Goal: Transaction & Acquisition: Book appointment/travel/reservation

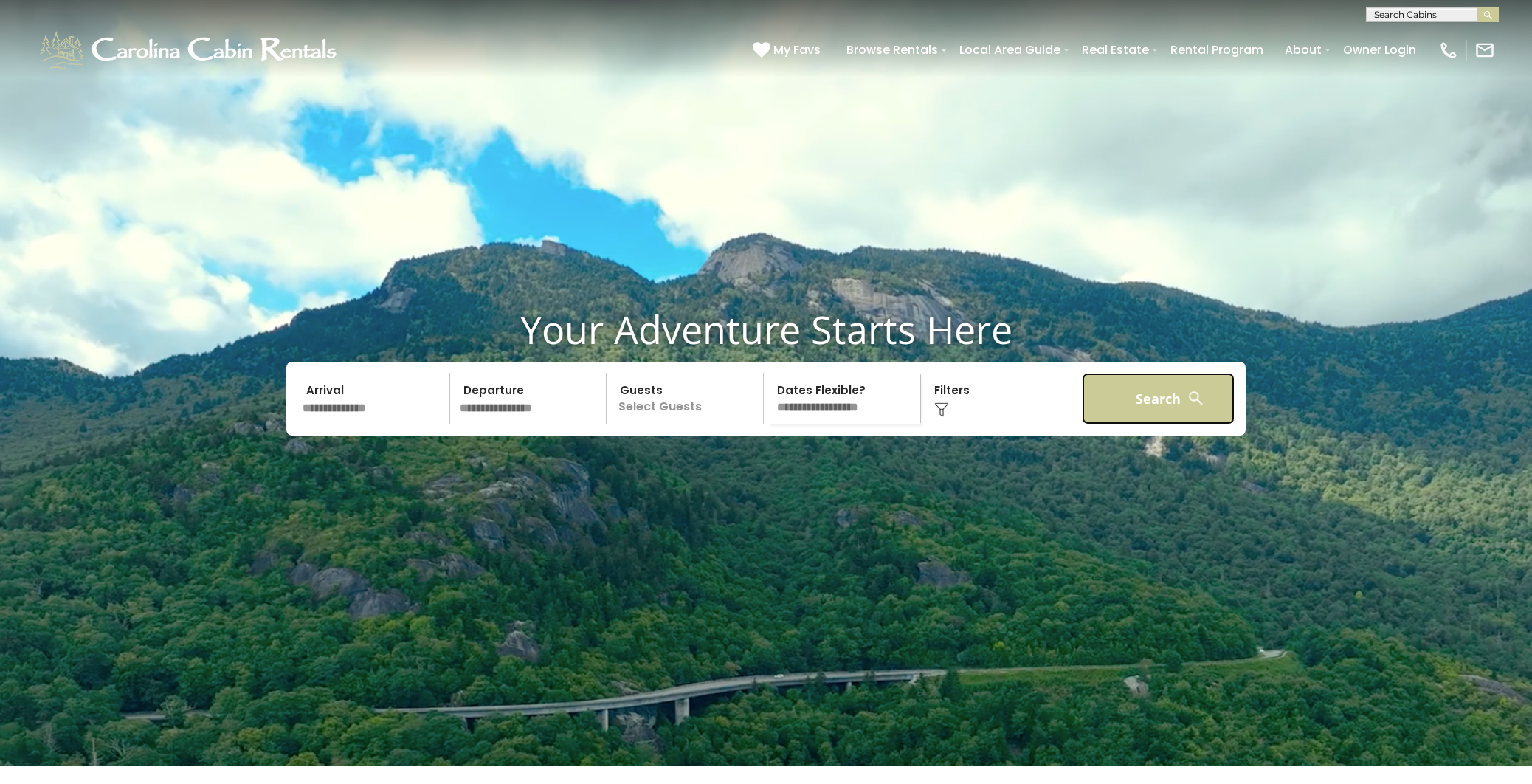
click at [1146, 424] on button "Search" at bounding box center [1158, 398] width 153 height 52
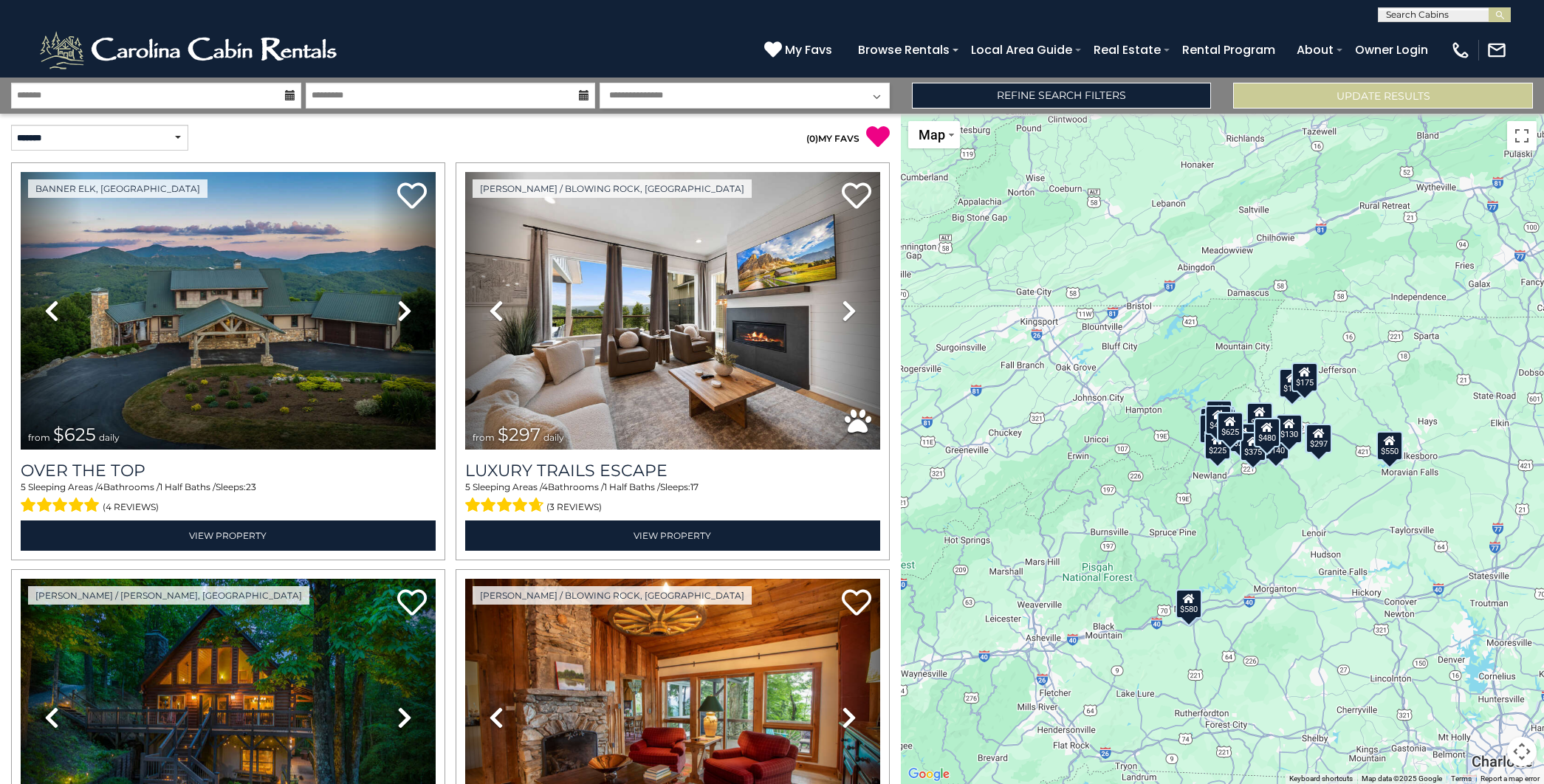
click at [1450, 15] on input "text" at bounding box center [1443, 18] width 129 height 15
drag, startPoint x: 1395, startPoint y: 17, endPoint x: 1370, endPoint y: 10, distance: 26.0
click at [1379, 11] on input "**********" at bounding box center [1443, 18] width 129 height 15
type input "**********"
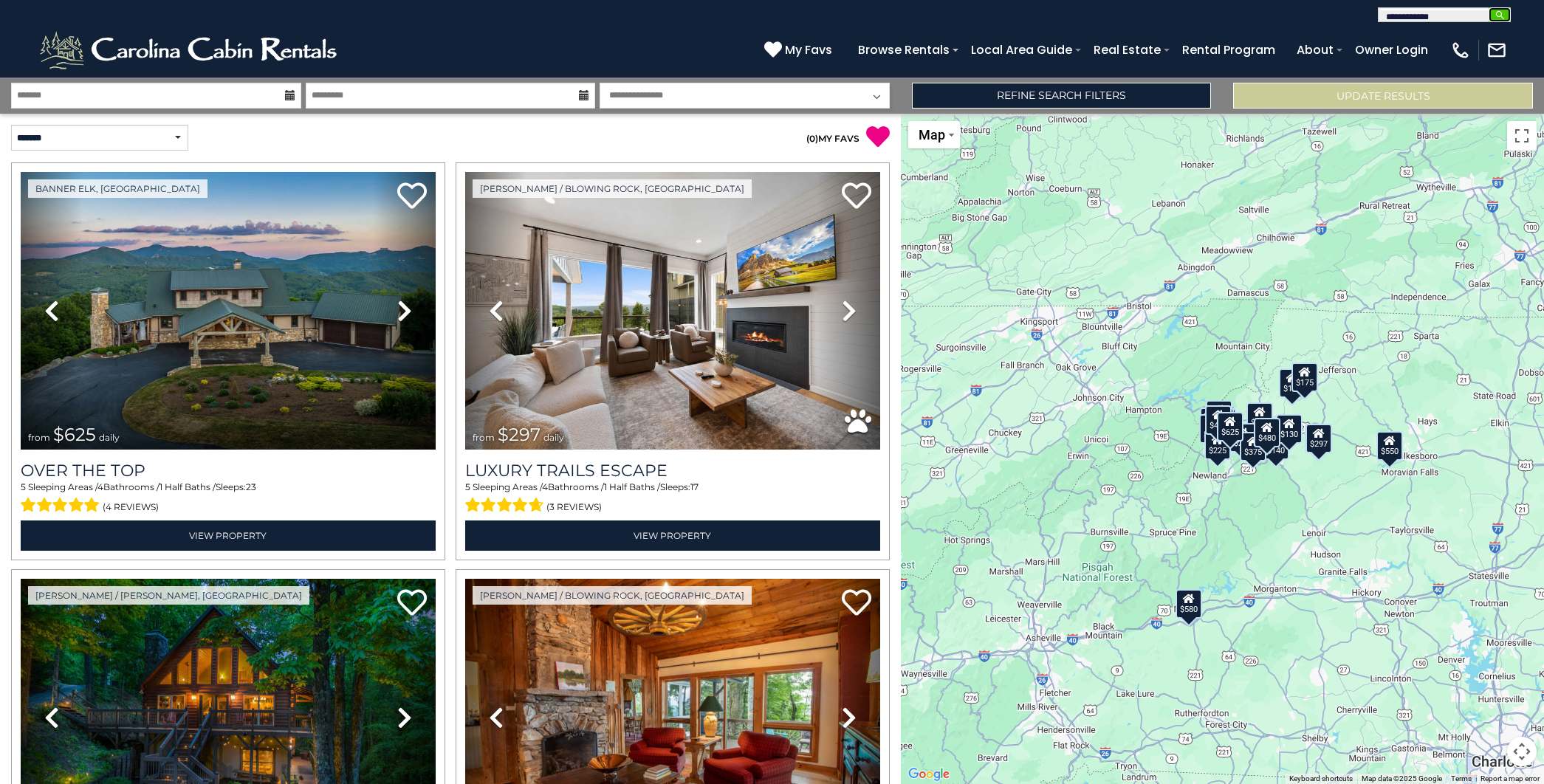
click at [1498, 15] on img "submit" at bounding box center [1499, 15] width 11 height 11
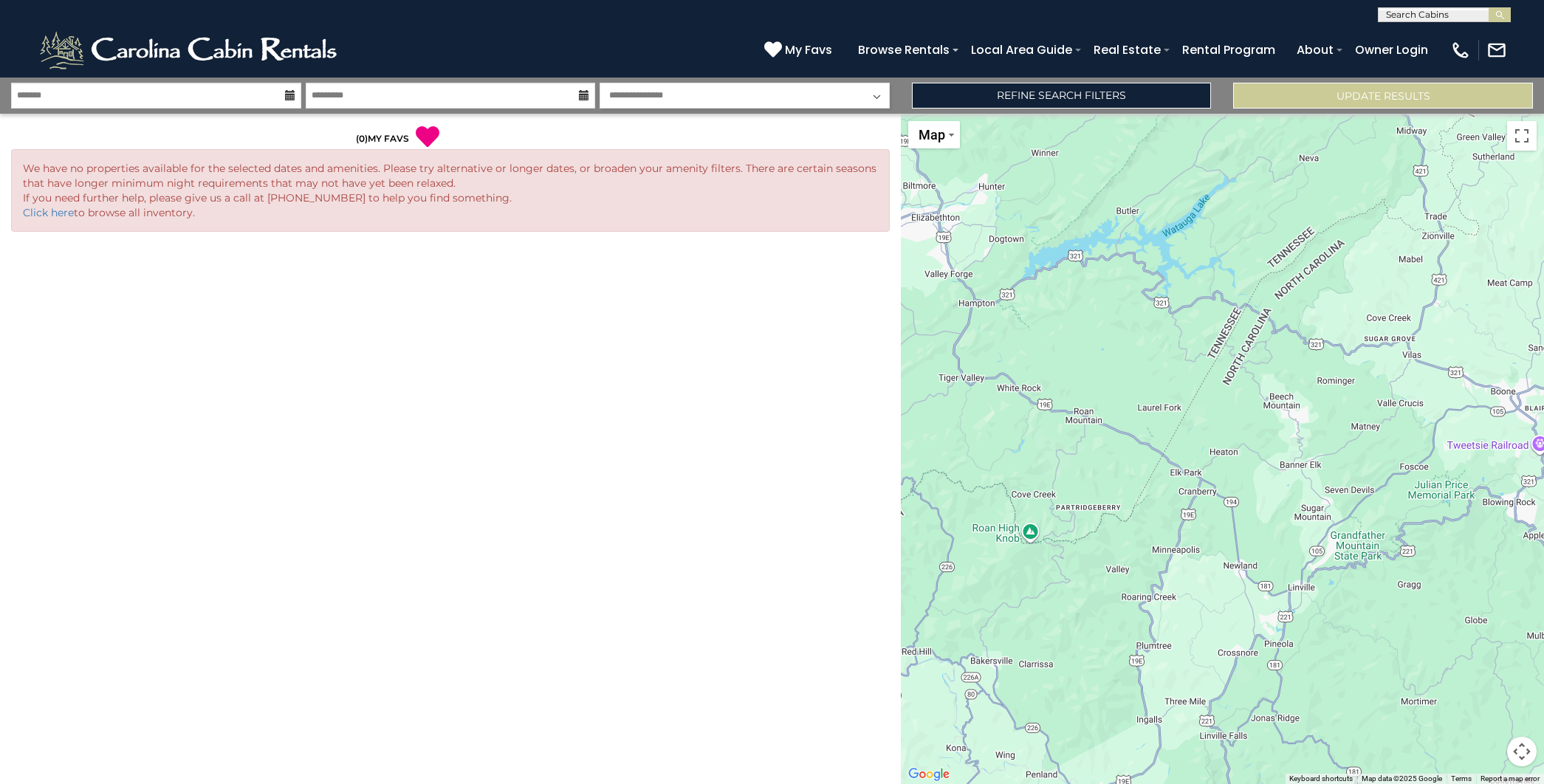
click at [1286, 409] on div at bounding box center [1222, 448] width 643 height 670
click at [1285, 408] on div at bounding box center [1222, 448] width 643 height 670
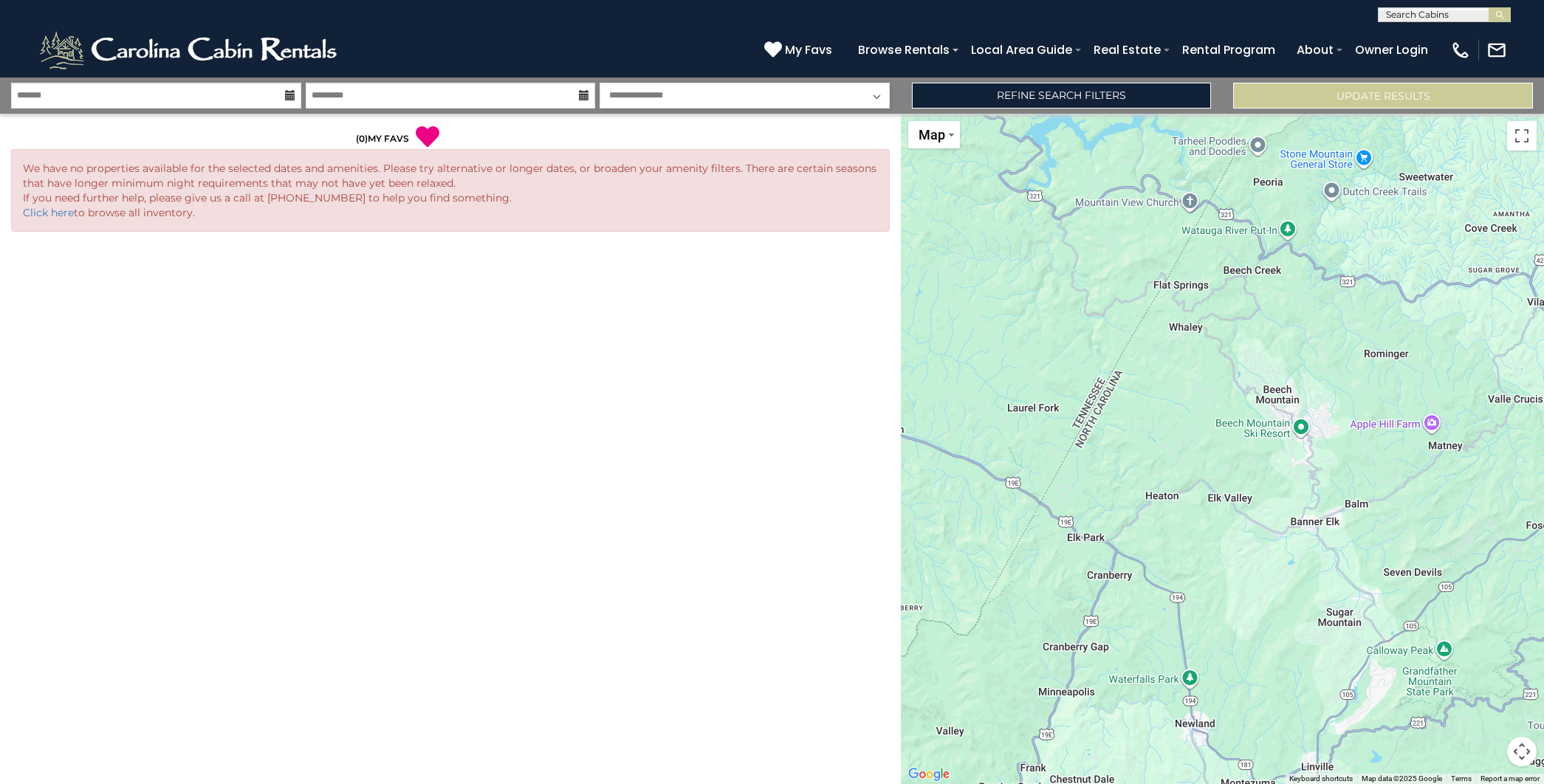
click at [1285, 408] on div at bounding box center [1222, 448] width 643 height 670
click at [1279, 406] on div at bounding box center [1222, 448] width 643 height 670
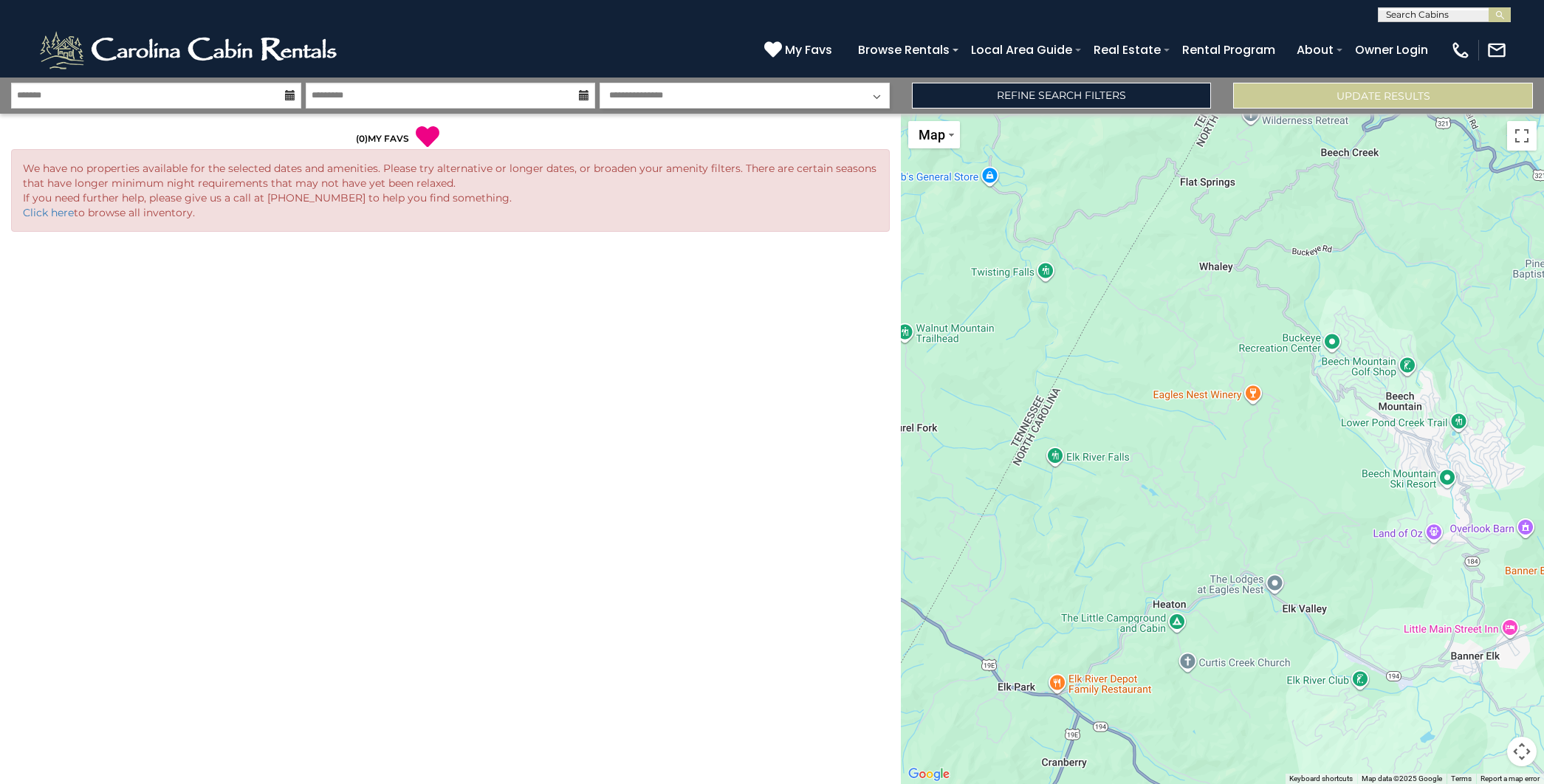
drag, startPoint x: 1088, startPoint y: 428, endPoint x: 1209, endPoint y: 445, distance: 122.2
click at [1209, 445] on div at bounding box center [1222, 448] width 643 height 670
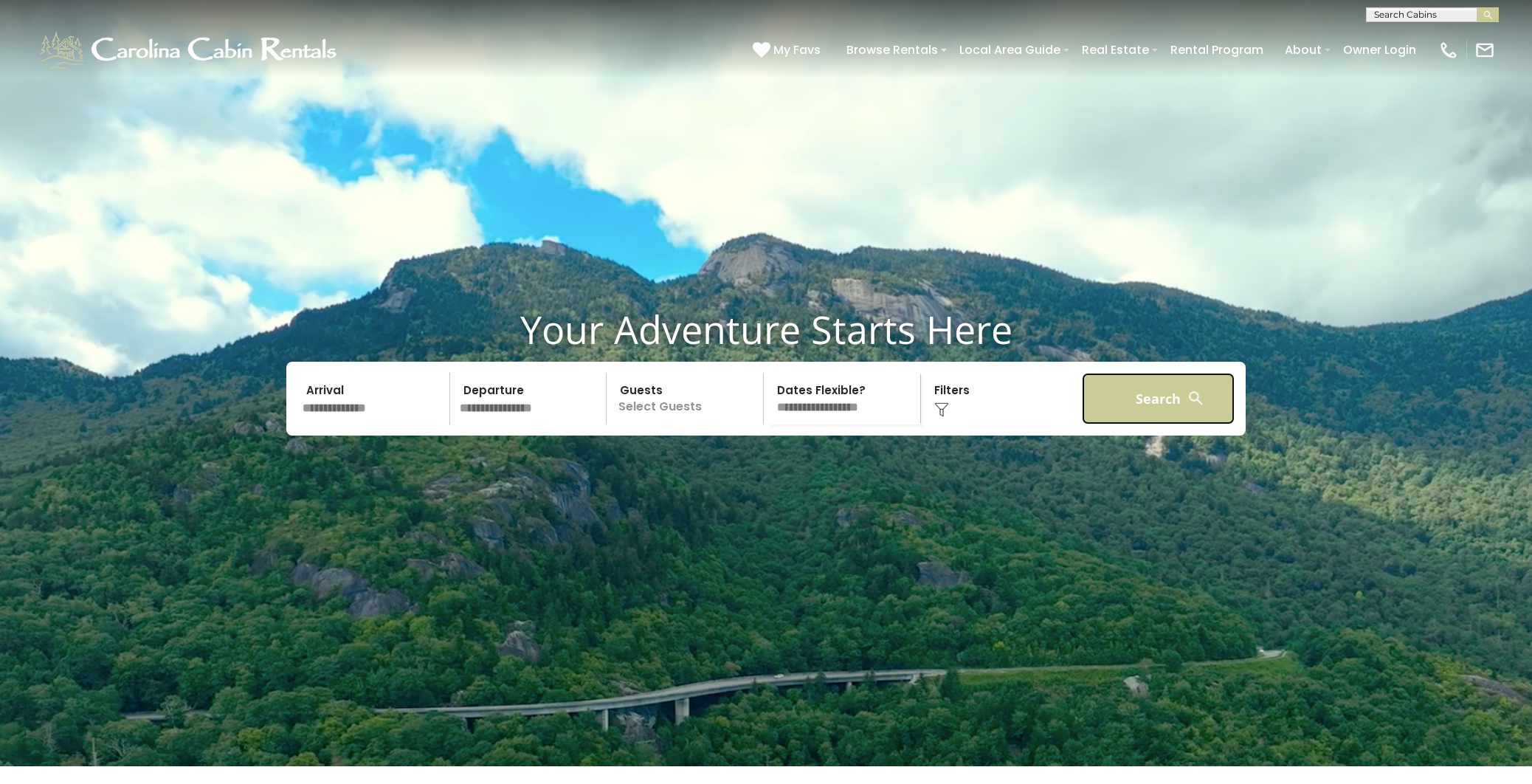
click at [1134, 424] on button "Search" at bounding box center [1158, 398] width 153 height 52
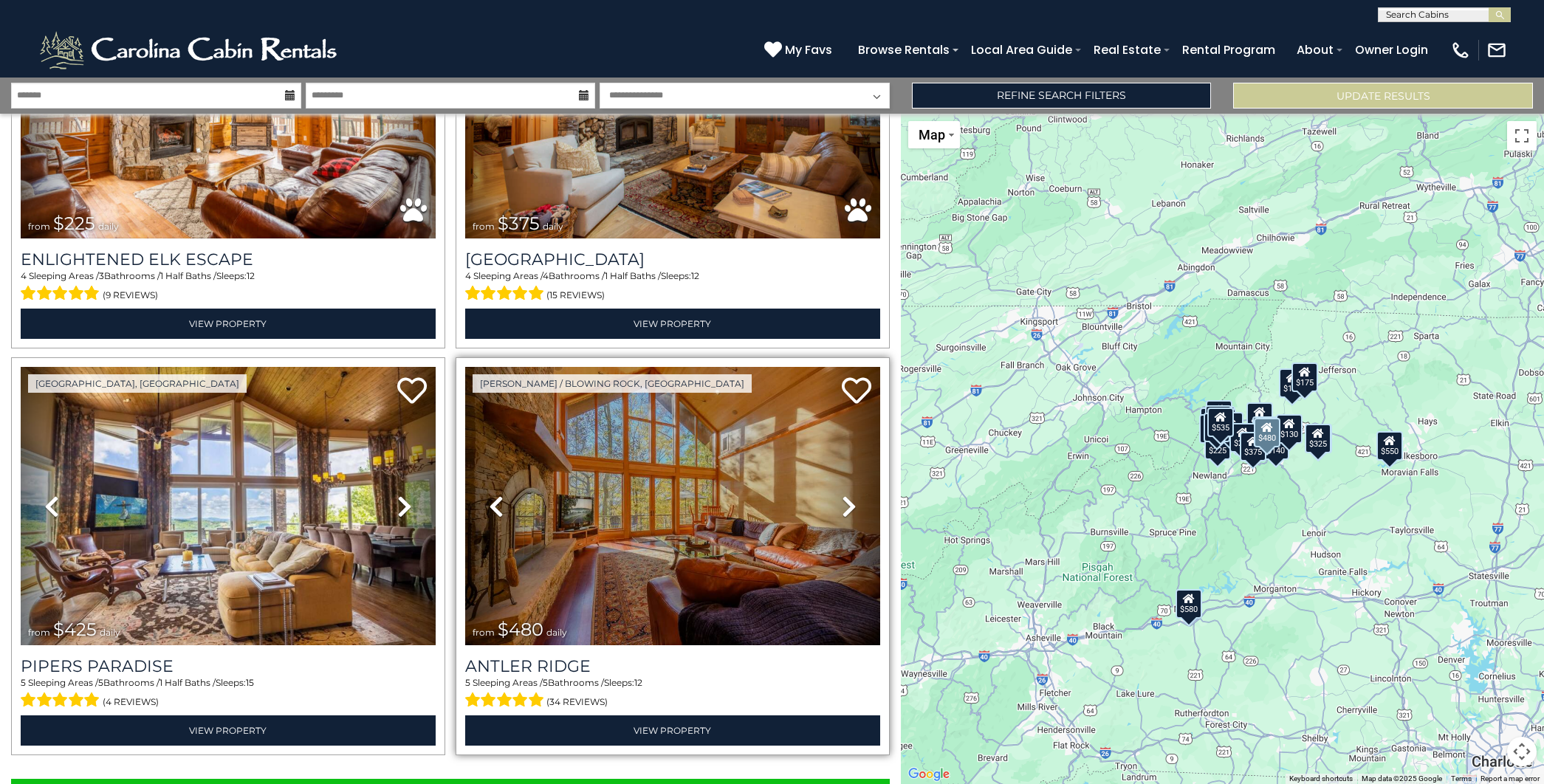
scroll to position [5522, 0]
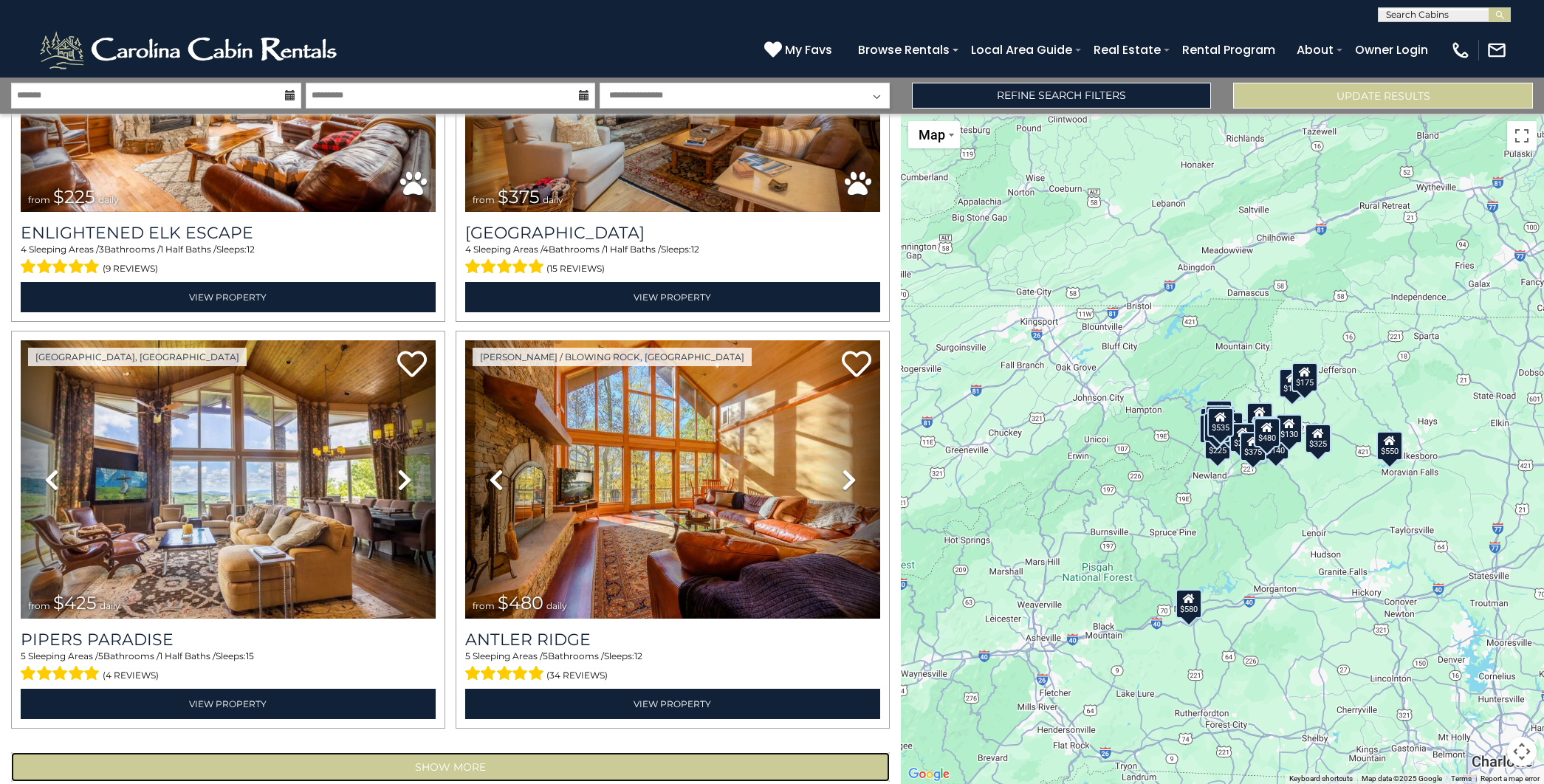
click at [574, 752] on button "Show More" at bounding box center [449, 766] width 879 height 29
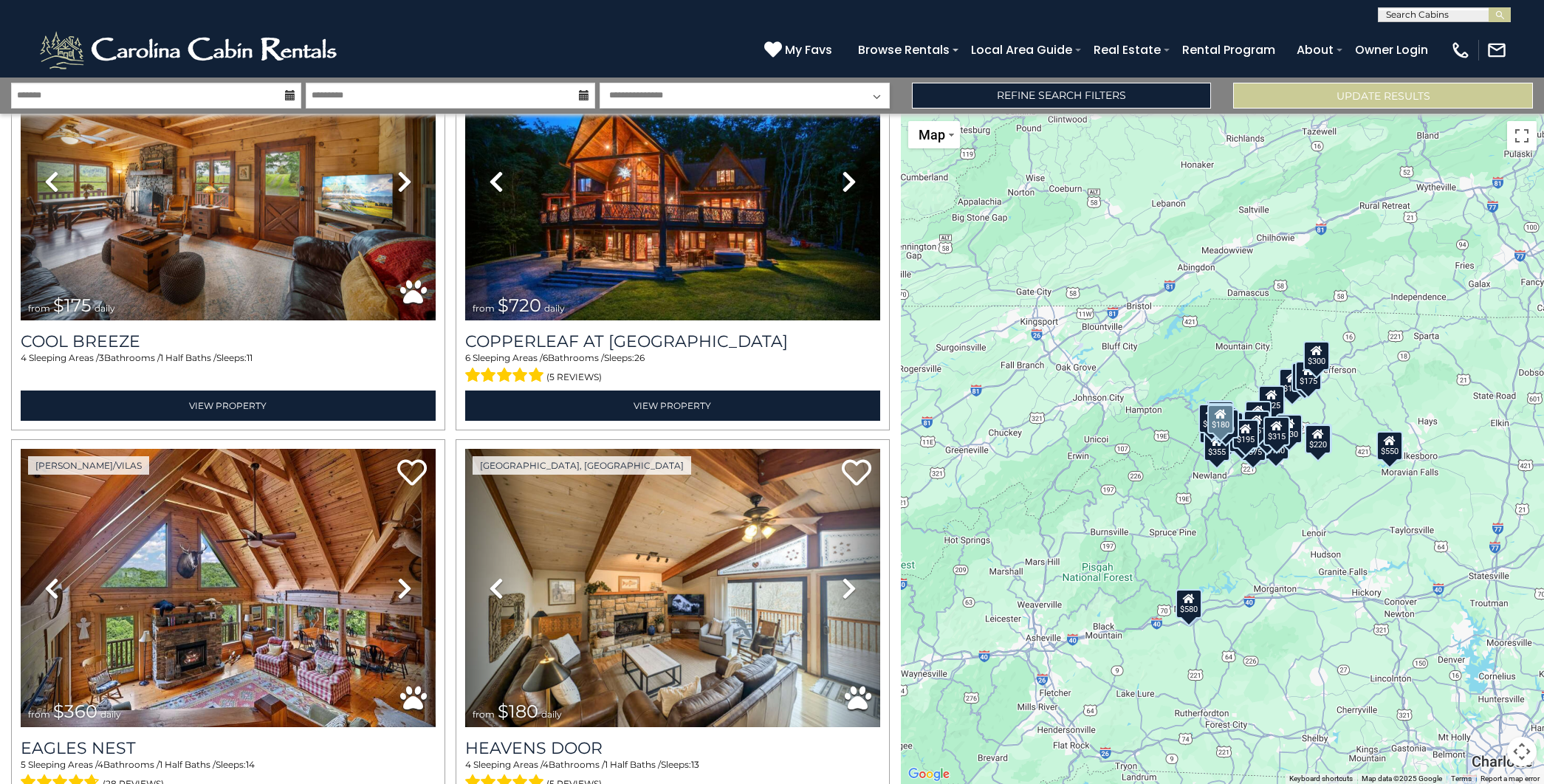
scroll to position [11584, 0]
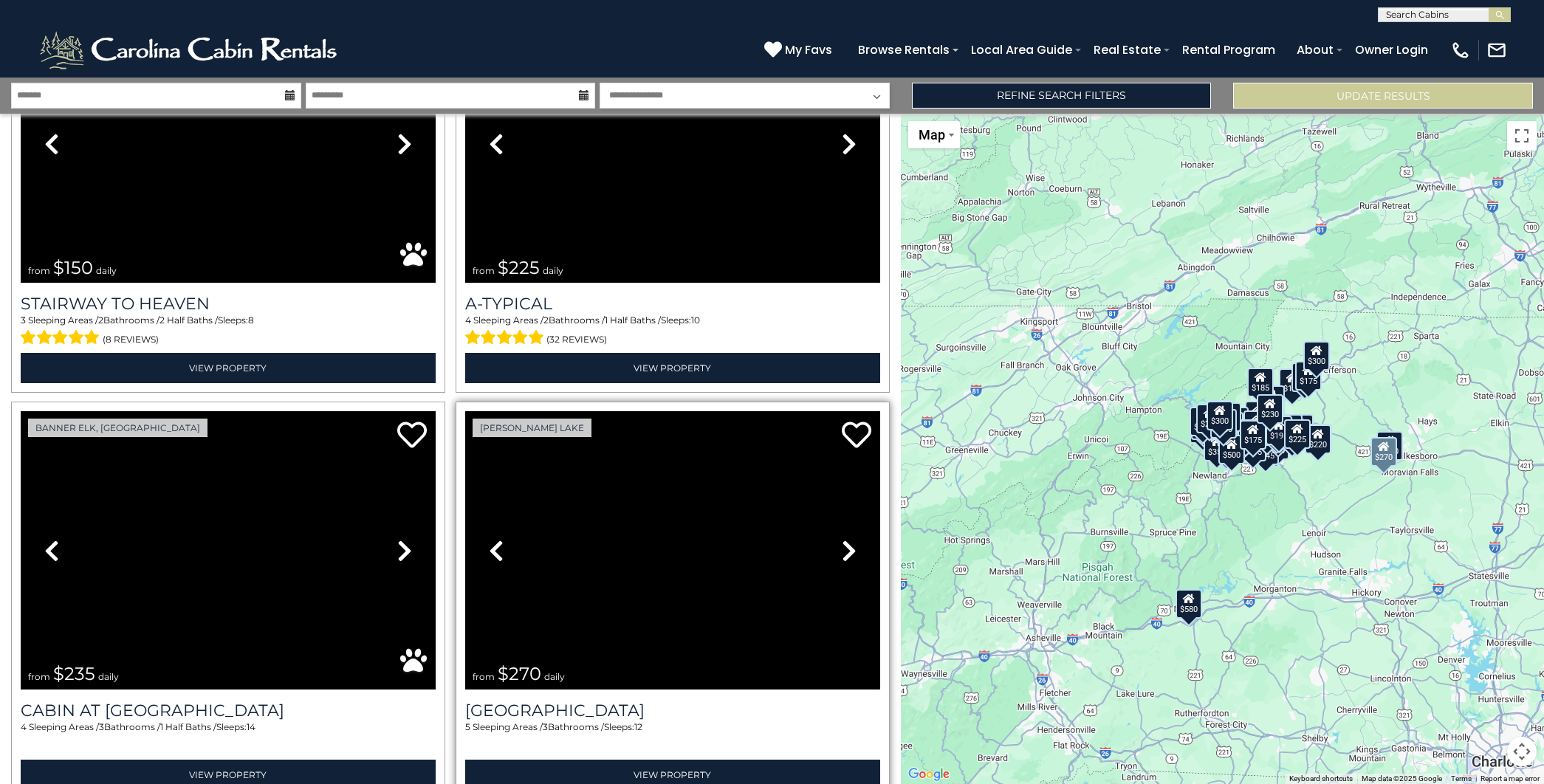
scroll to position [17644, 0]
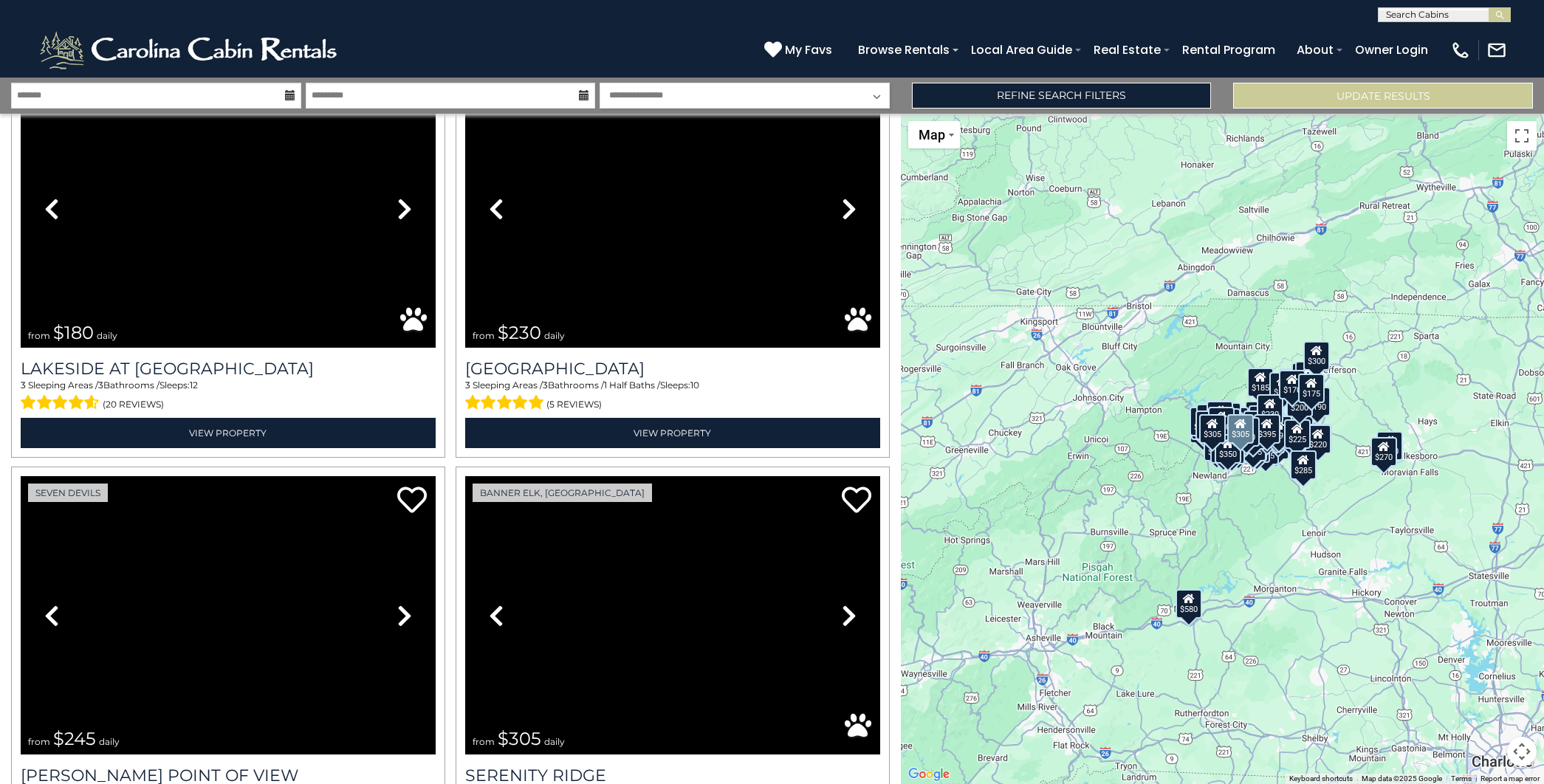
scroll to position [23709, 0]
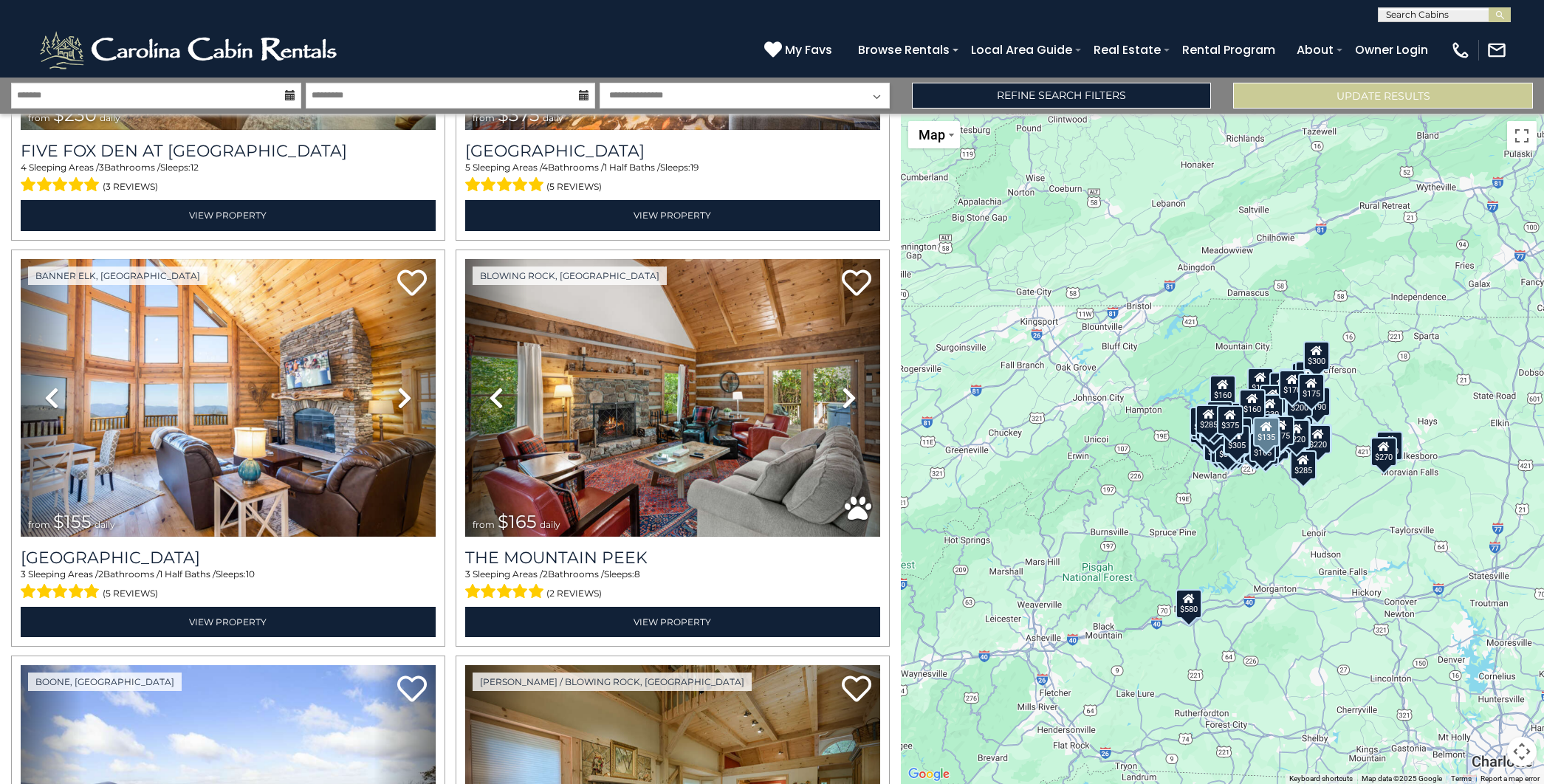
scroll to position [29771, 0]
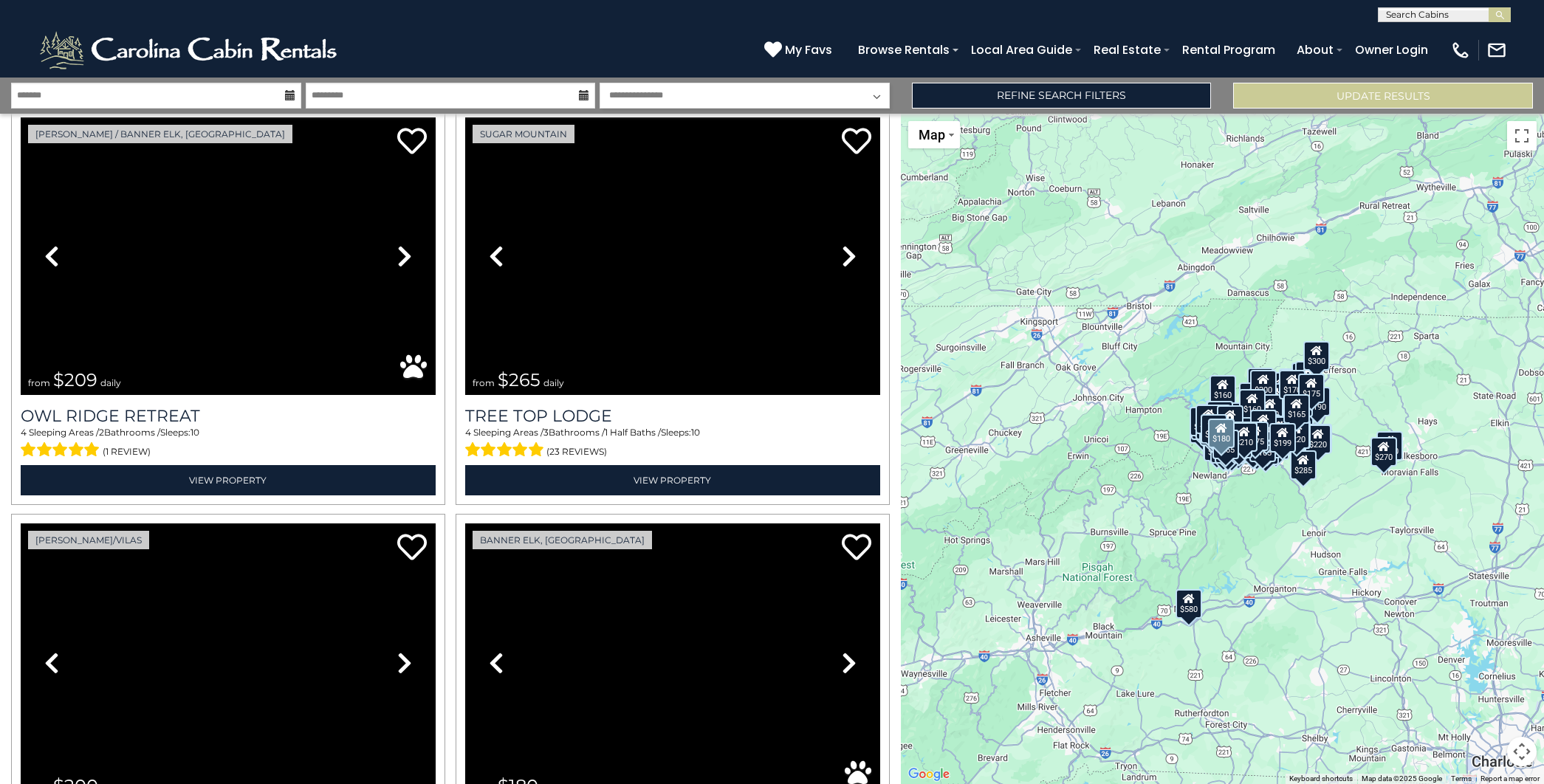
scroll to position [35832, 0]
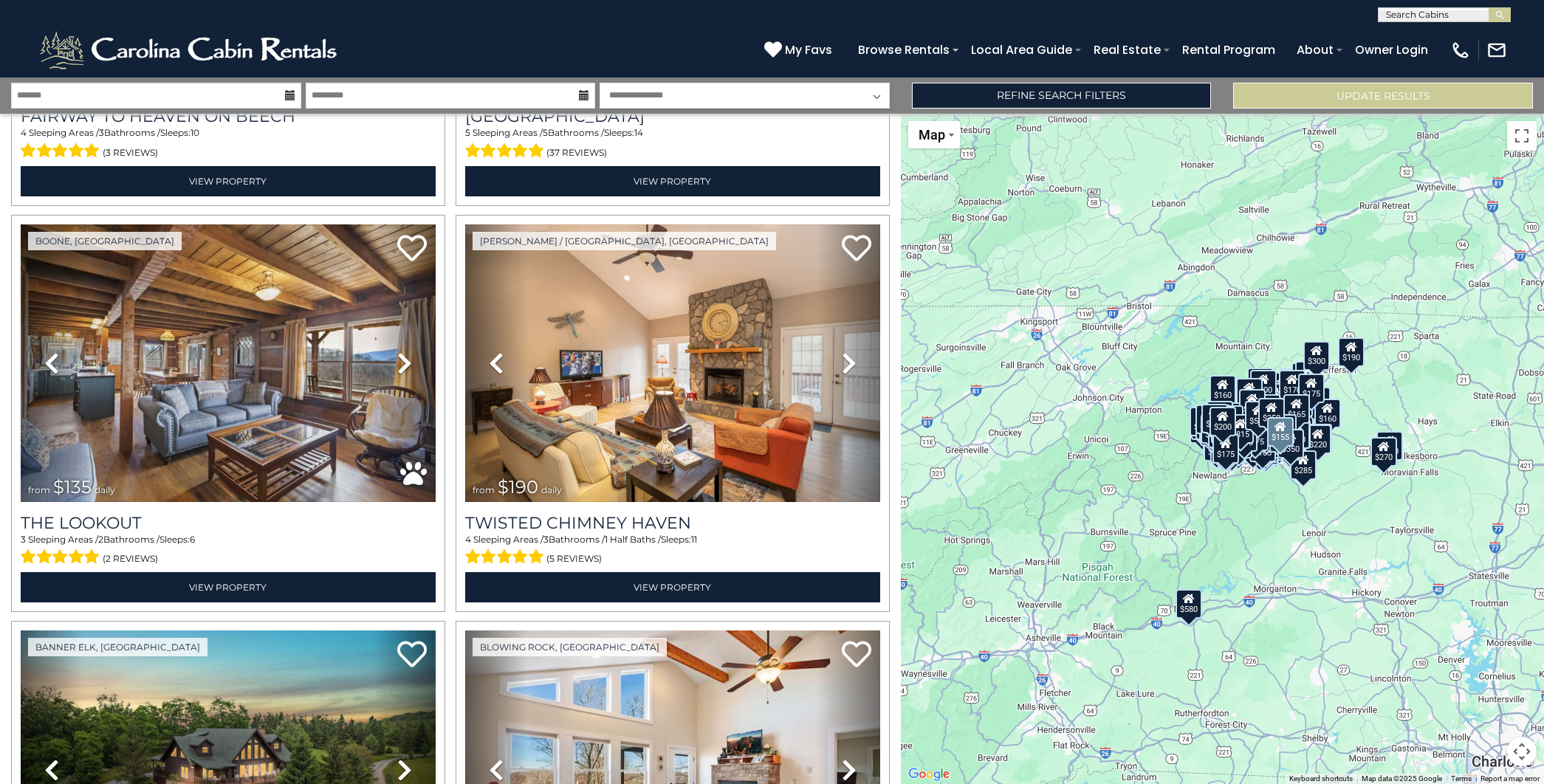
scroll to position [41894, 0]
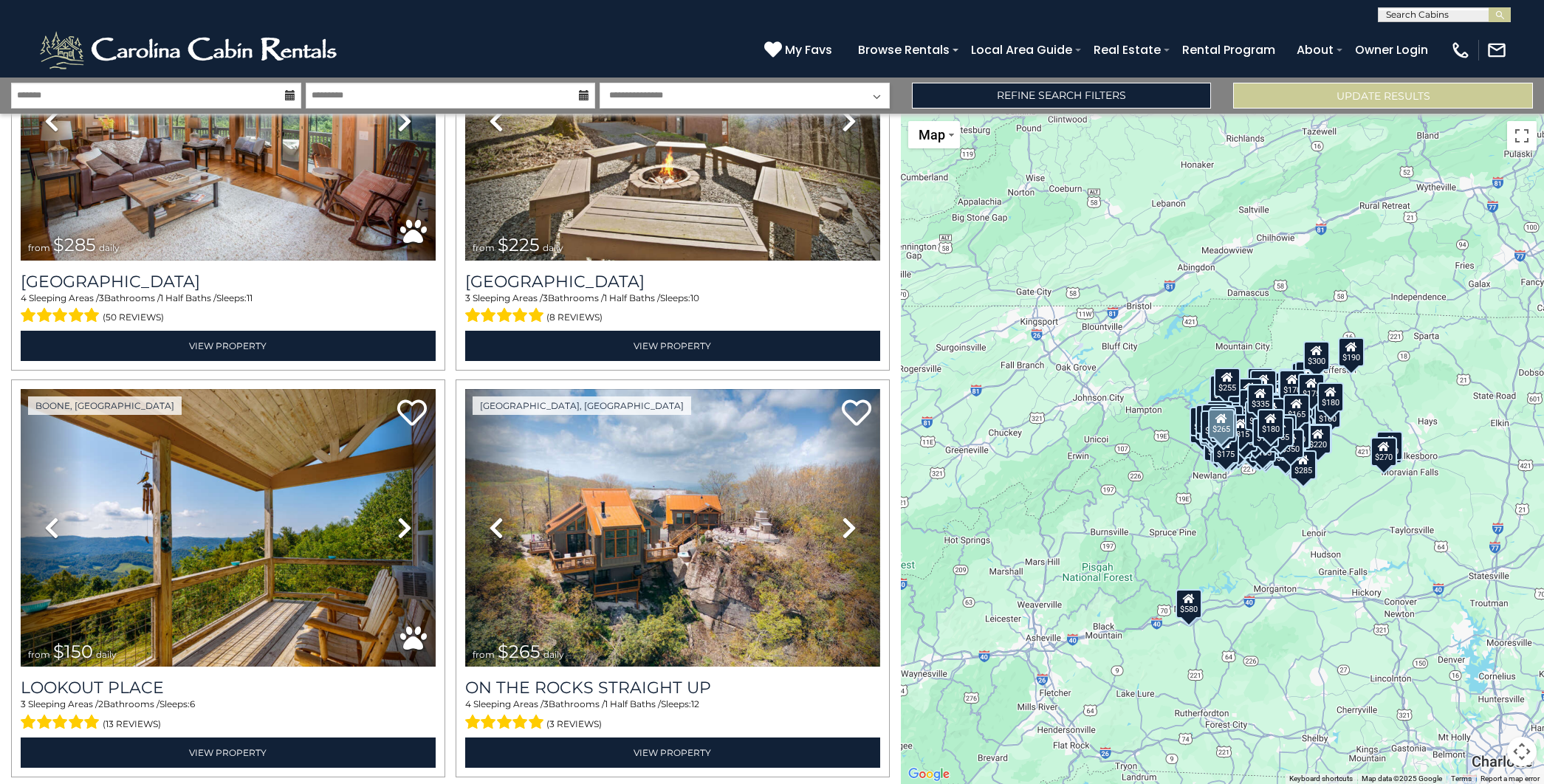
scroll to position [45723, 0]
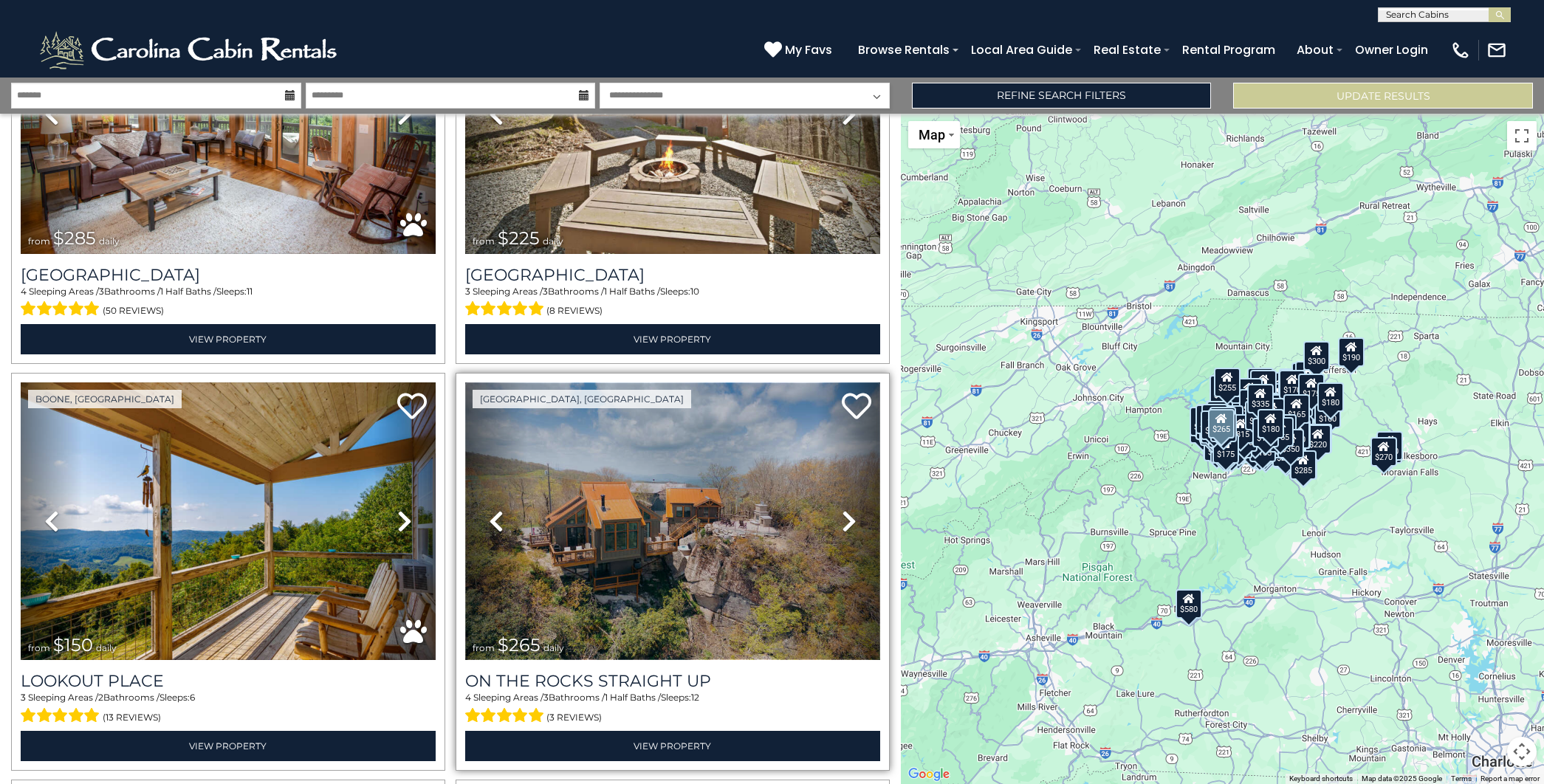
click at [634, 382] on img at bounding box center [672, 520] width 414 height 277
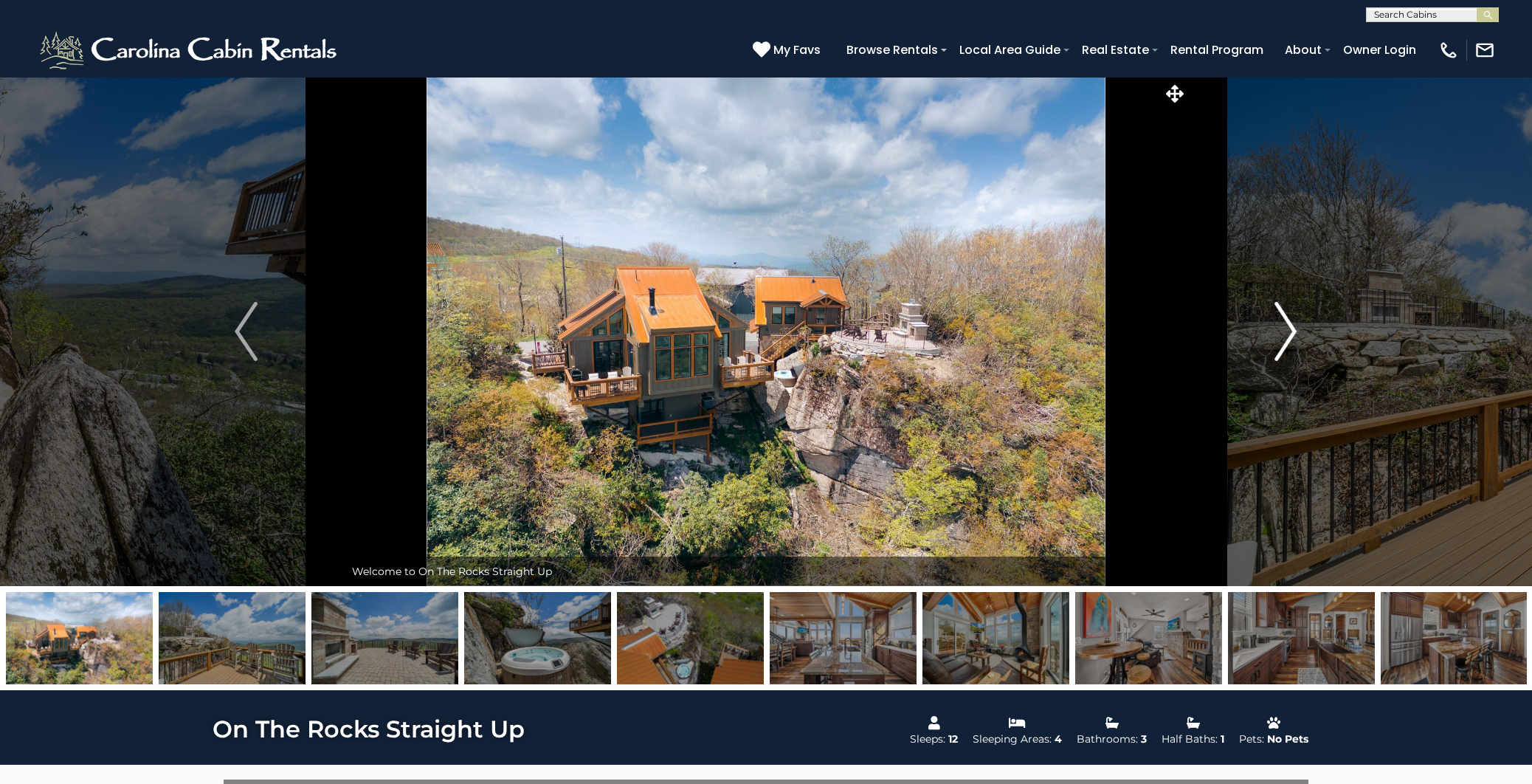
click at [1265, 374] on button "Next" at bounding box center [1286, 332] width 197 height 510
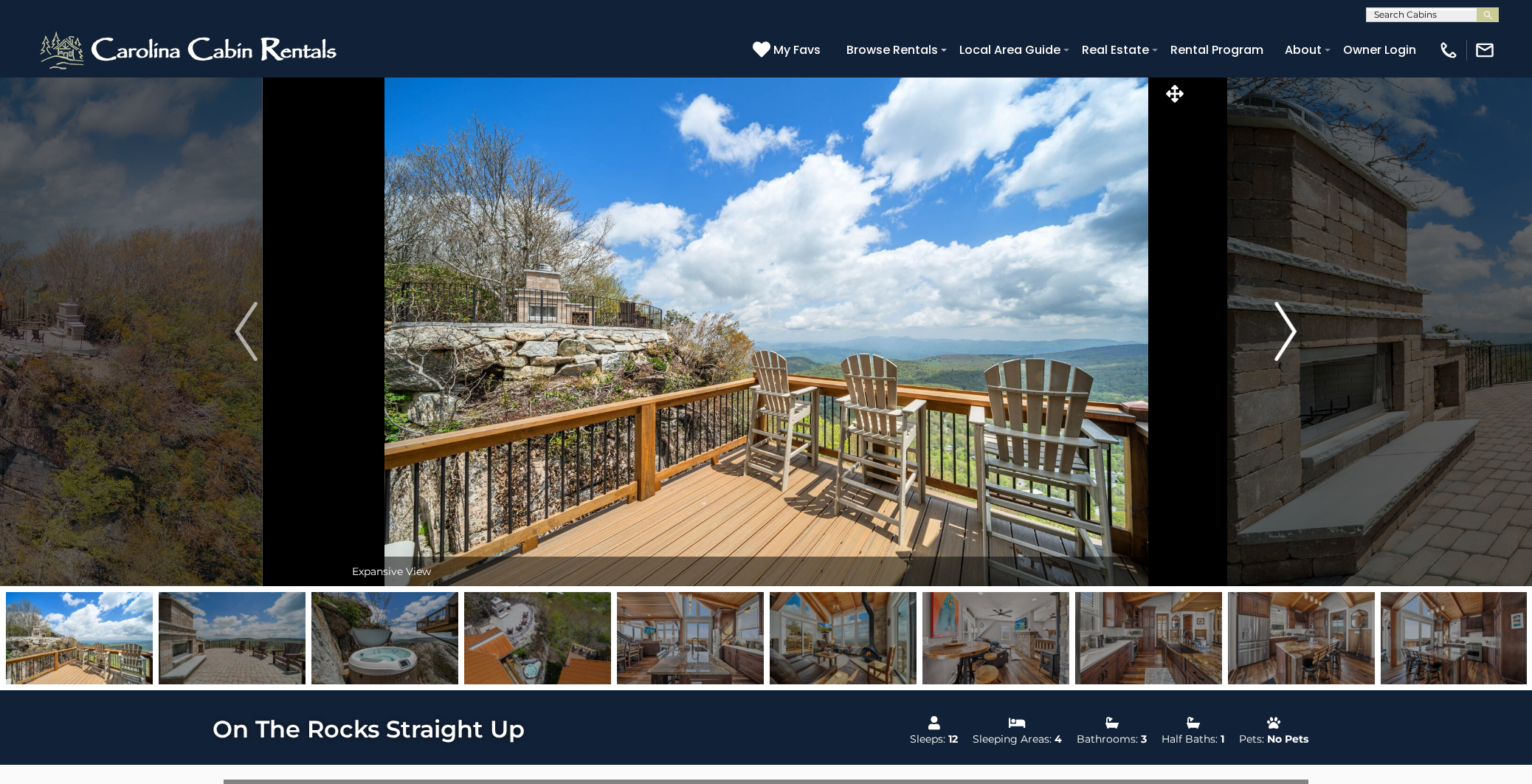
click at [1283, 337] on img "Next" at bounding box center [1285, 331] width 22 height 59
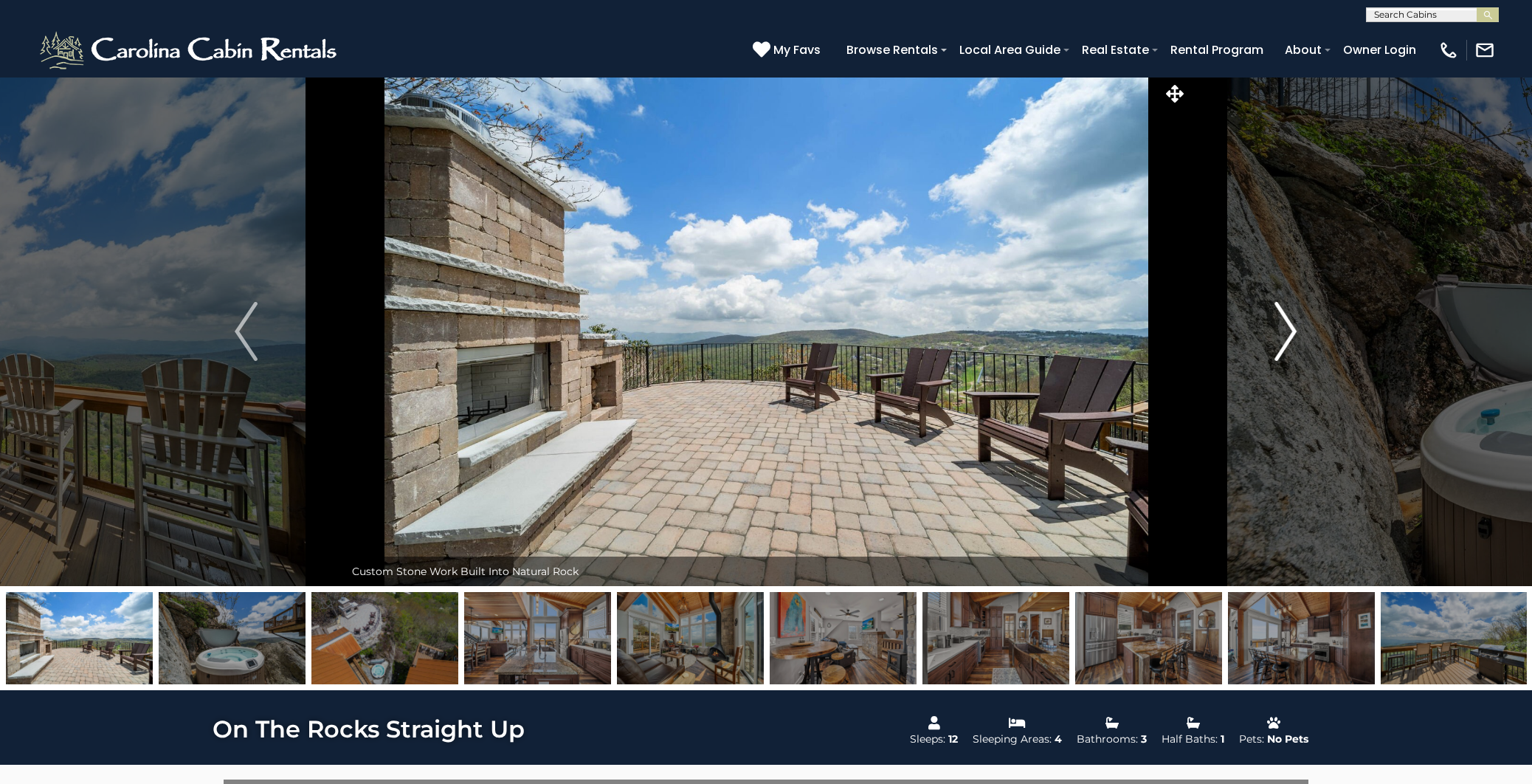
click at [1290, 337] on img "Next" at bounding box center [1285, 331] width 22 height 59
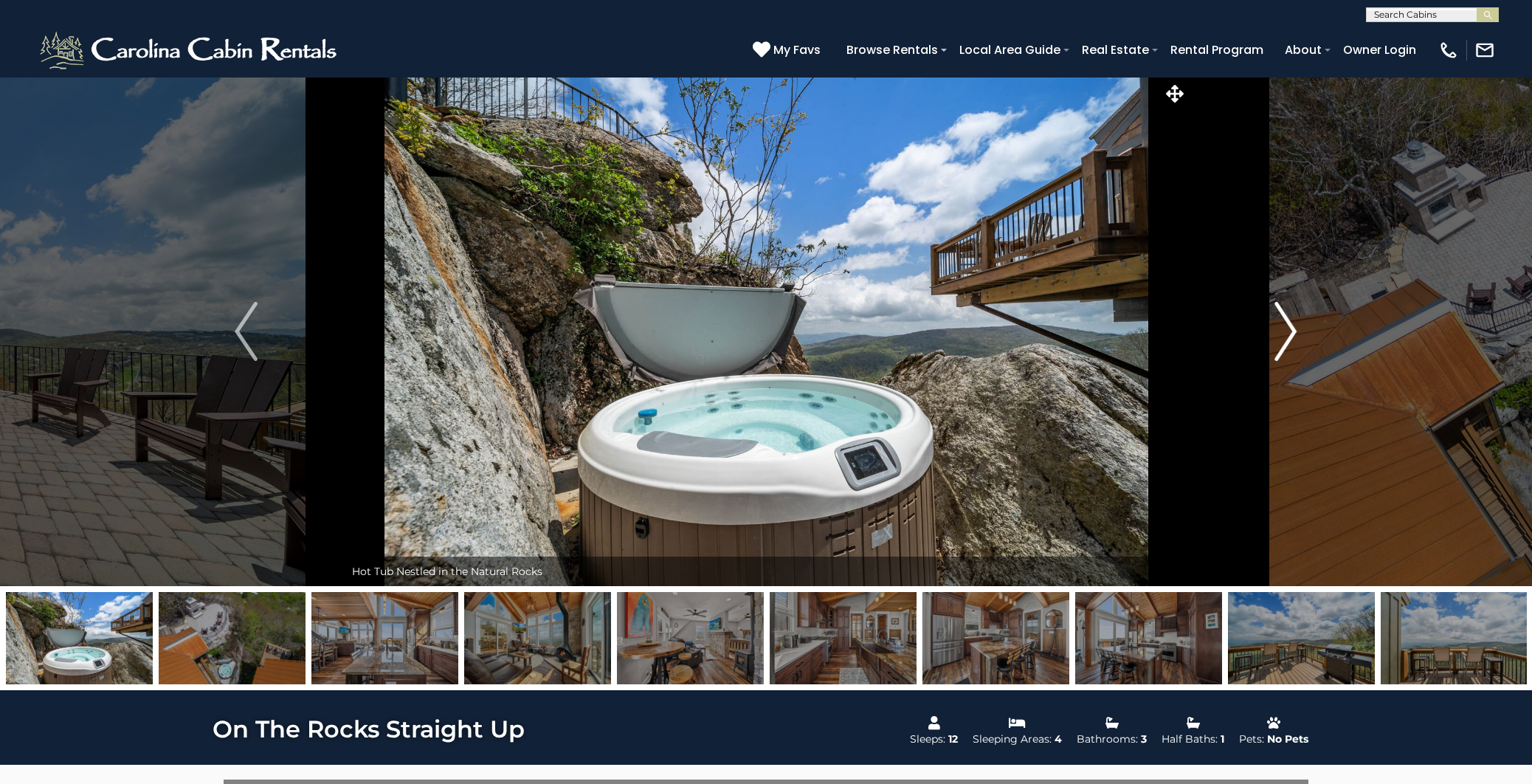
click at [1290, 338] on img "Next" at bounding box center [1285, 331] width 22 height 59
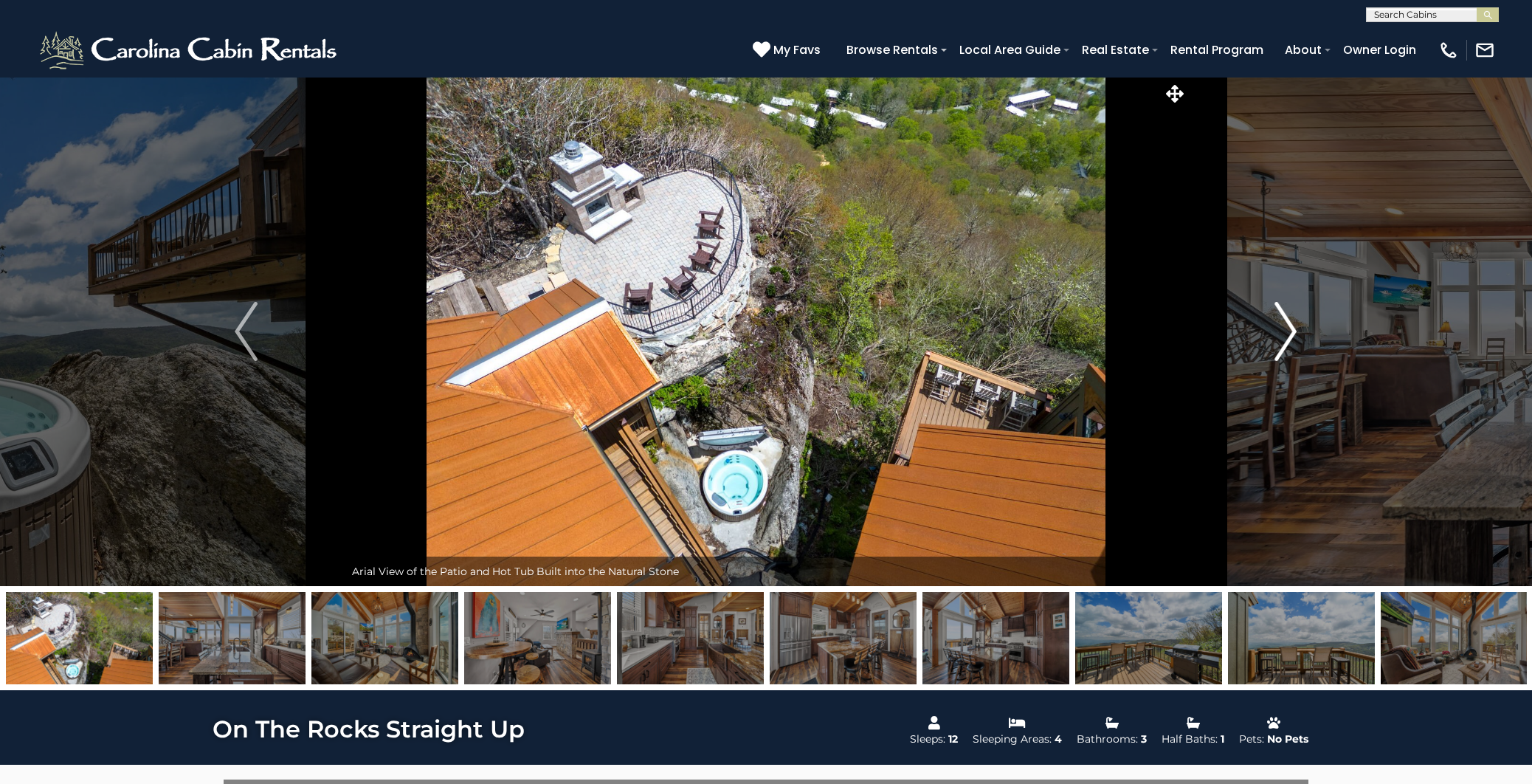
click at [1290, 338] on img "Next" at bounding box center [1285, 331] width 22 height 59
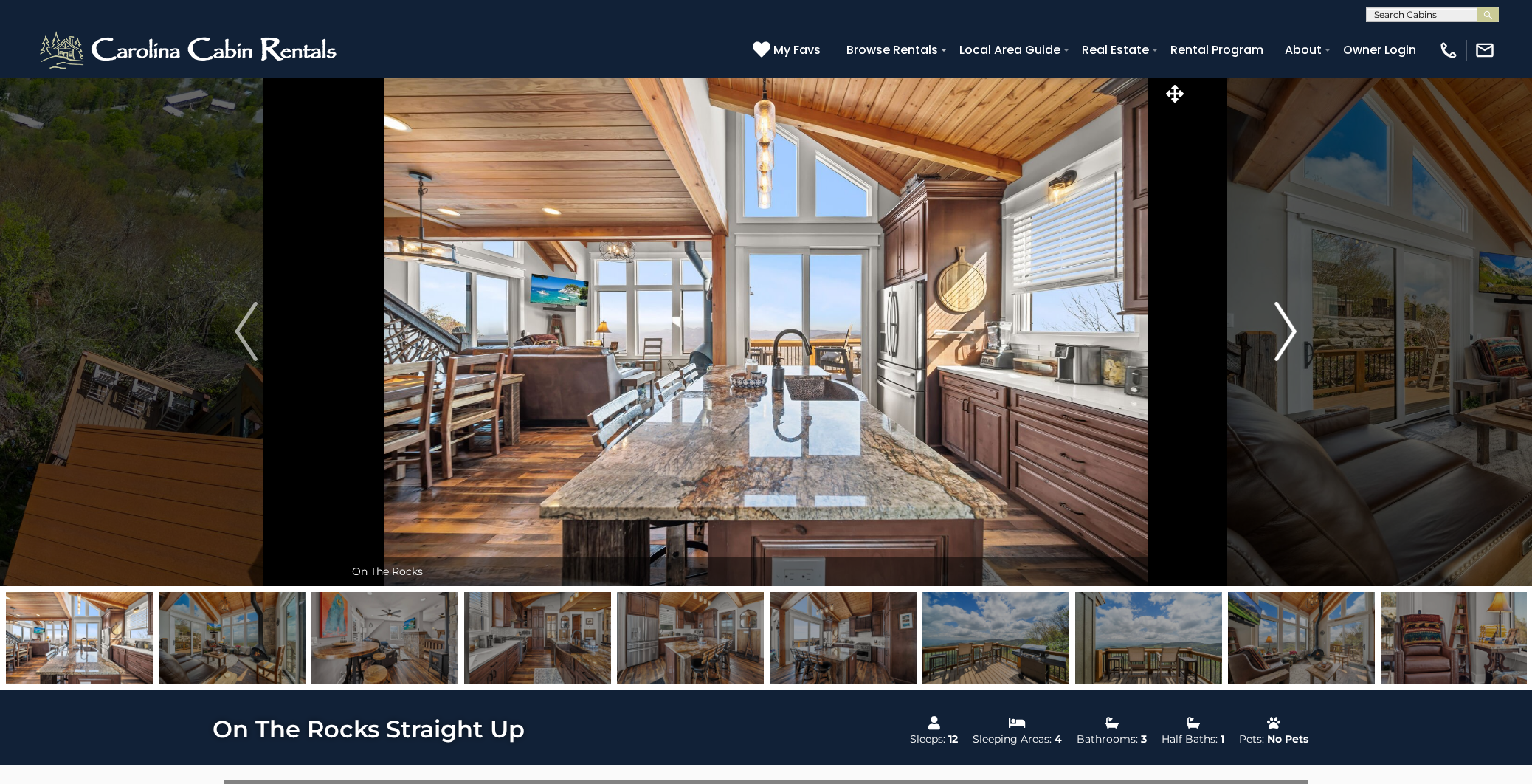
click at [1290, 338] on img "Next" at bounding box center [1285, 331] width 22 height 59
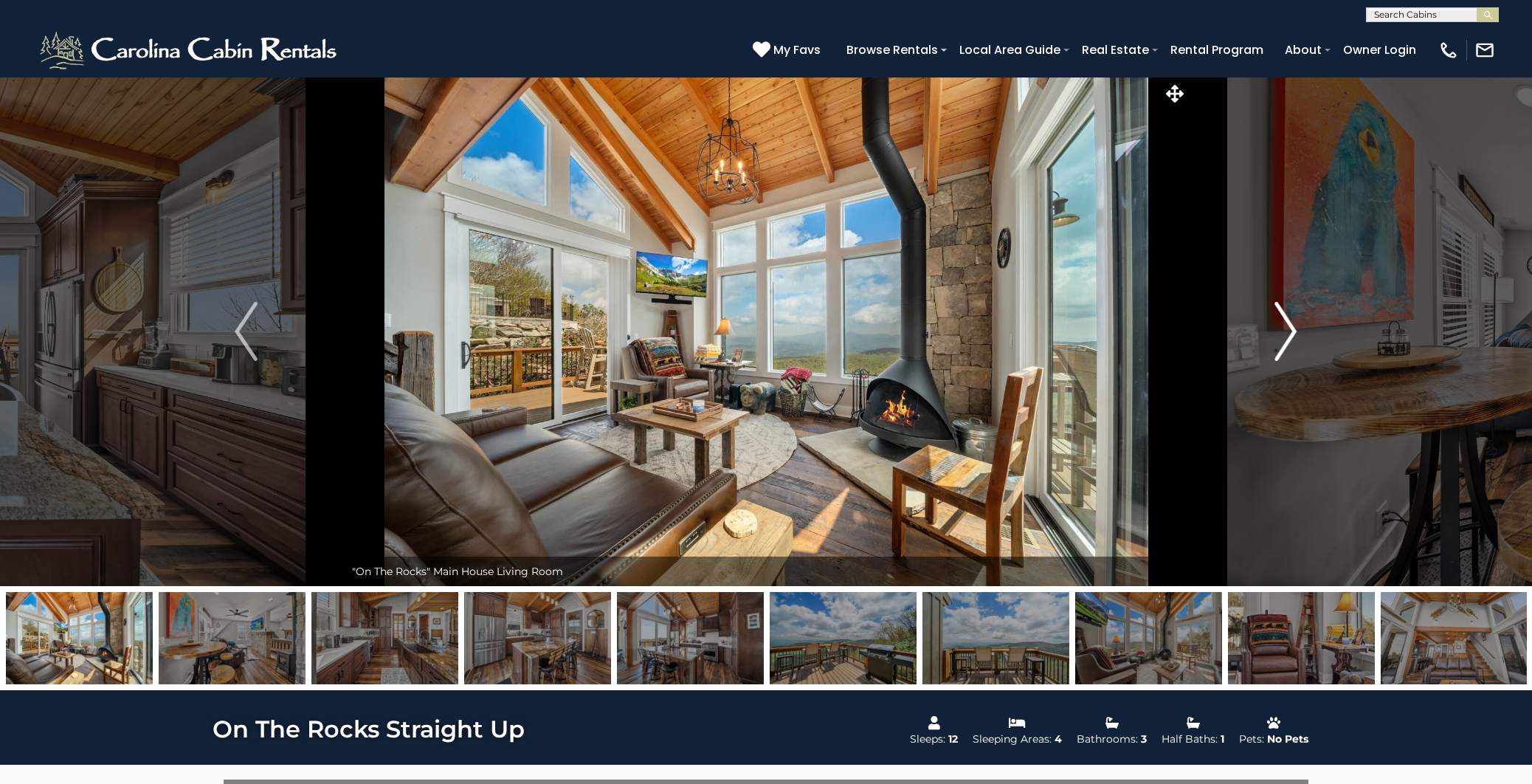
click at [1290, 338] on img "Next" at bounding box center [1285, 331] width 22 height 59
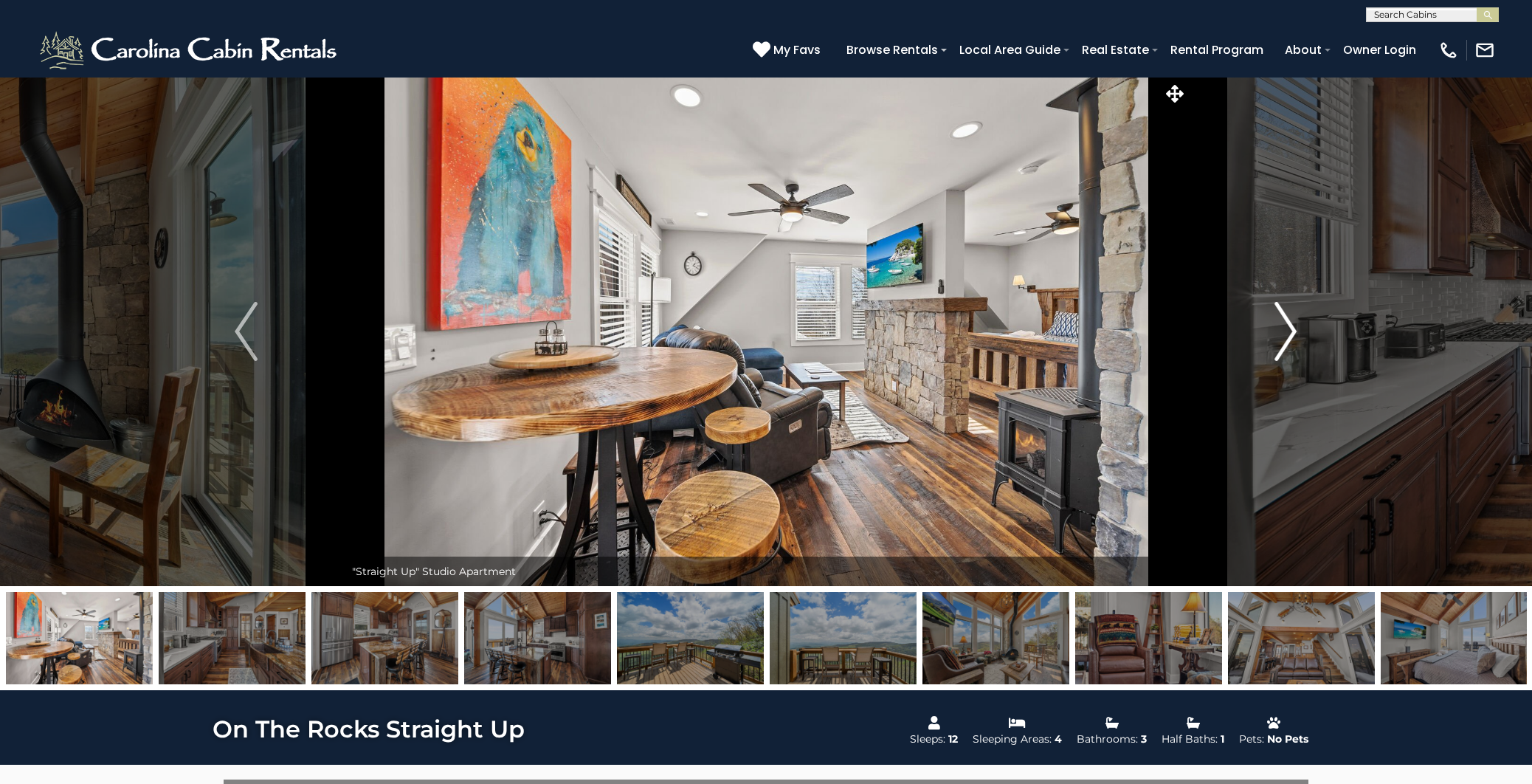
click at [1290, 338] on img "Next" at bounding box center [1285, 331] width 22 height 59
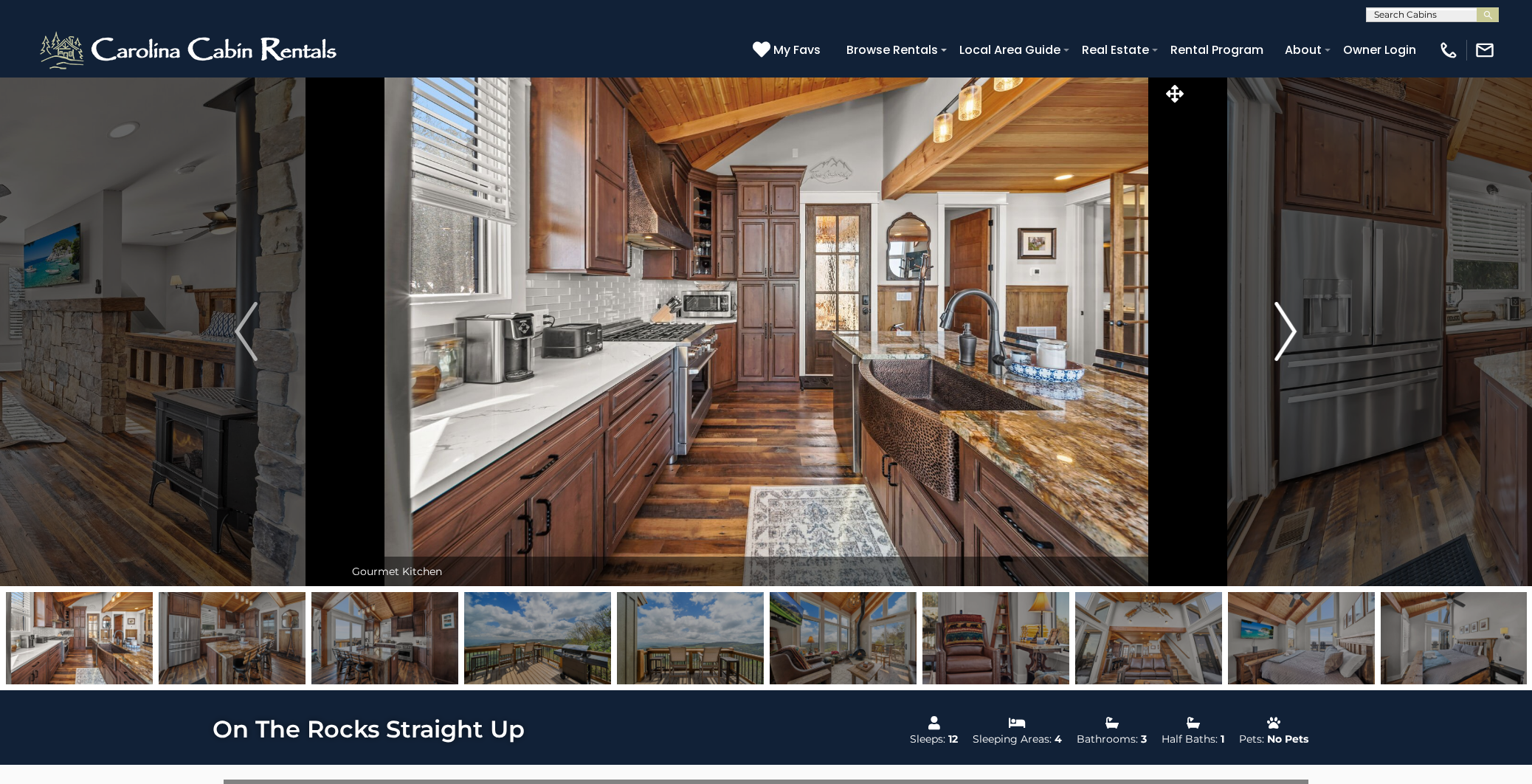
click at [1290, 338] on img "Next" at bounding box center [1285, 331] width 22 height 59
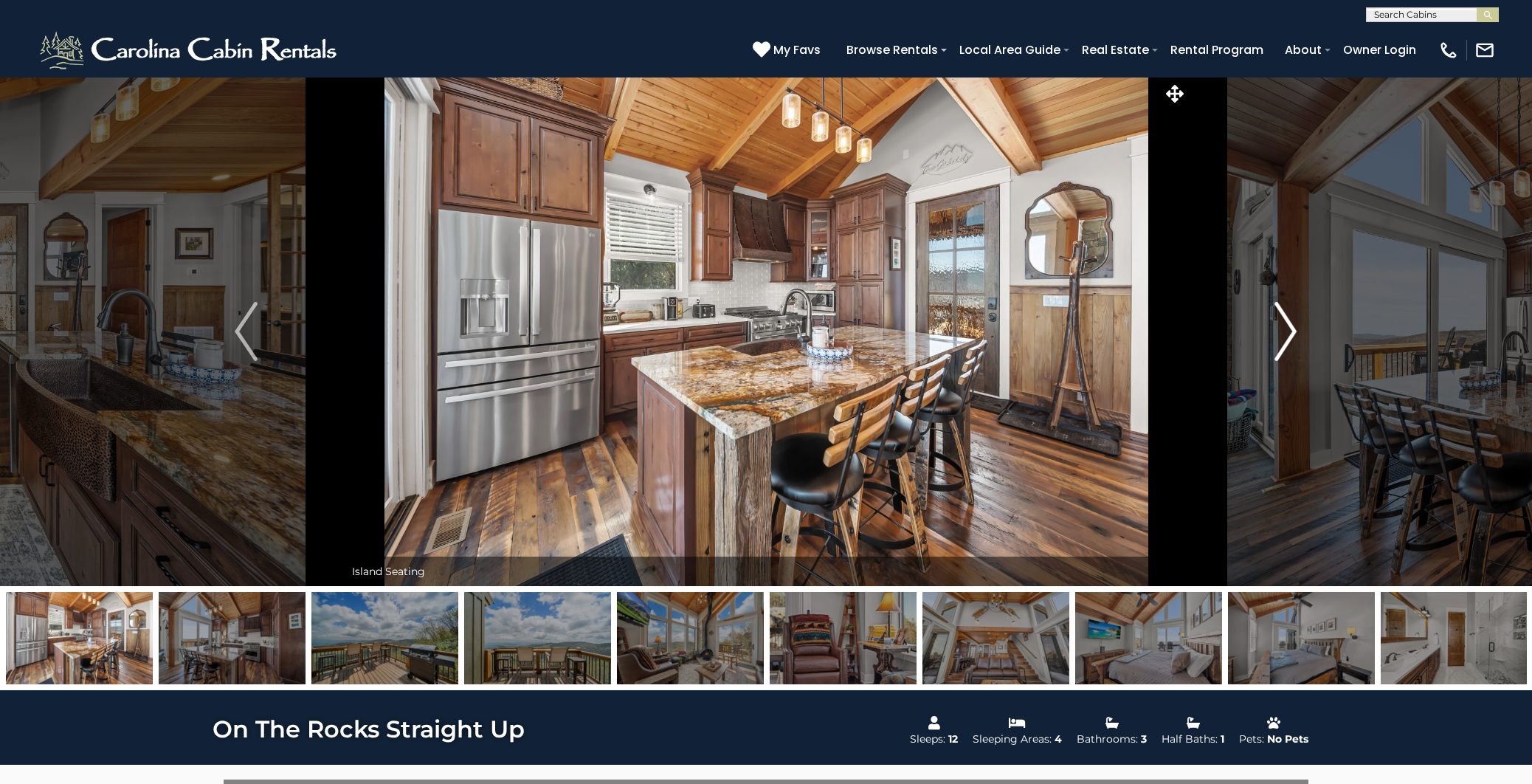
click at [1290, 338] on img "Next" at bounding box center [1285, 331] width 22 height 59
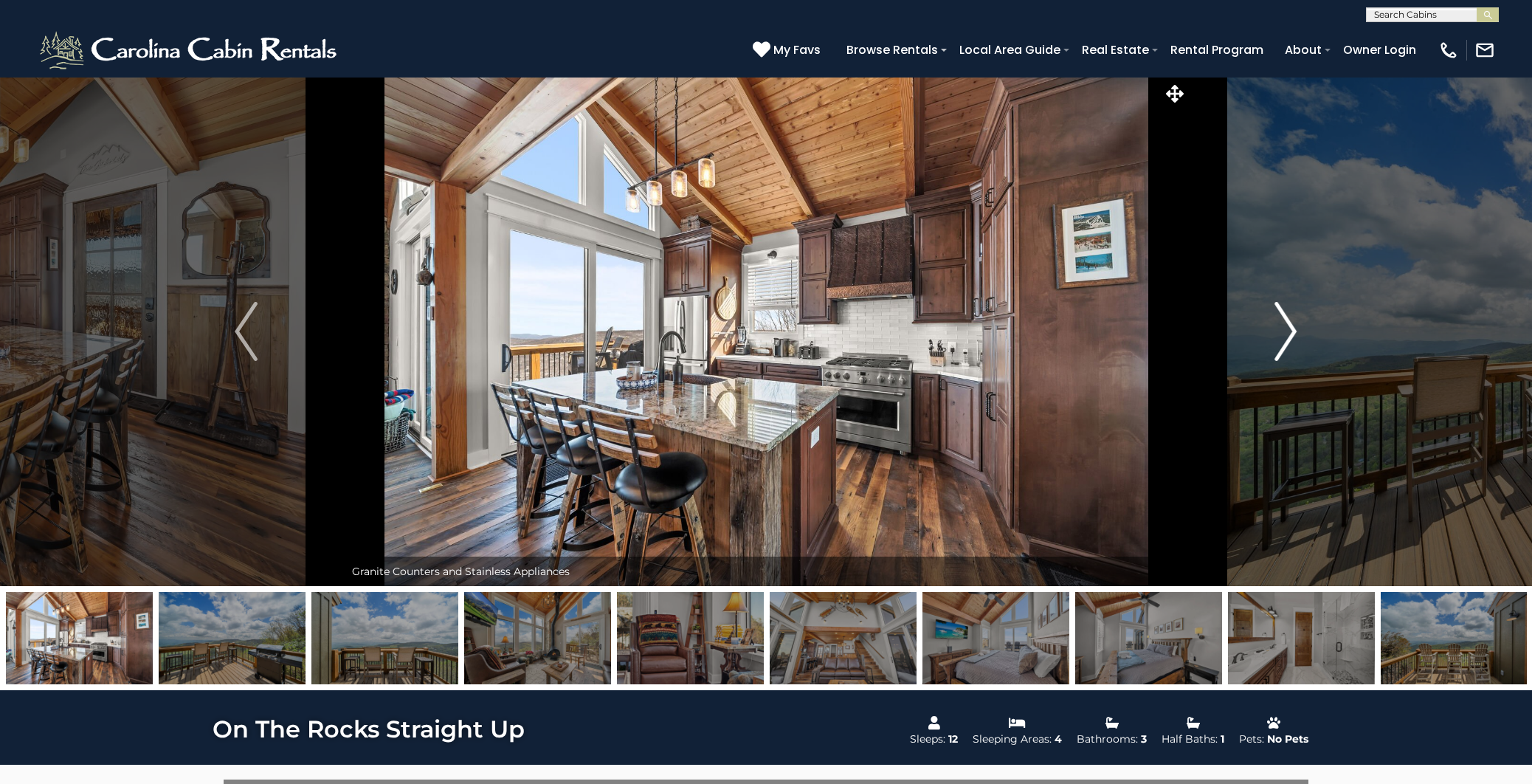
click at [1290, 338] on img "Next" at bounding box center [1285, 331] width 22 height 59
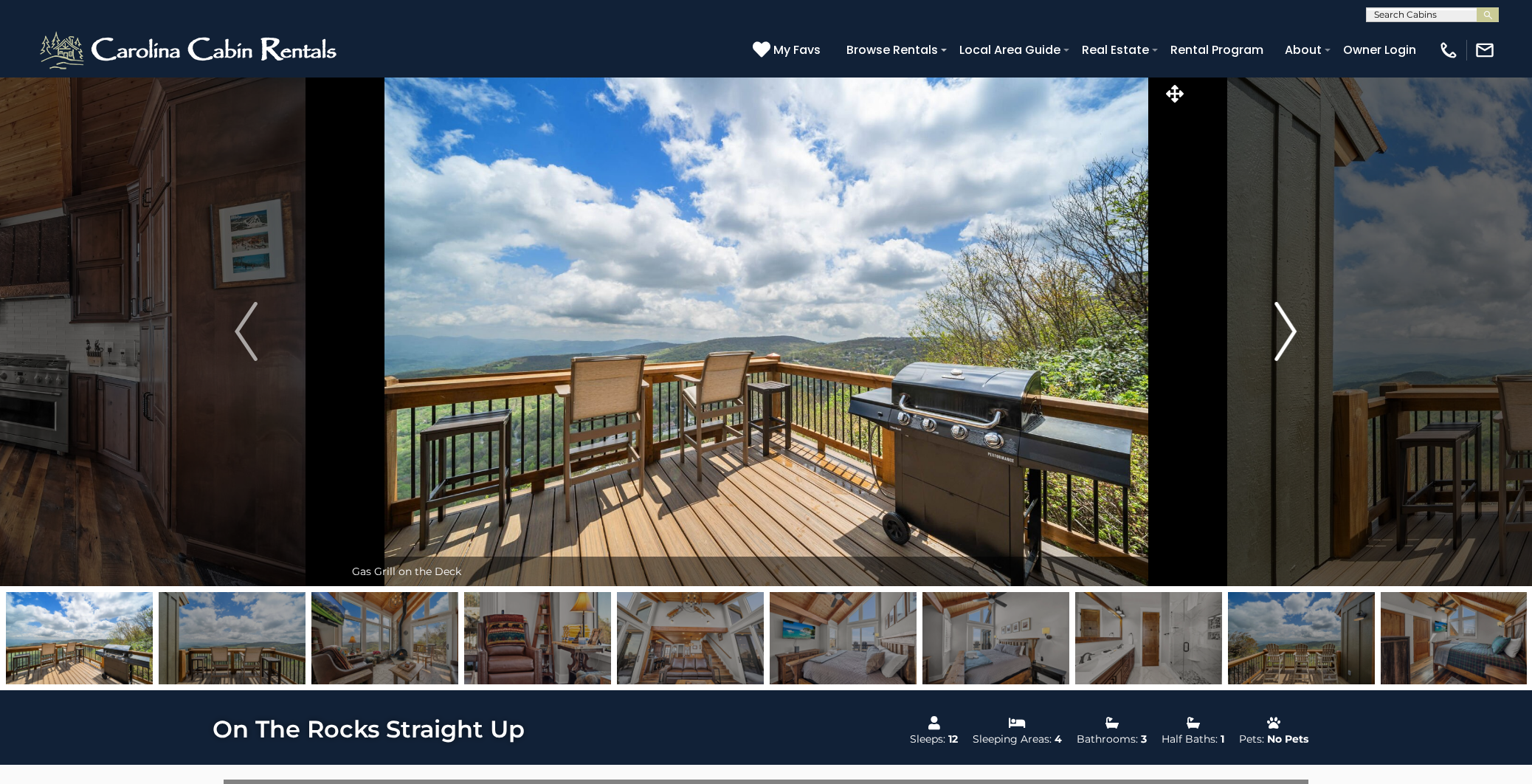
click at [1290, 338] on img "Next" at bounding box center [1285, 331] width 22 height 59
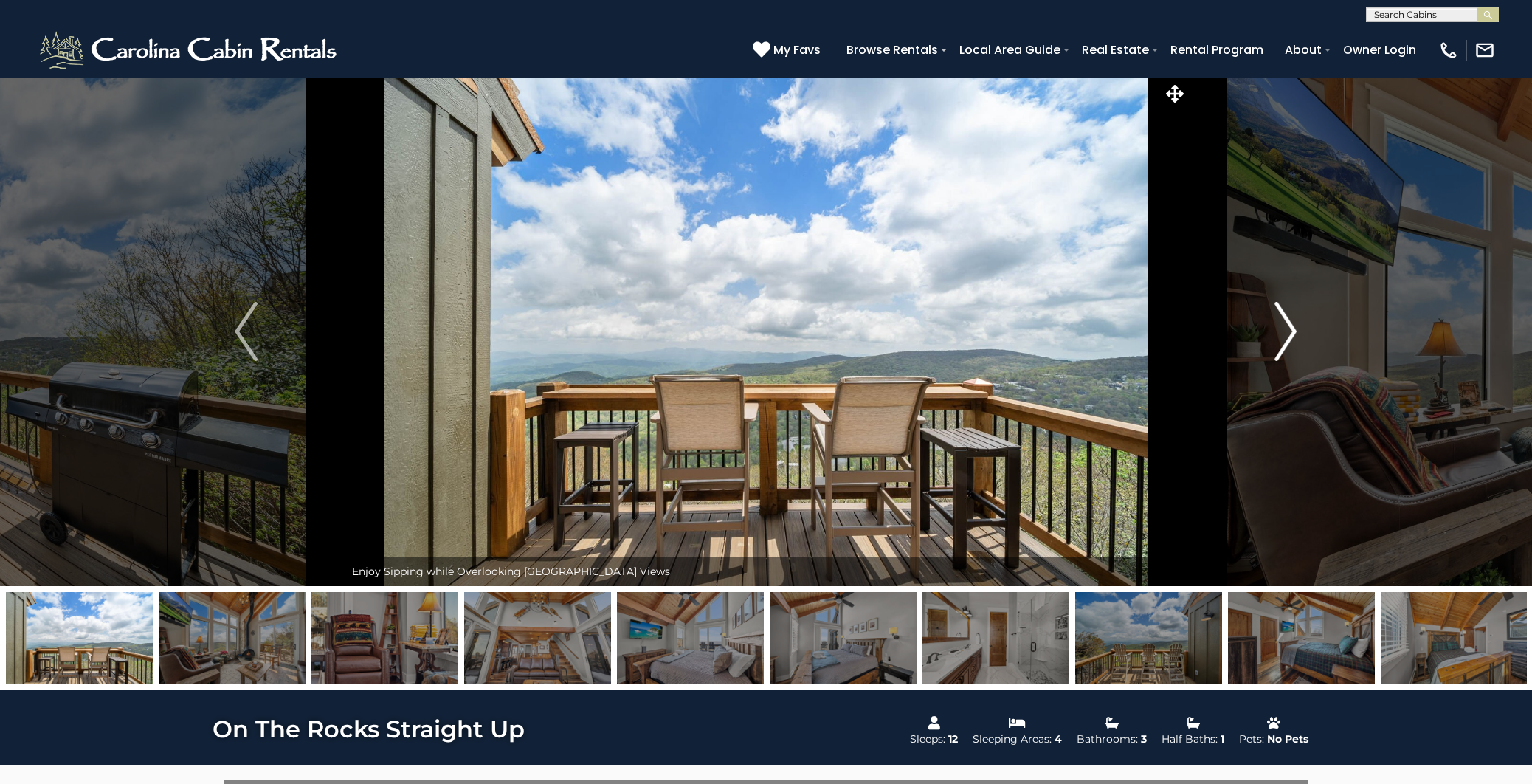
click at [1290, 338] on img "Next" at bounding box center [1285, 331] width 22 height 59
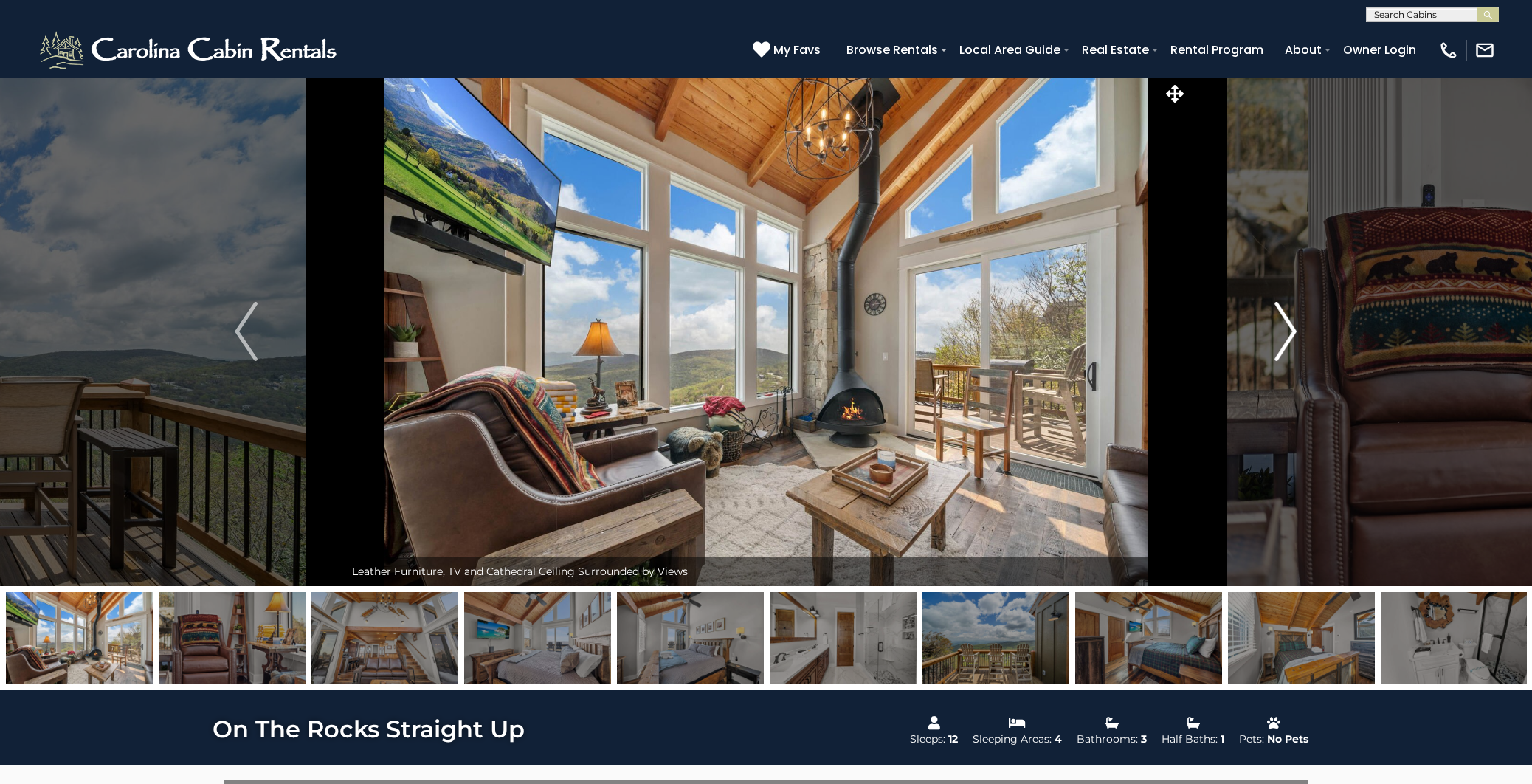
click at [1290, 338] on img "Next" at bounding box center [1285, 331] width 22 height 59
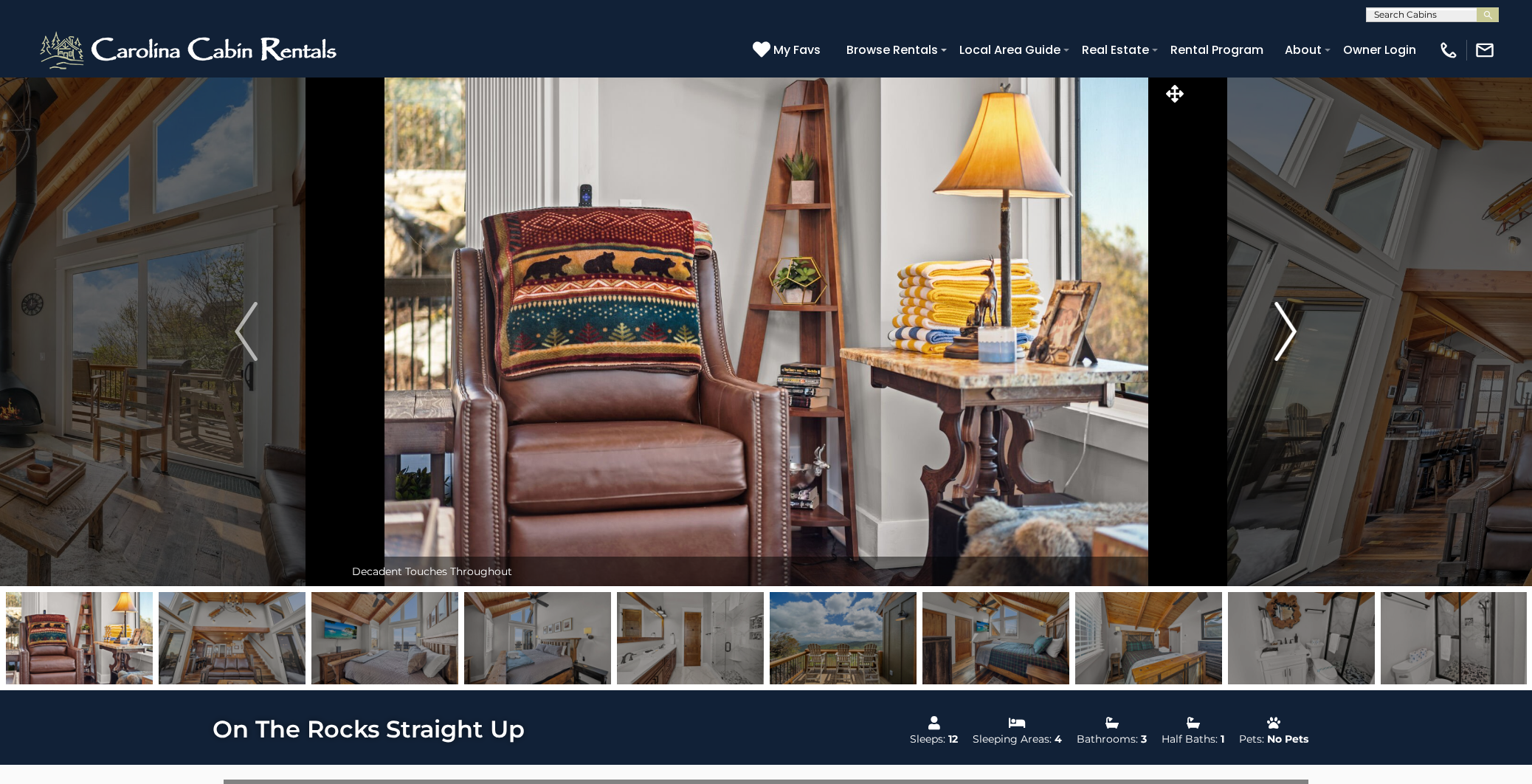
click at [1290, 338] on img "Next" at bounding box center [1285, 331] width 22 height 59
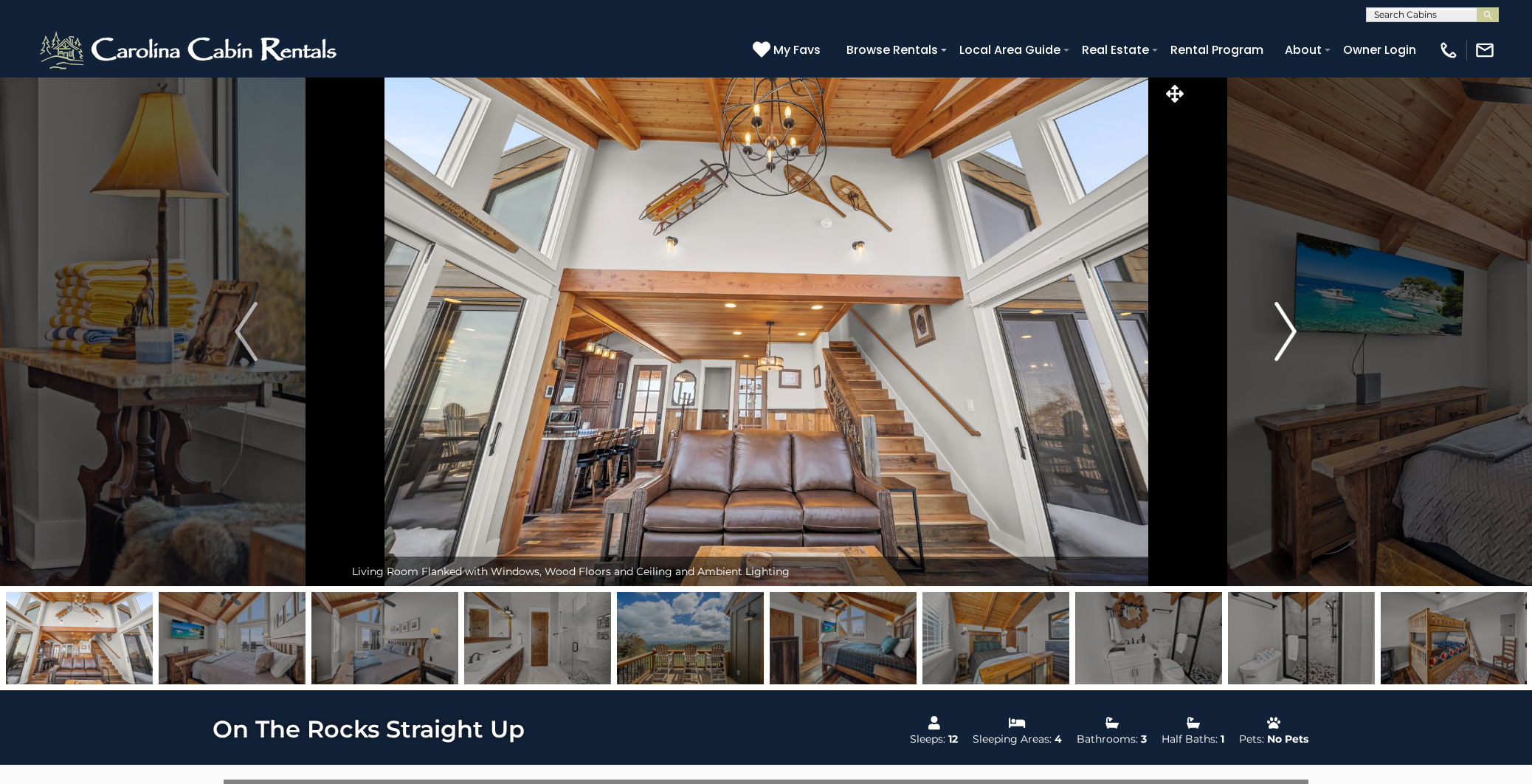
click at [1290, 338] on img "Next" at bounding box center [1285, 331] width 22 height 59
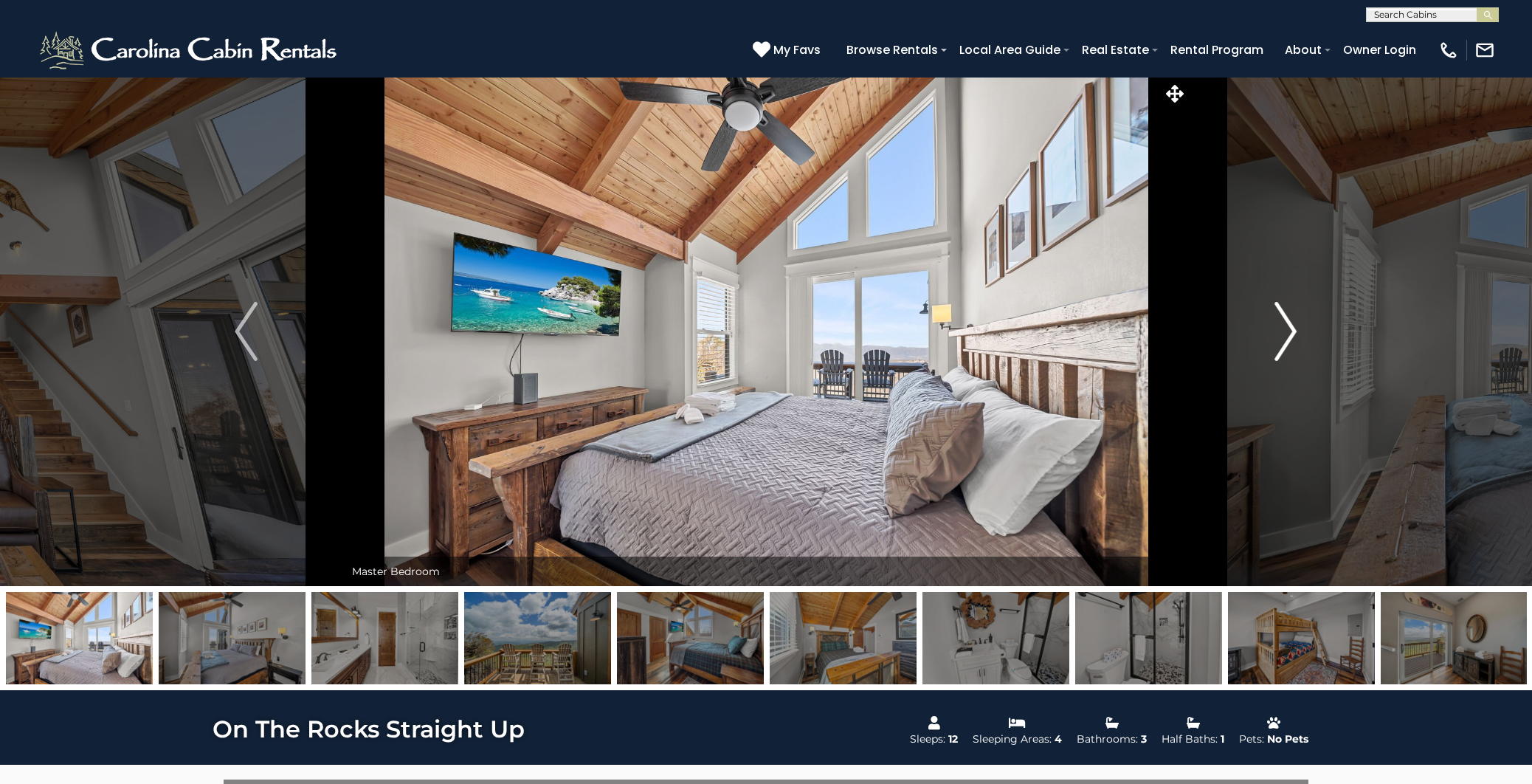
click at [1290, 338] on img "Next" at bounding box center [1285, 331] width 22 height 59
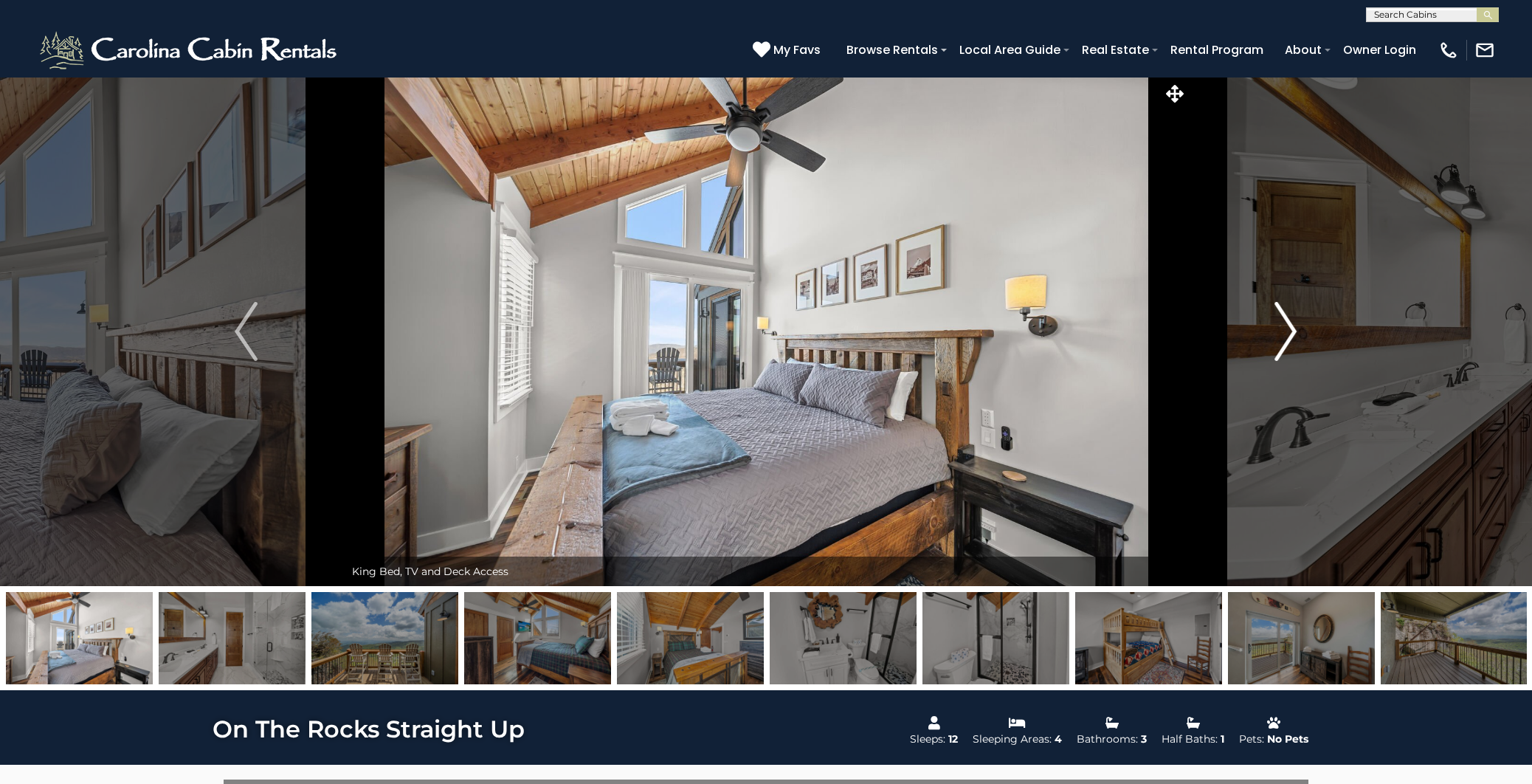
click at [1290, 338] on img "Next" at bounding box center [1285, 331] width 22 height 59
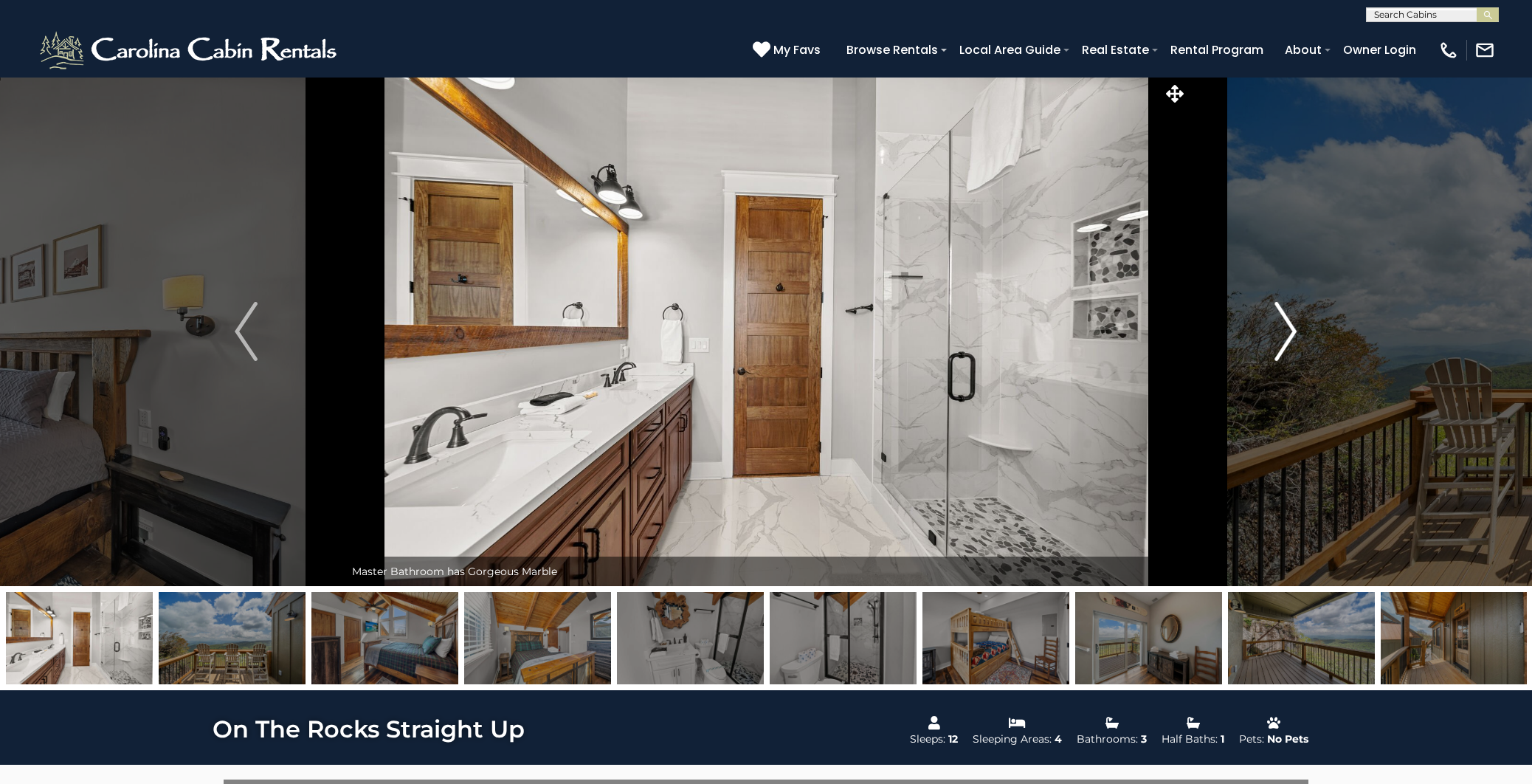
click at [1290, 338] on img "Next" at bounding box center [1285, 331] width 22 height 59
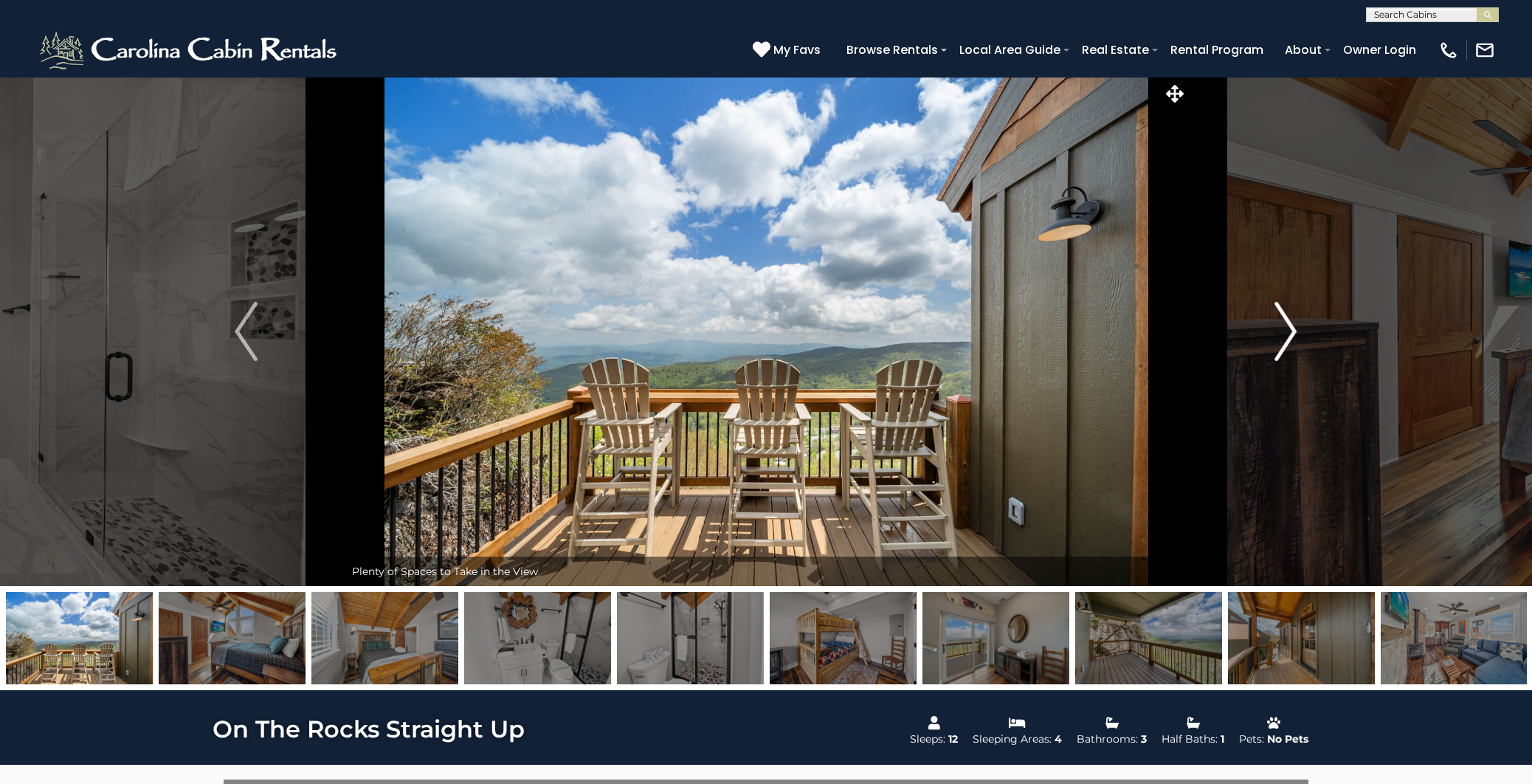
click at [1290, 338] on img "Next" at bounding box center [1285, 331] width 22 height 59
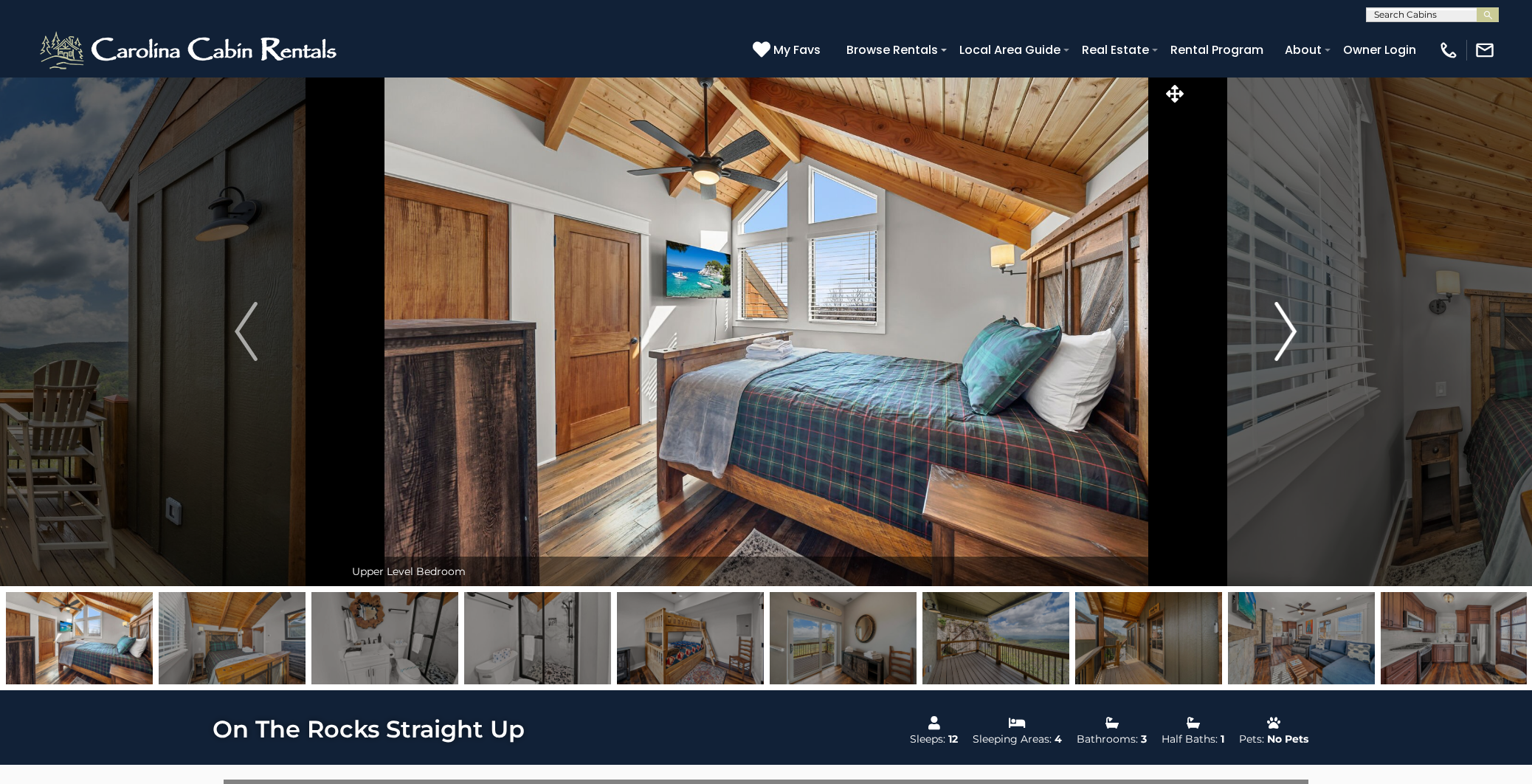
click at [1290, 338] on img "Next" at bounding box center [1285, 331] width 22 height 59
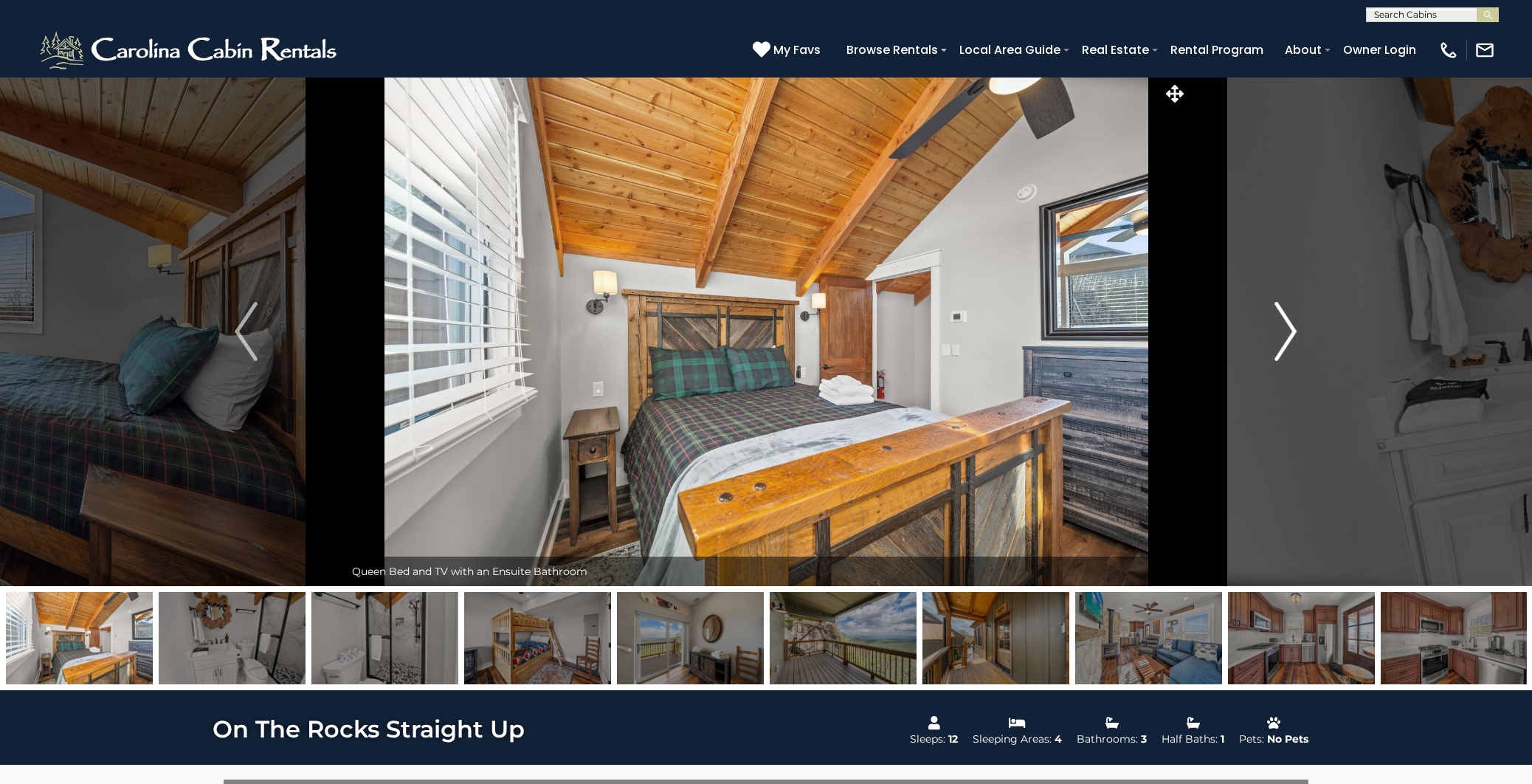
click at [1290, 338] on img "Next" at bounding box center [1285, 331] width 22 height 59
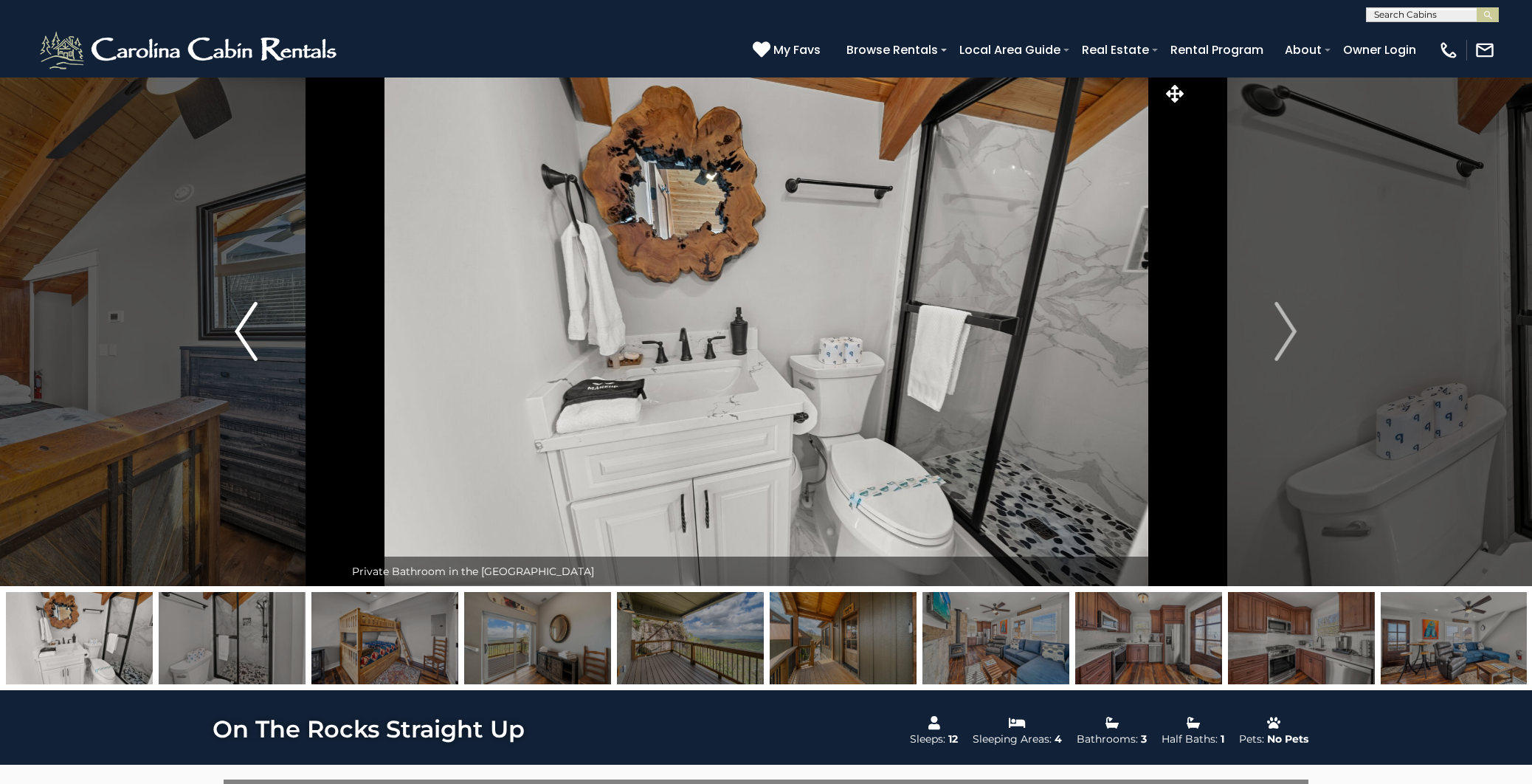
click at [249, 337] on img "Previous" at bounding box center [245, 331] width 22 height 59
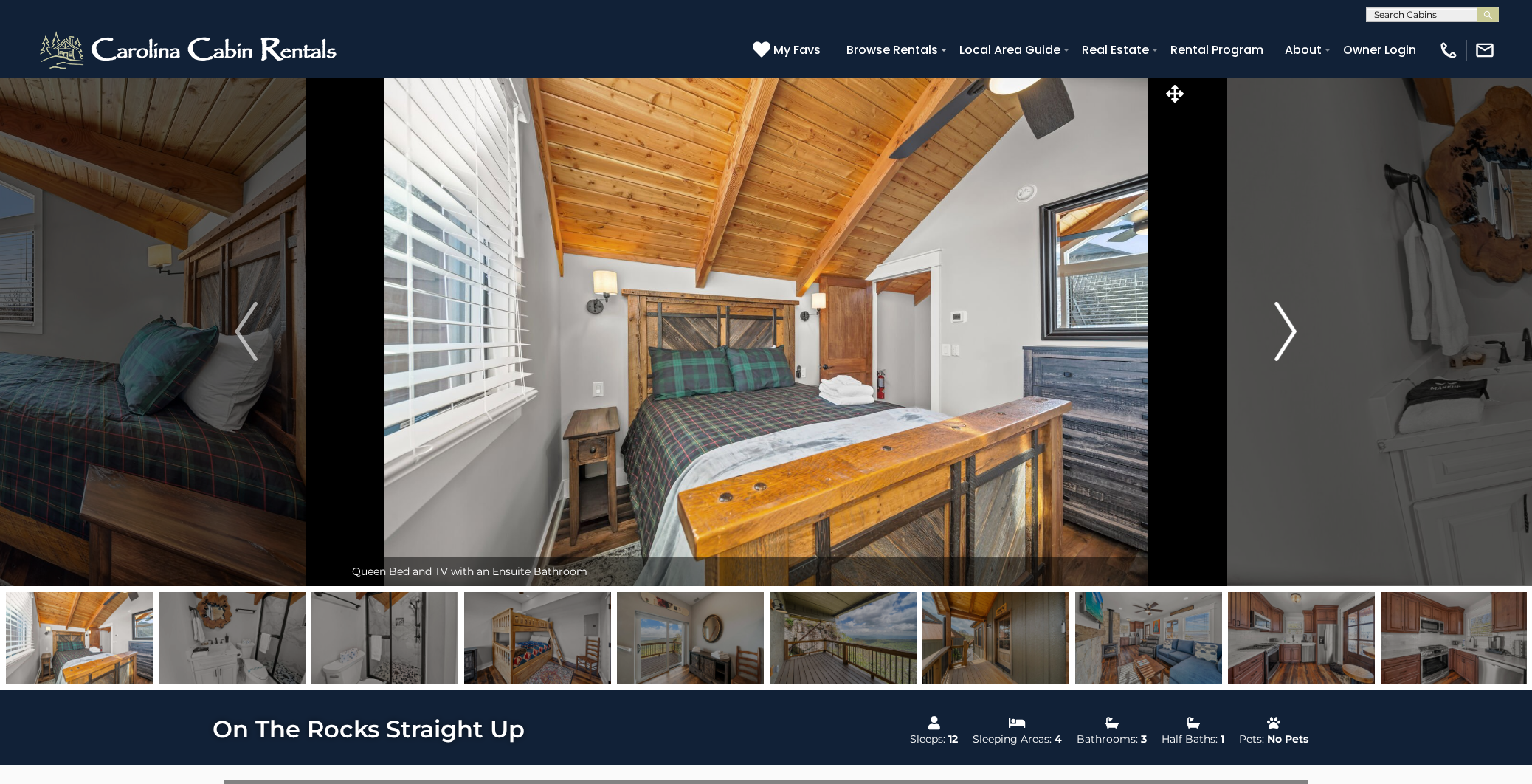
click at [1290, 331] on img "Next" at bounding box center [1285, 331] width 22 height 59
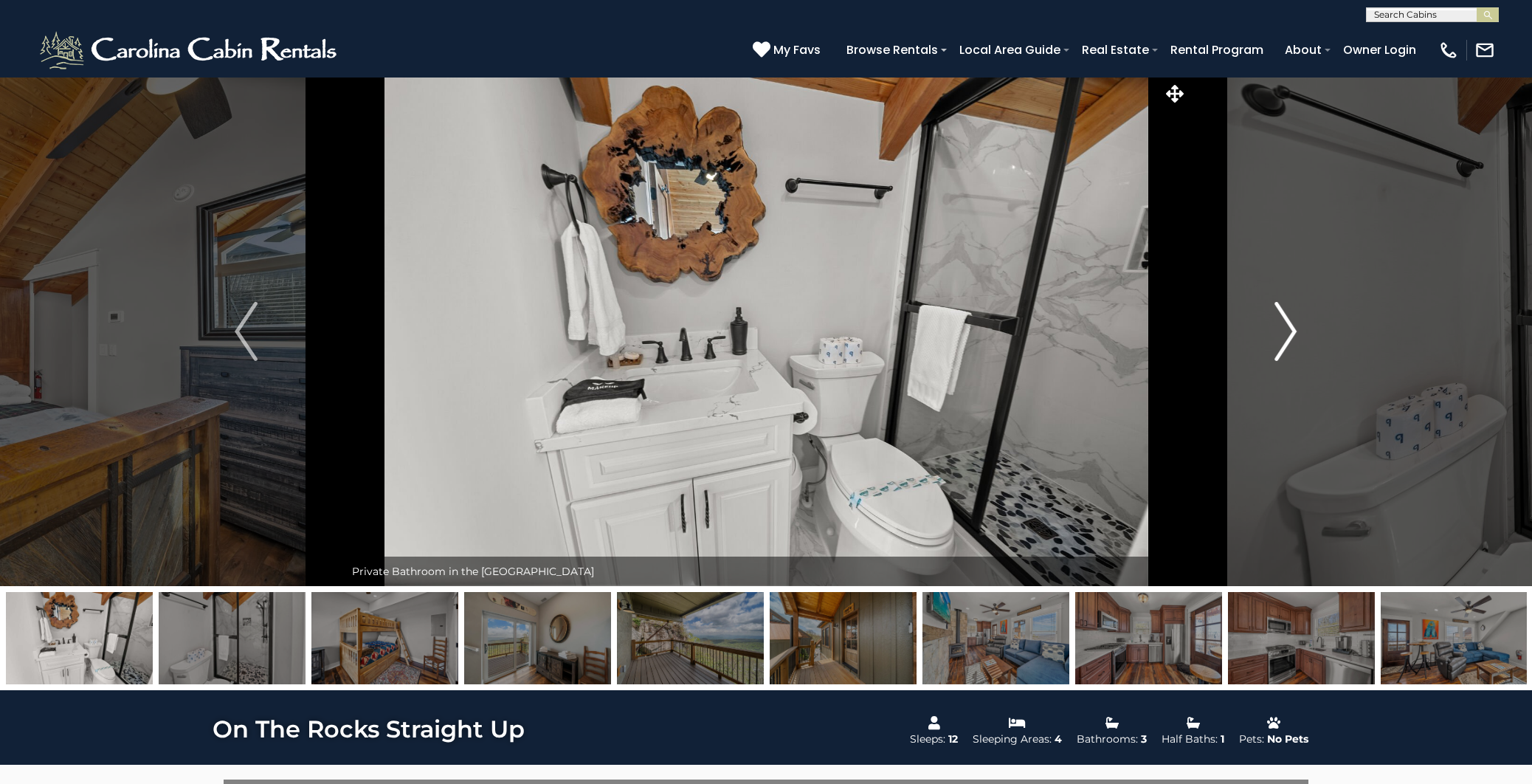
click at [1290, 331] on img "Next" at bounding box center [1285, 331] width 22 height 59
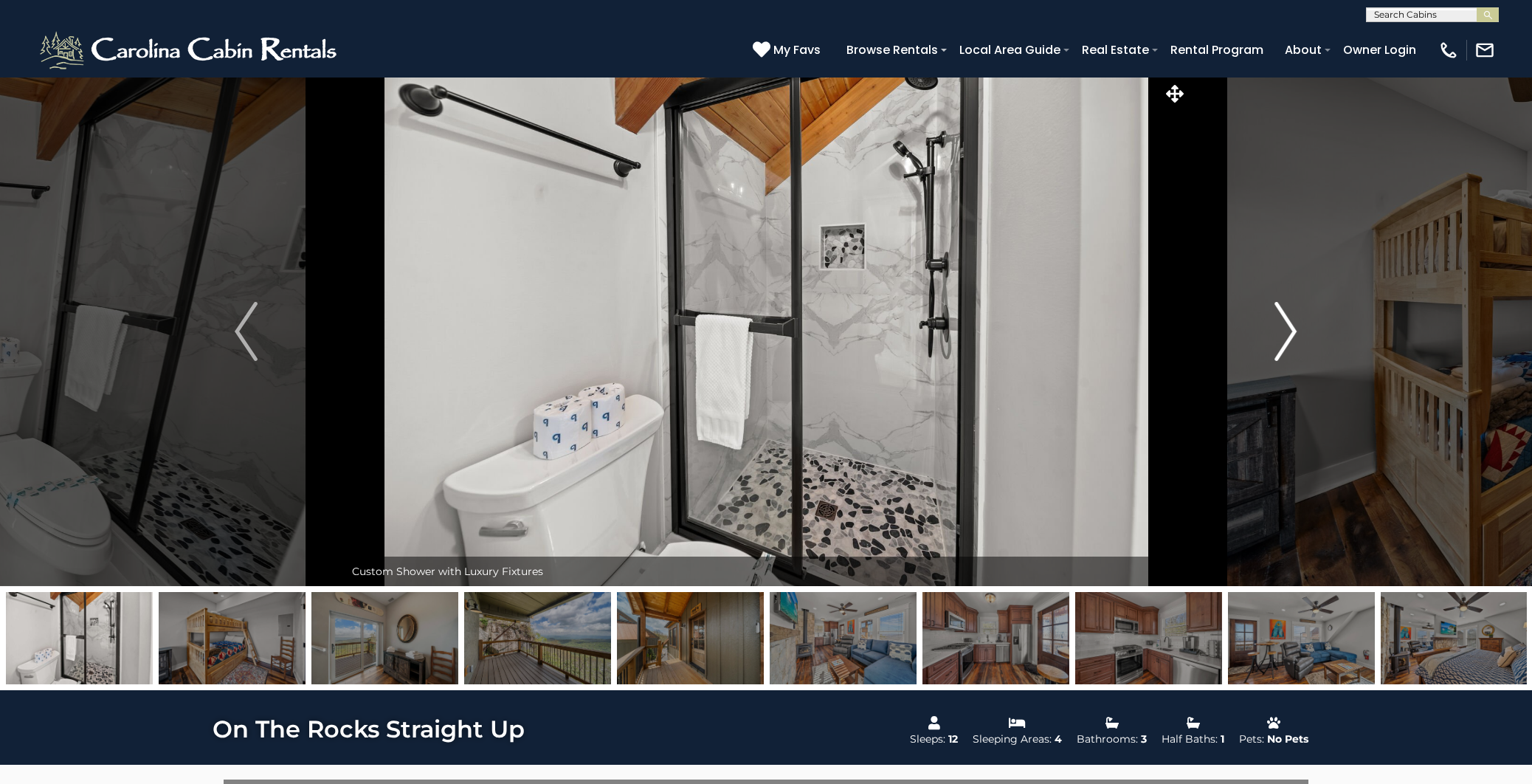
click at [1290, 331] on img "Next" at bounding box center [1285, 331] width 22 height 59
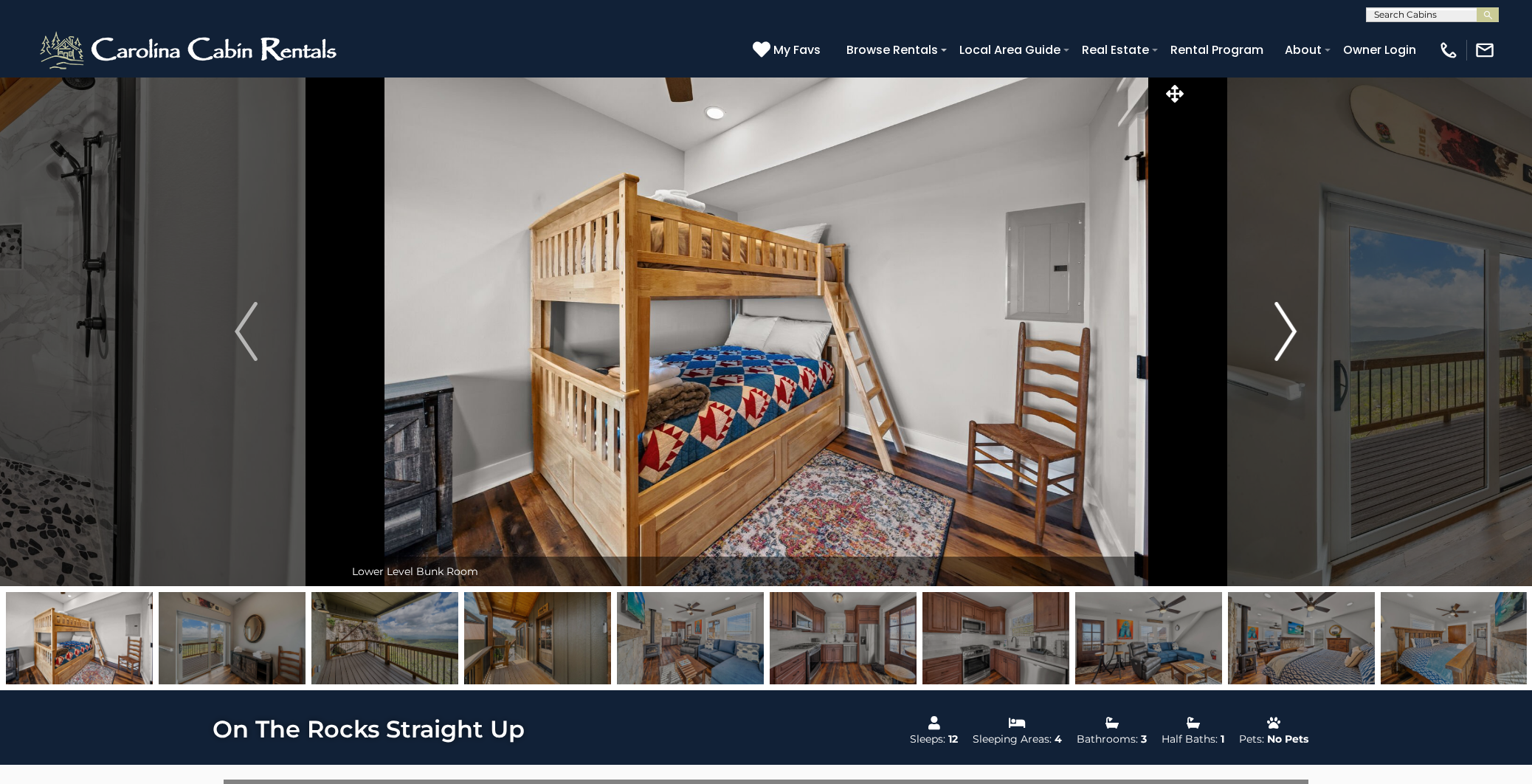
click at [1290, 331] on img "Next" at bounding box center [1285, 331] width 22 height 59
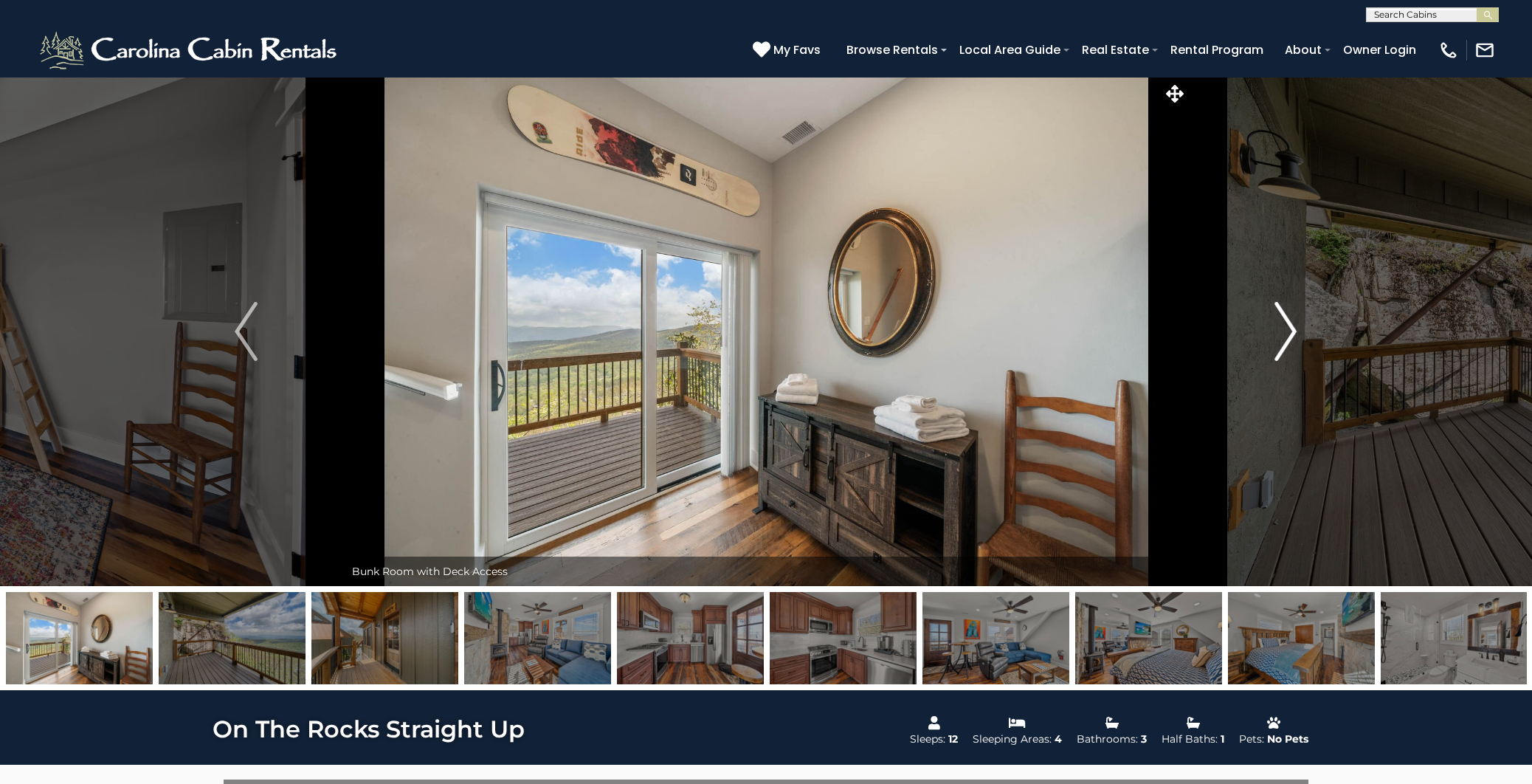
click at [1290, 331] on img "Next" at bounding box center [1285, 331] width 22 height 59
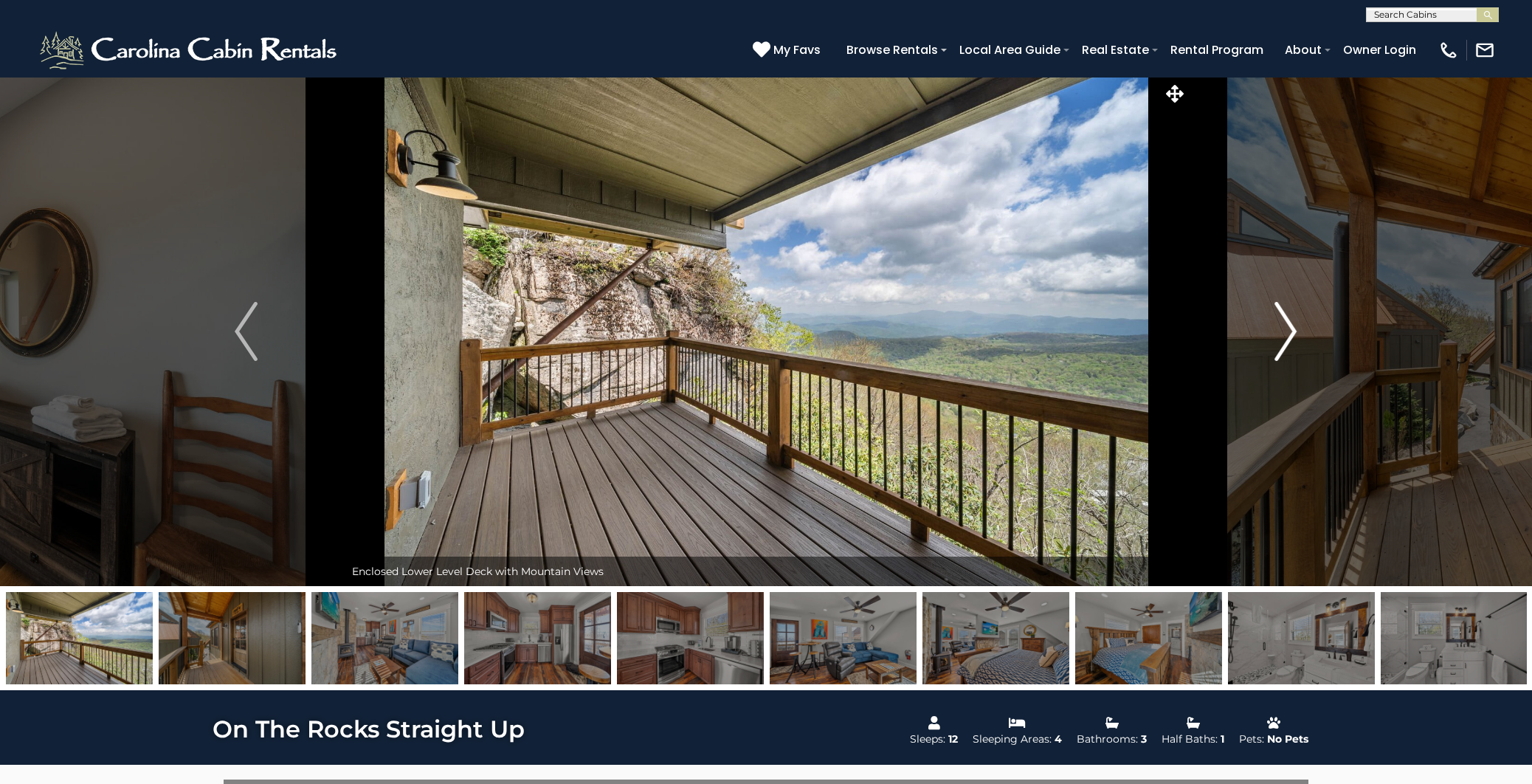
click at [1290, 331] on img "Next" at bounding box center [1285, 331] width 22 height 59
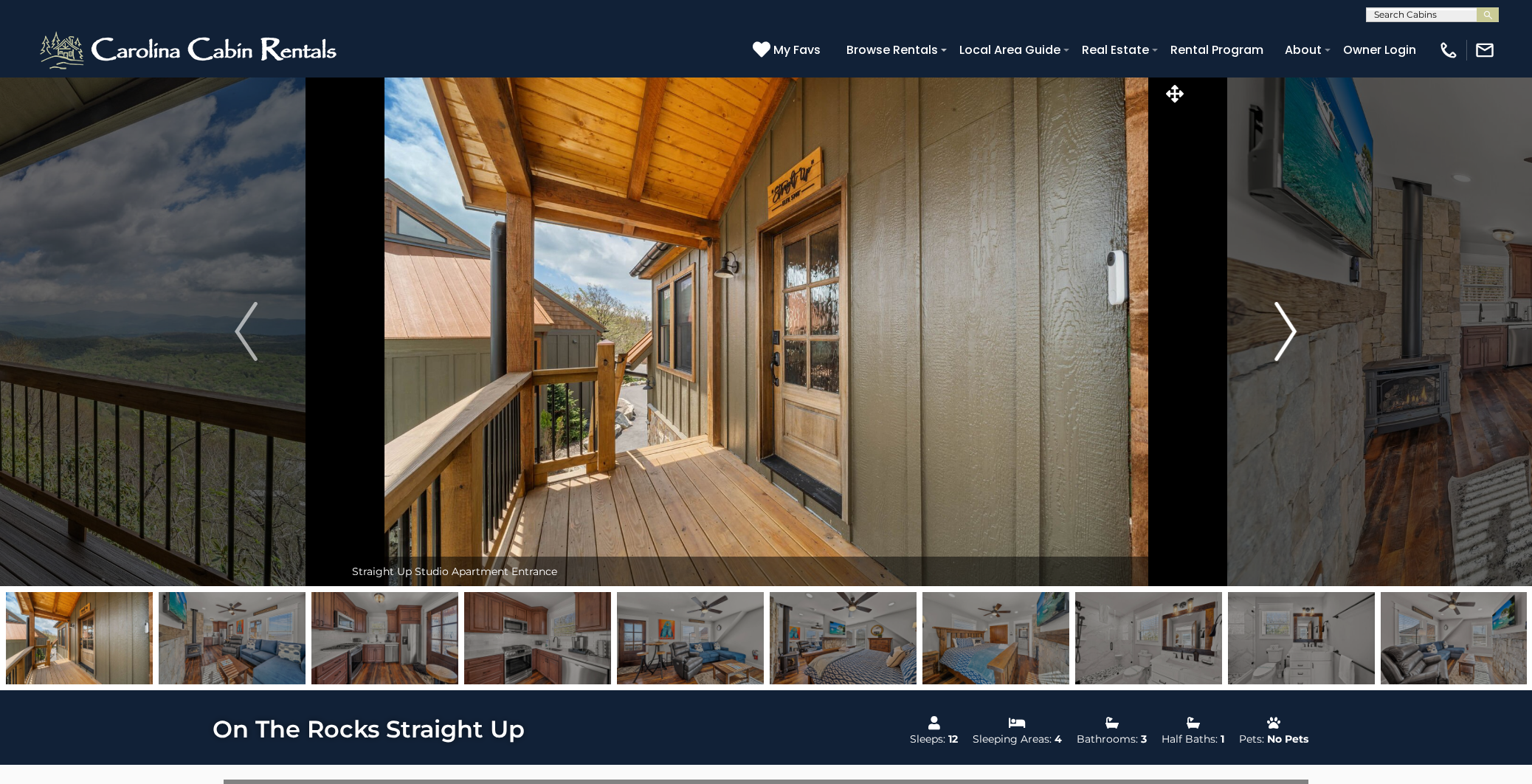
click at [1290, 331] on img "Next" at bounding box center [1285, 331] width 22 height 59
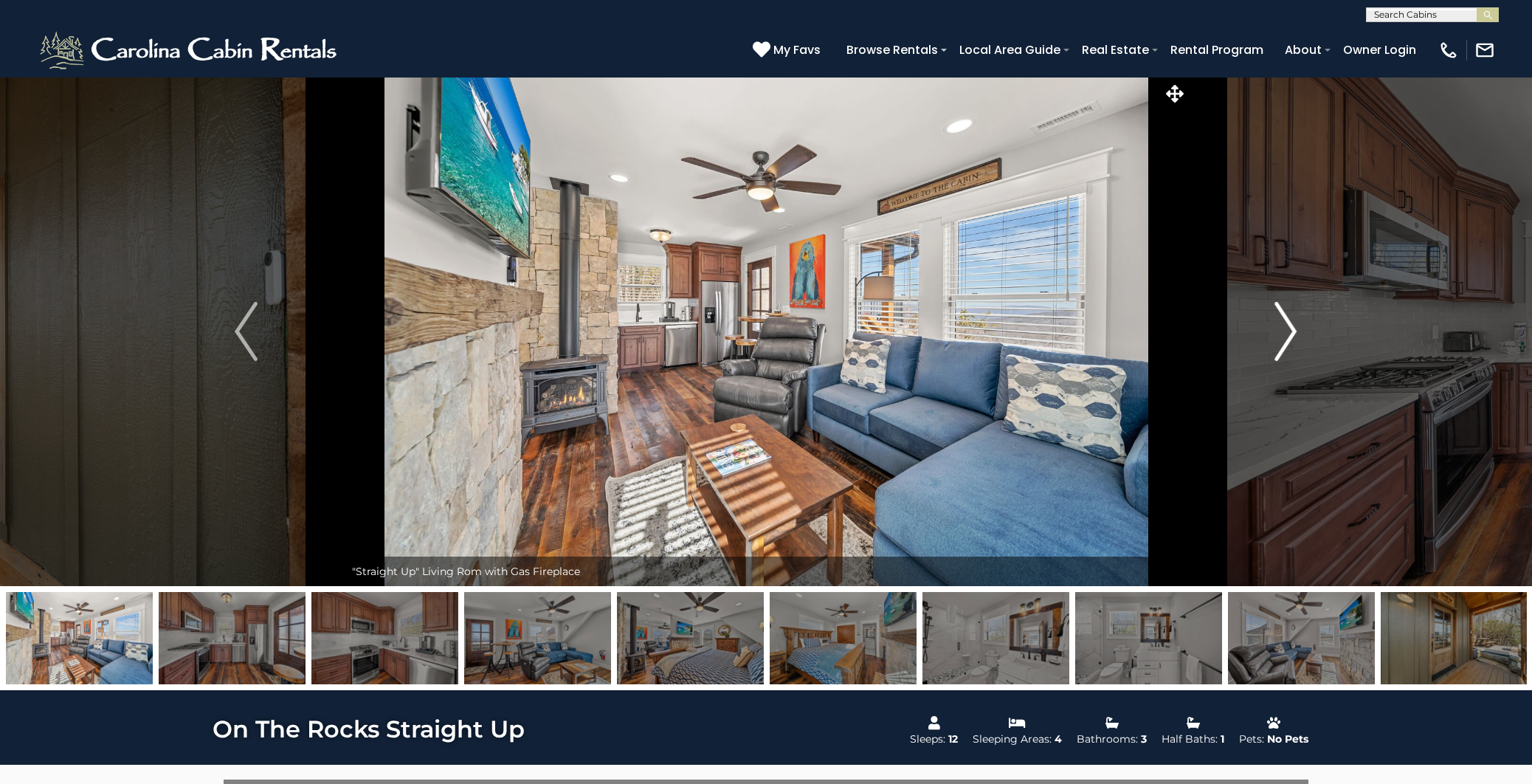
click at [1290, 331] on img "Next" at bounding box center [1285, 331] width 22 height 59
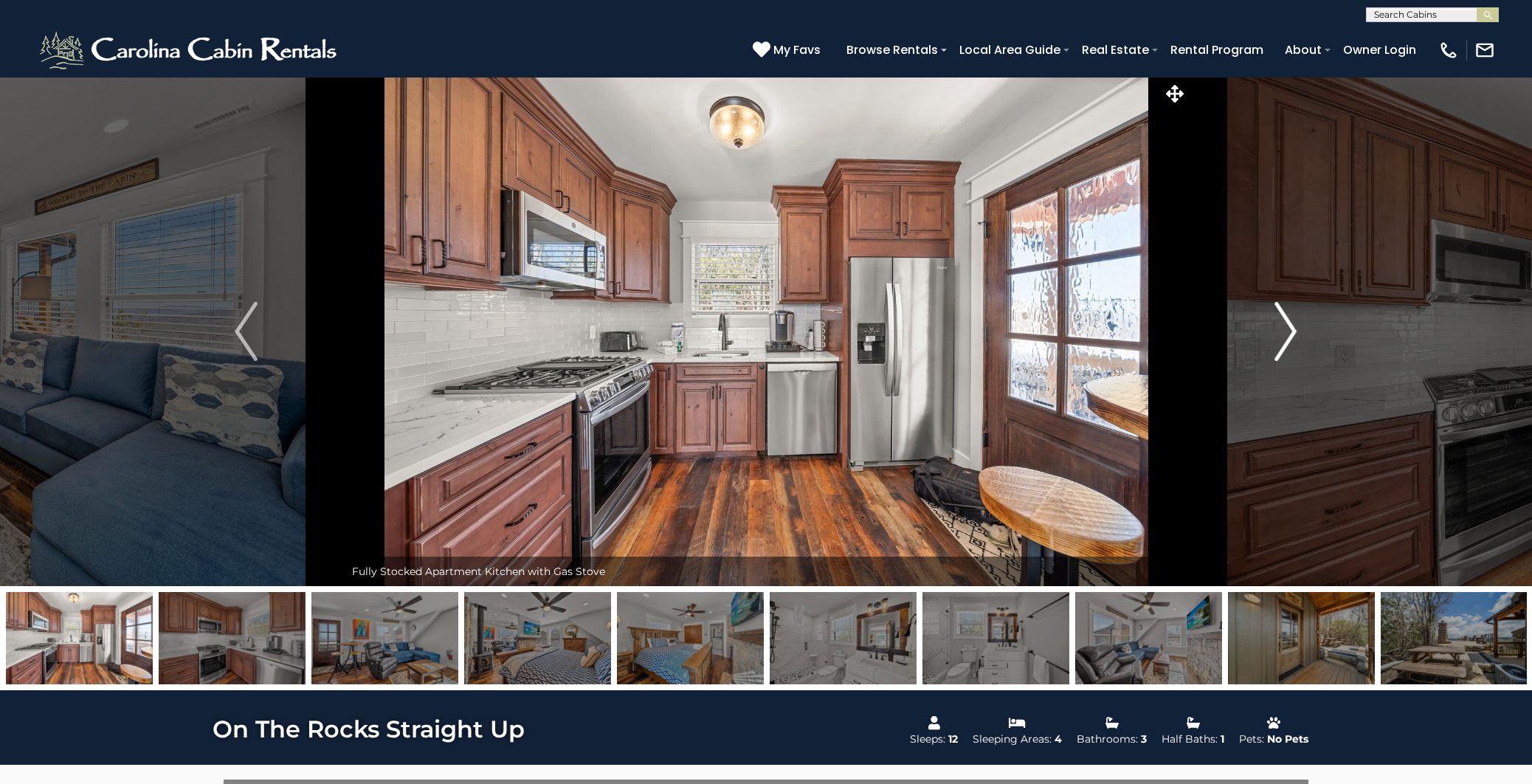
click at [1290, 331] on img "Next" at bounding box center [1285, 331] width 22 height 59
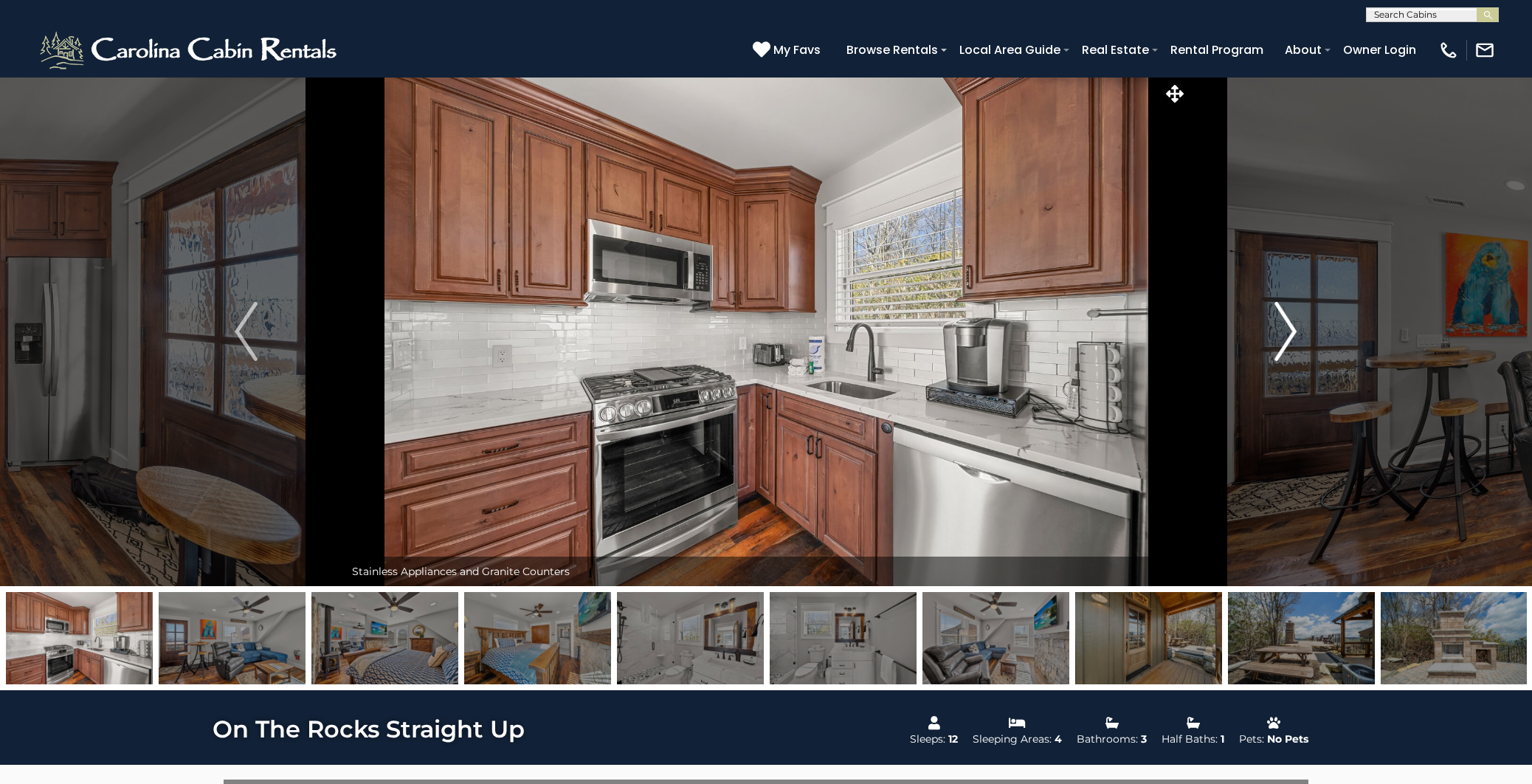
click at [1290, 331] on img "Next" at bounding box center [1285, 331] width 22 height 59
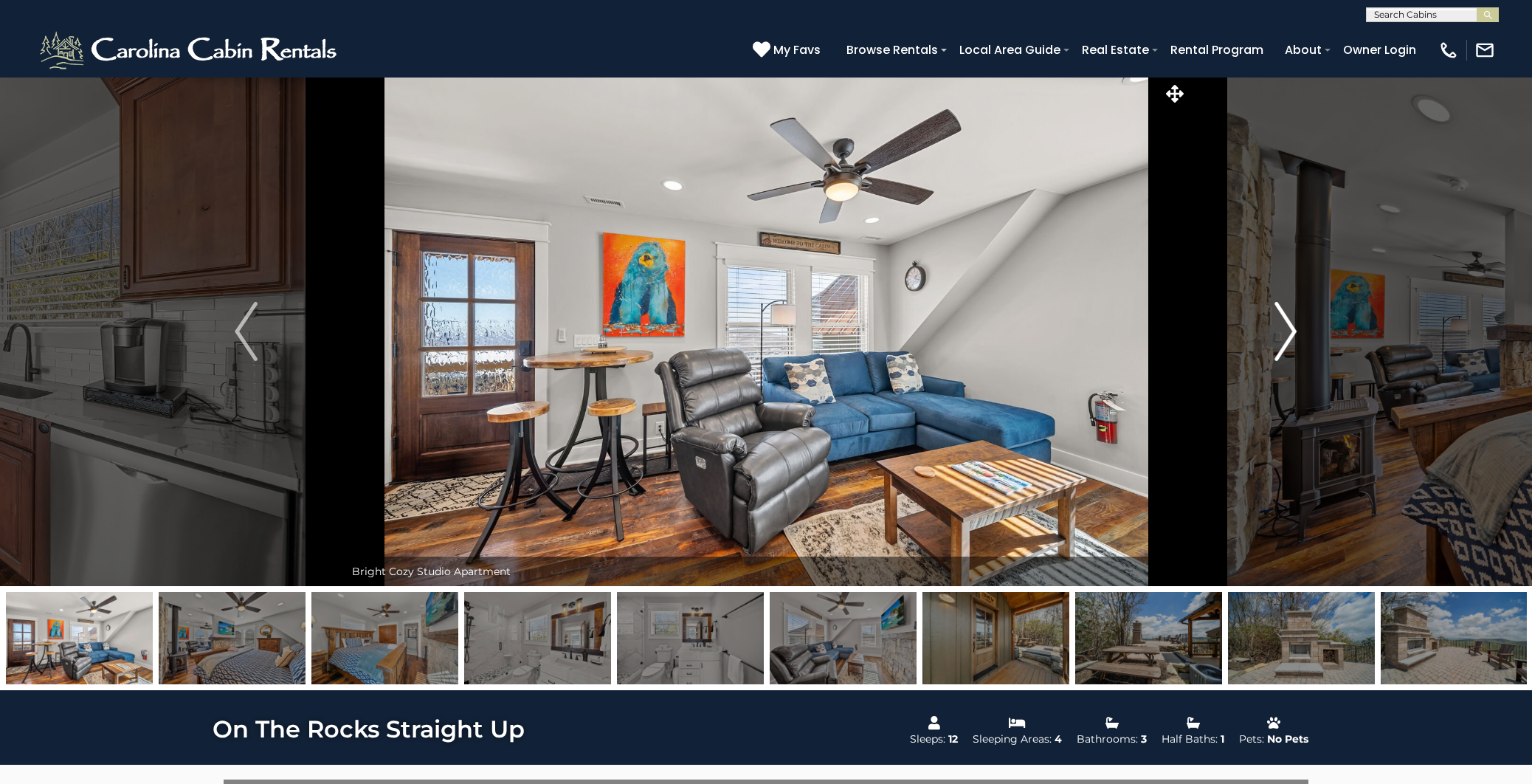
click at [1290, 331] on img "Next" at bounding box center [1285, 331] width 22 height 59
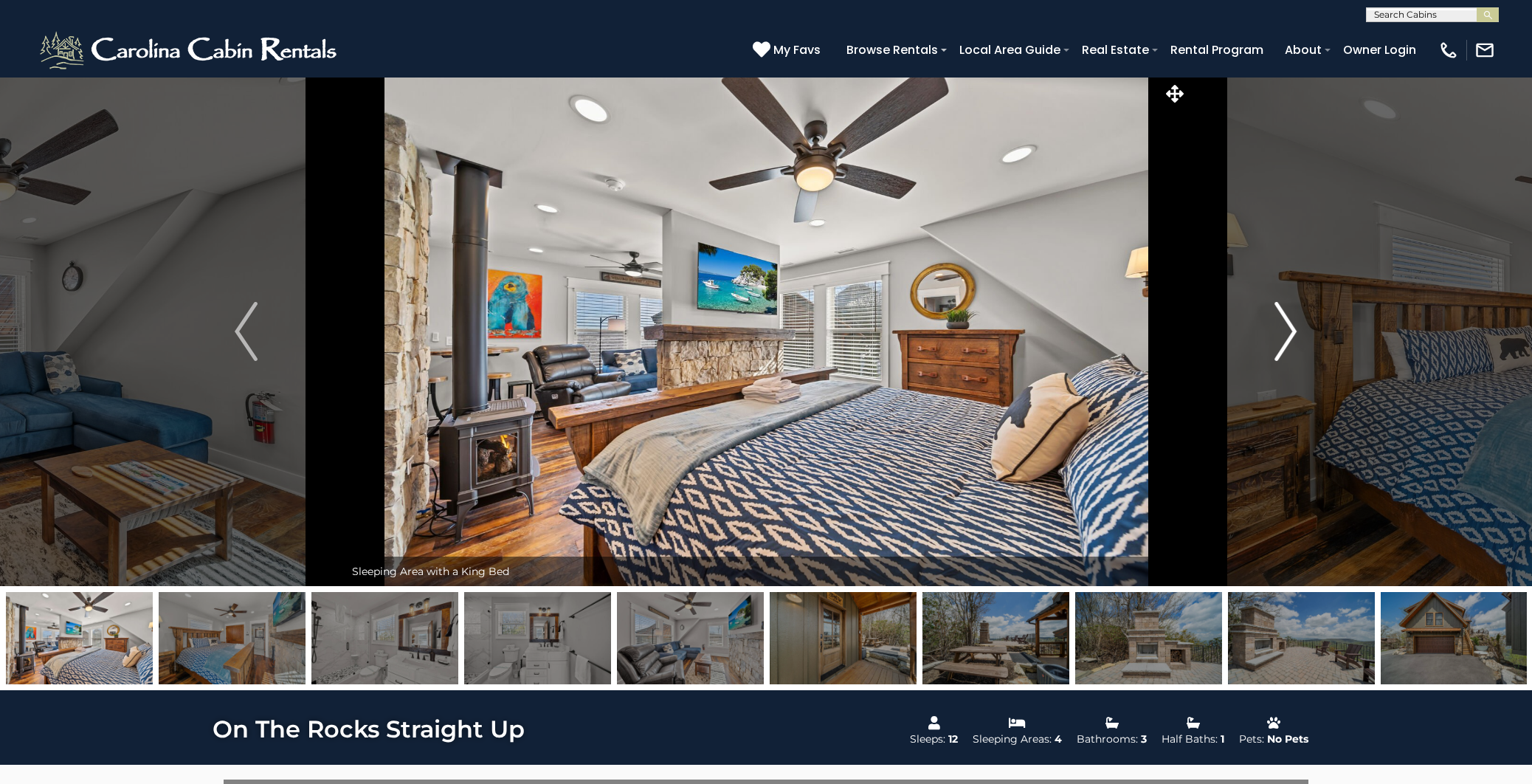
click at [1290, 331] on img "Next" at bounding box center [1285, 331] width 22 height 59
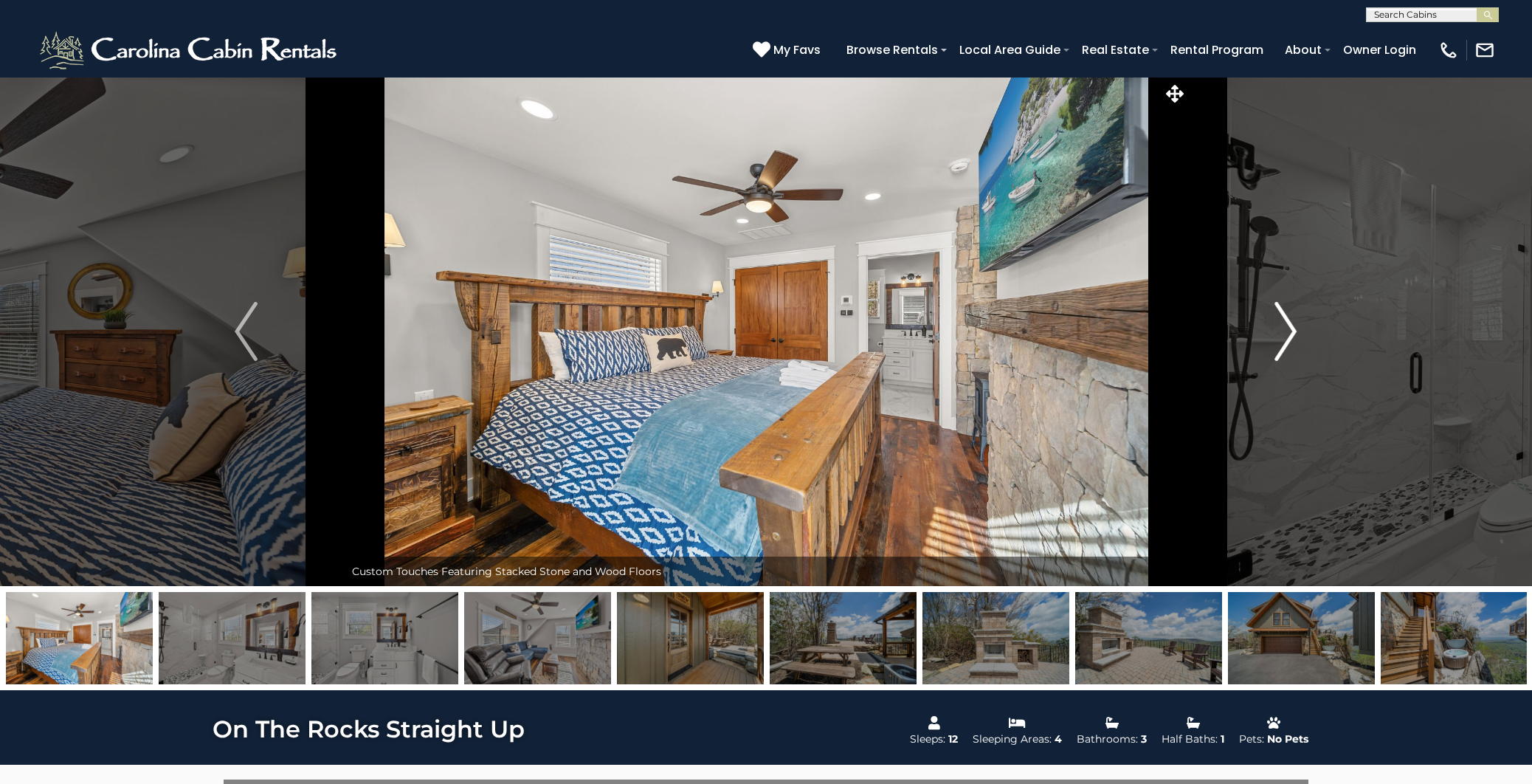
click at [1288, 330] on img "Next" at bounding box center [1285, 331] width 22 height 59
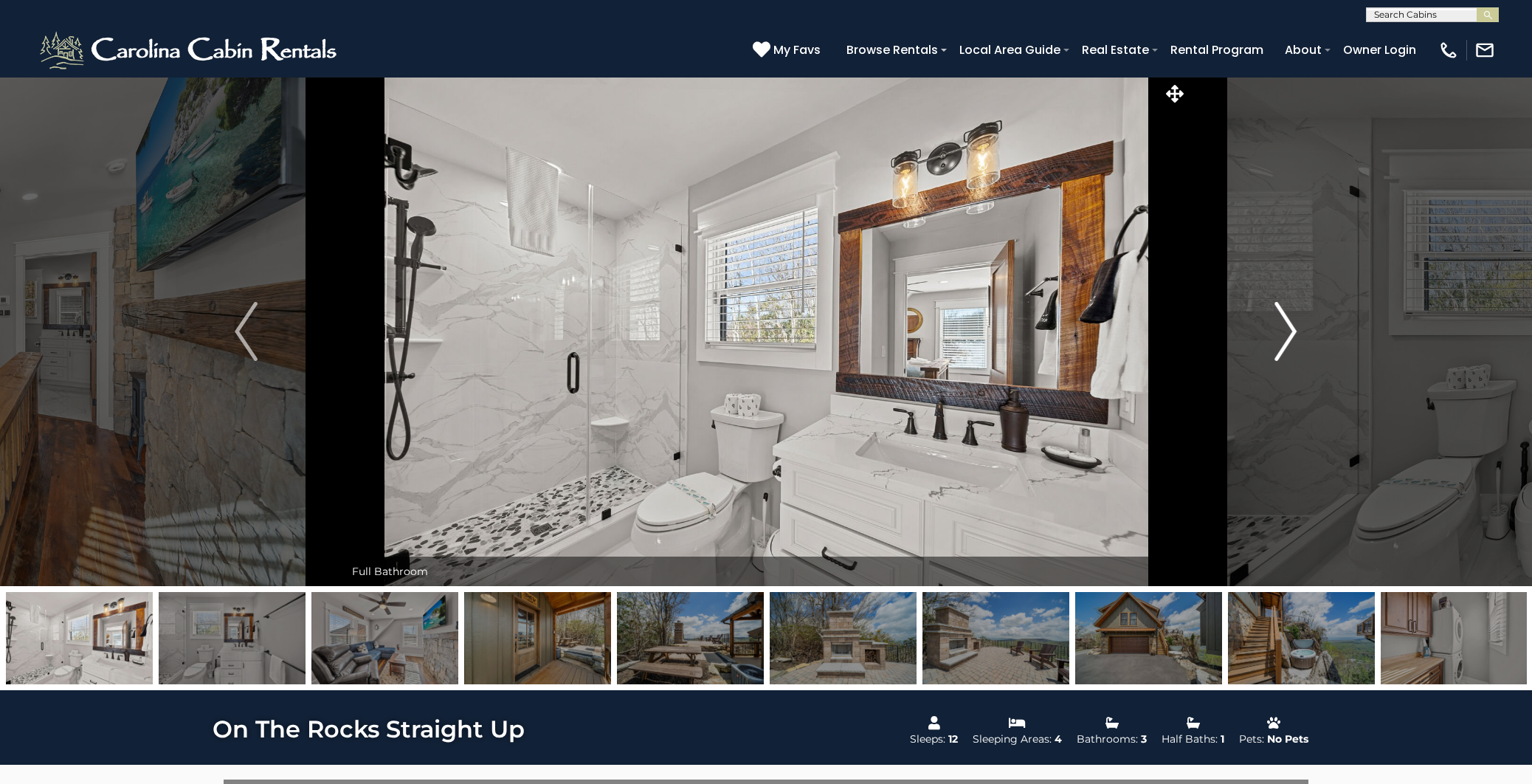
click at [1284, 332] on img "Next" at bounding box center [1285, 331] width 22 height 59
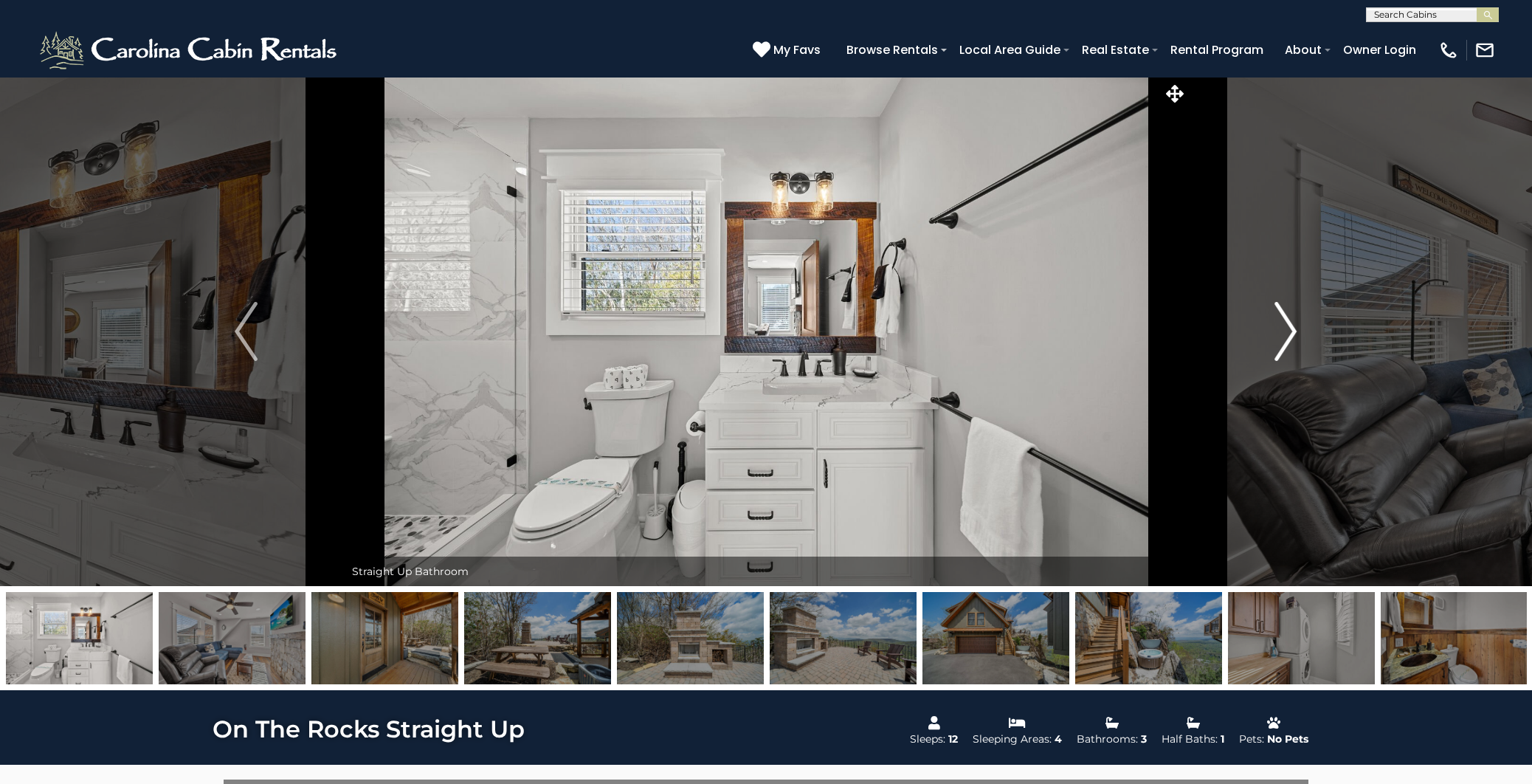
click at [1282, 332] on img "Next" at bounding box center [1285, 331] width 22 height 59
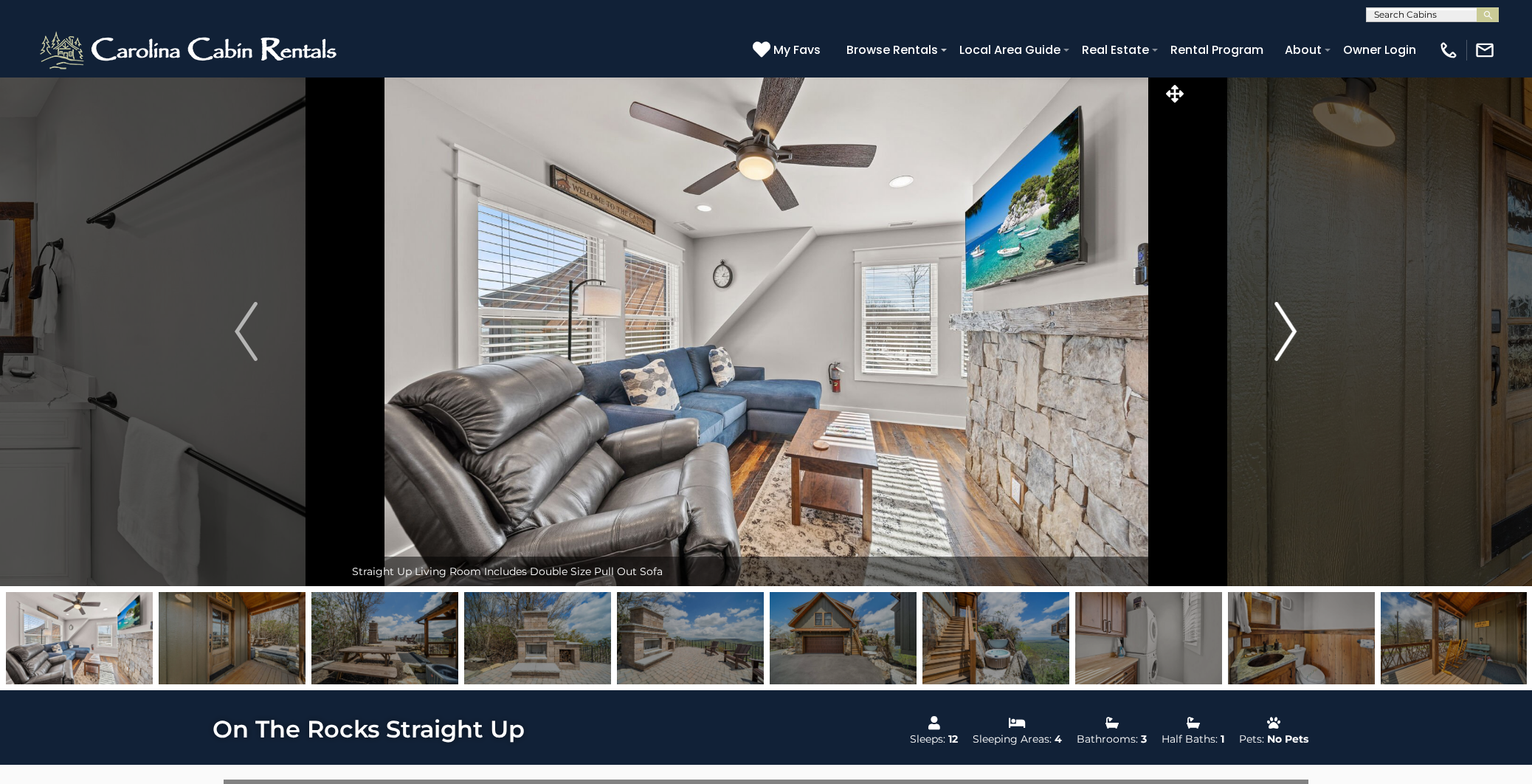
click at [1282, 332] on img "Next" at bounding box center [1285, 331] width 22 height 59
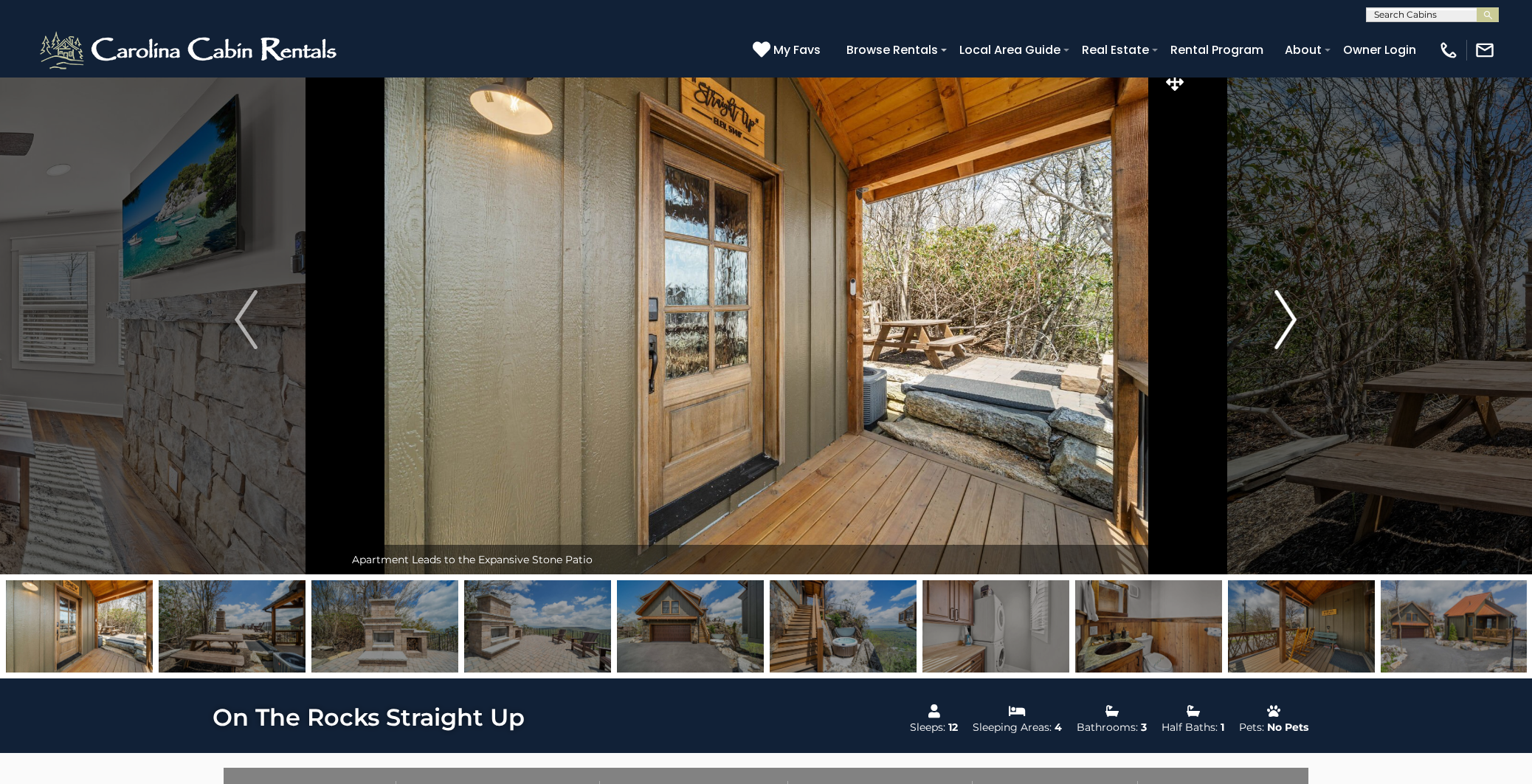
click at [1284, 335] on img "Next" at bounding box center [1285, 319] width 22 height 59
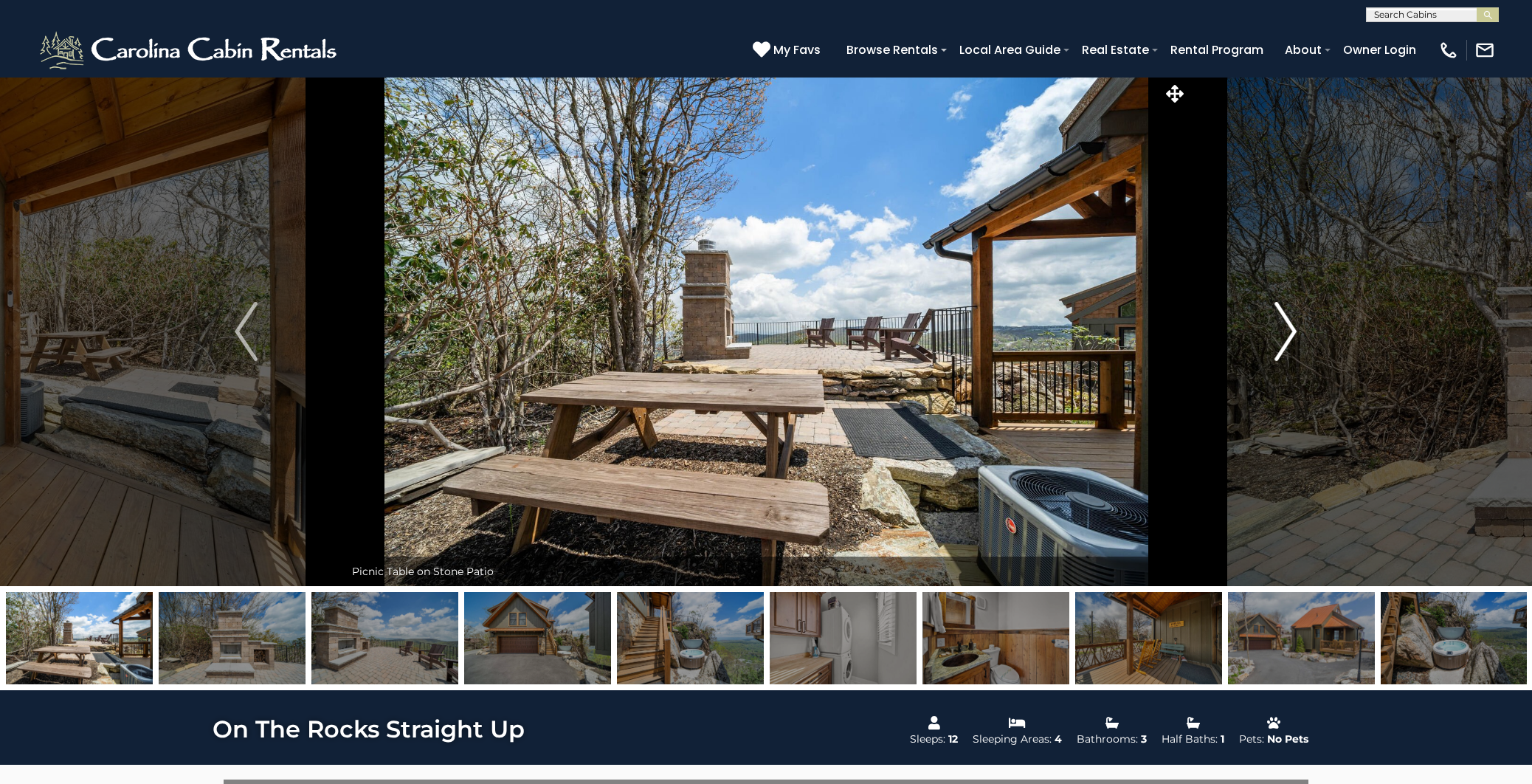
scroll to position [1, 0]
click at [1281, 350] on img "Next" at bounding box center [1285, 331] width 22 height 59
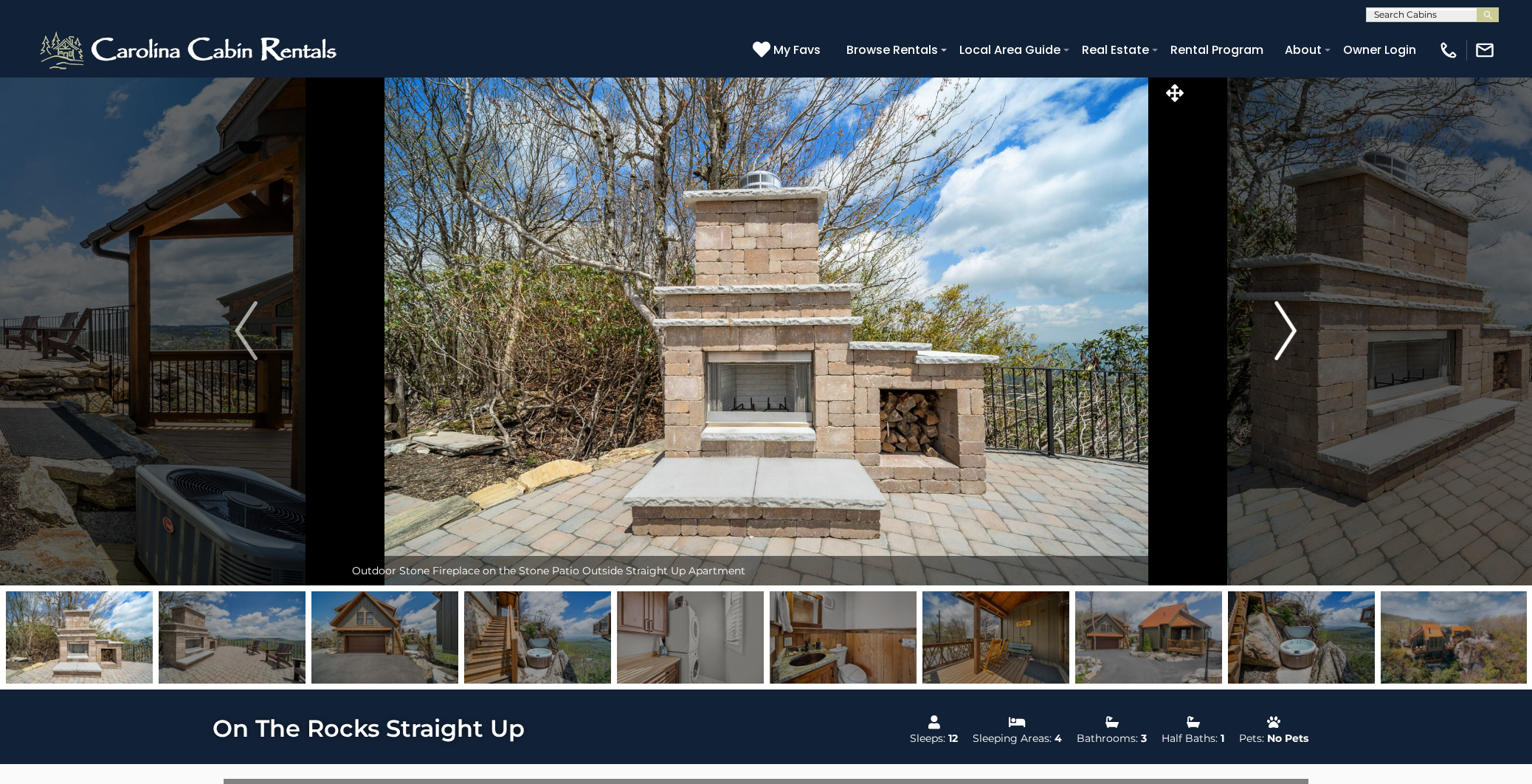
click at [1276, 357] on img "Next" at bounding box center [1285, 331] width 22 height 59
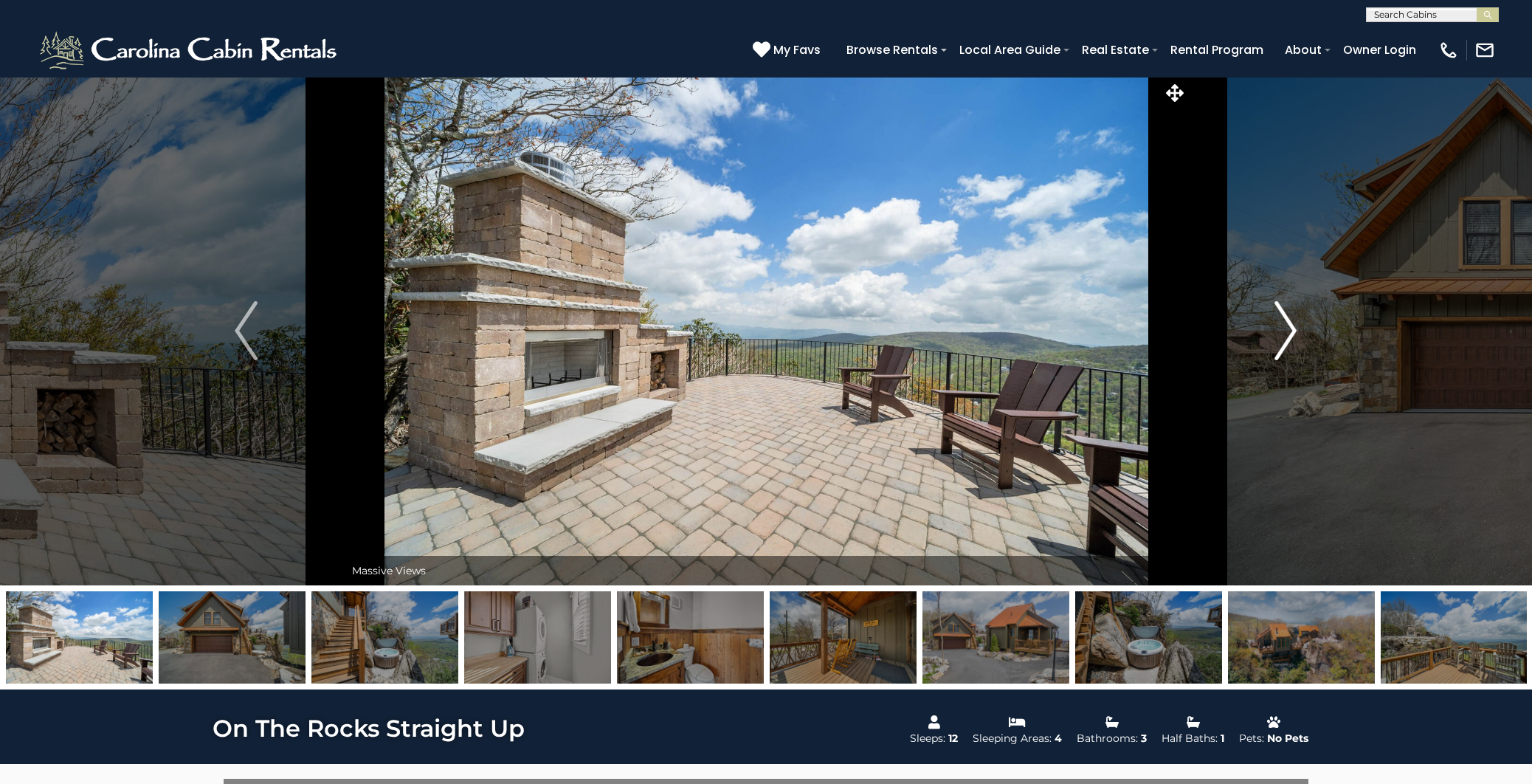
click at [1276, 357] on img "Next" at bounding box center [1285, 331] width 22 height 59
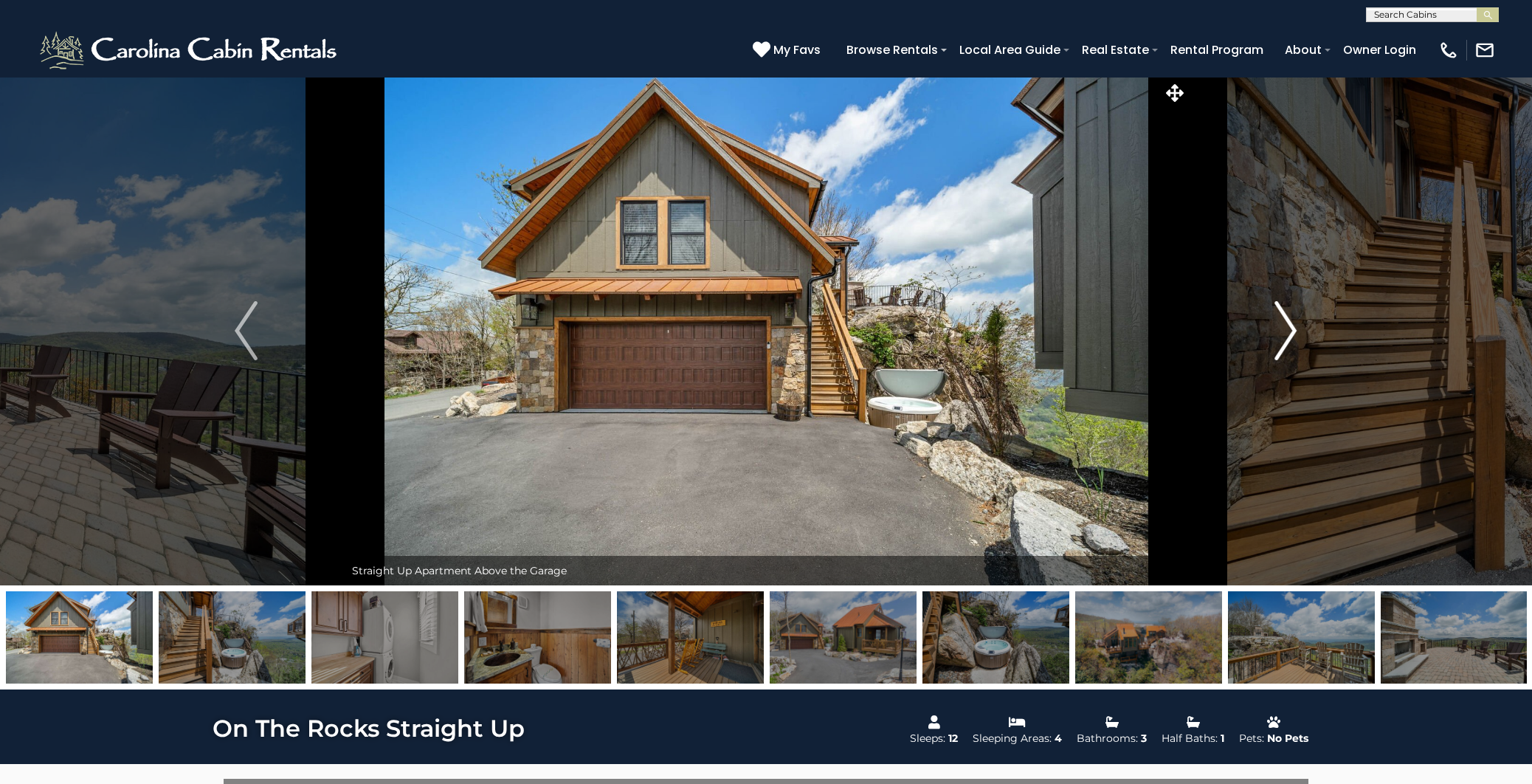
click at [1275, 360] on button "Next" at bounding box center [1286, 331] width 197 height 510
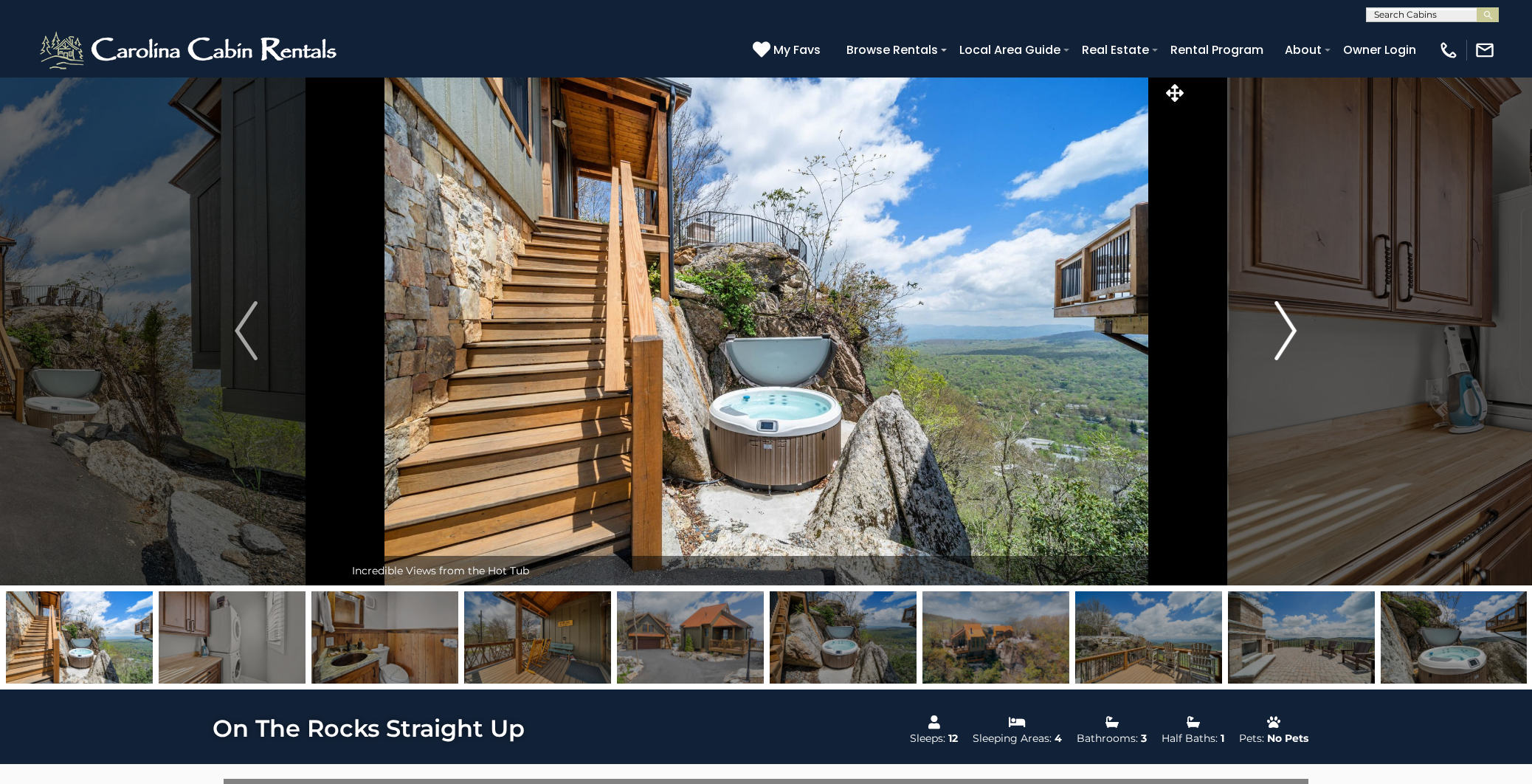
click at [1275, 360] on button "Next" at bounding box center [1286, 331] width 197 height 510
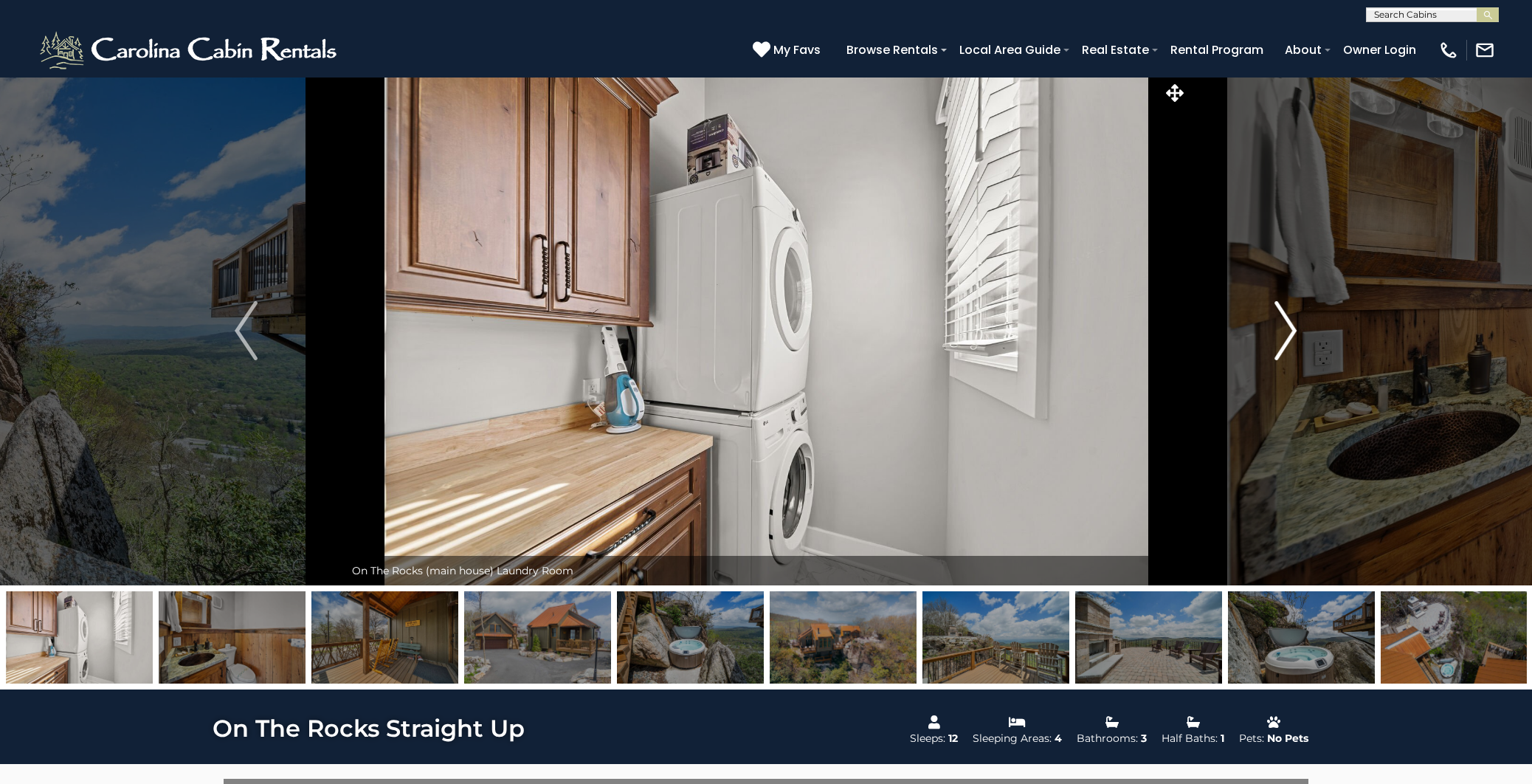
click at [1275, 360] on button "Next" at bounding box center [1286, 331] width 197 height 510
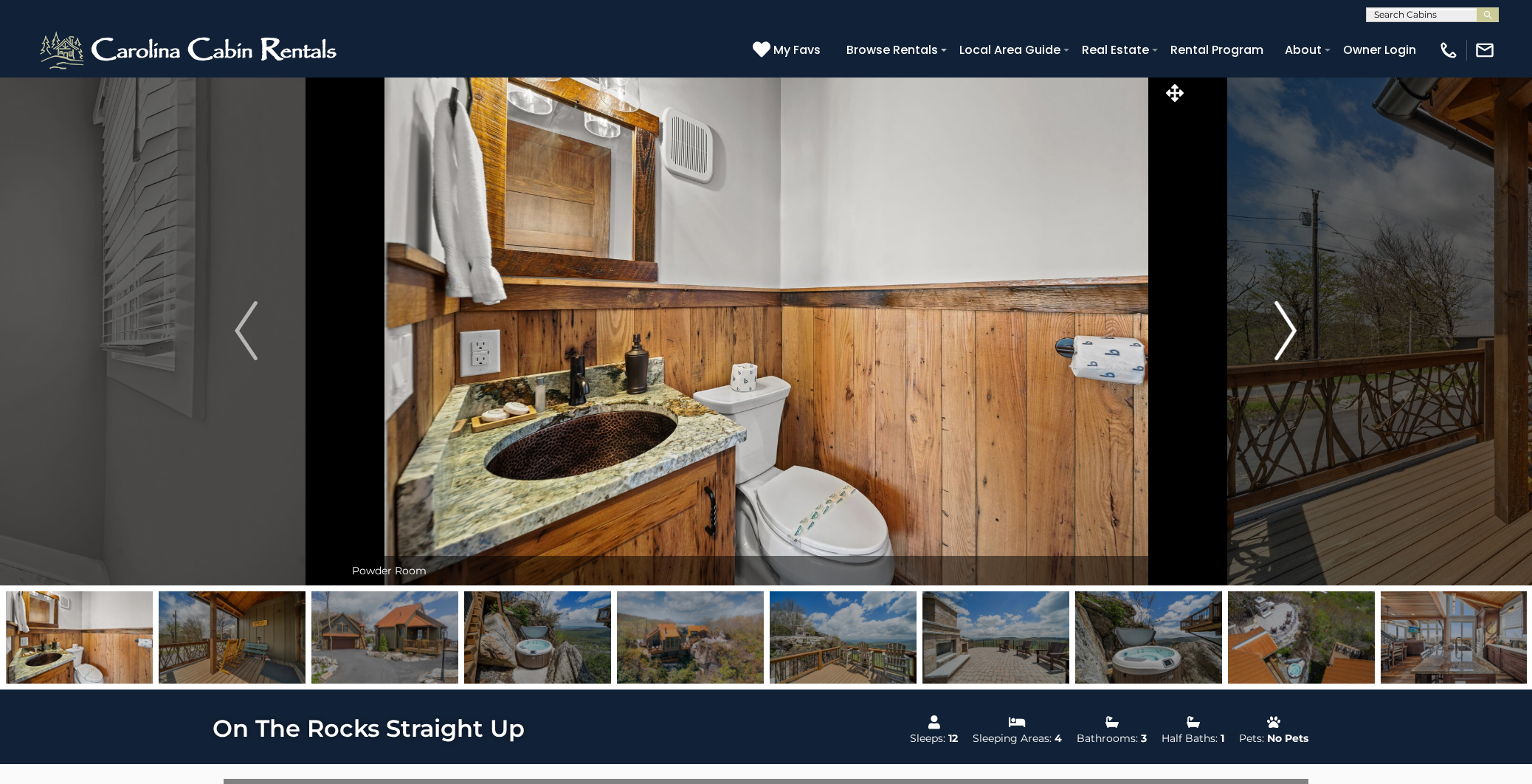
click at [1275, 360] on button "Next" at bounding box center [1286, 331] width 197 height 510
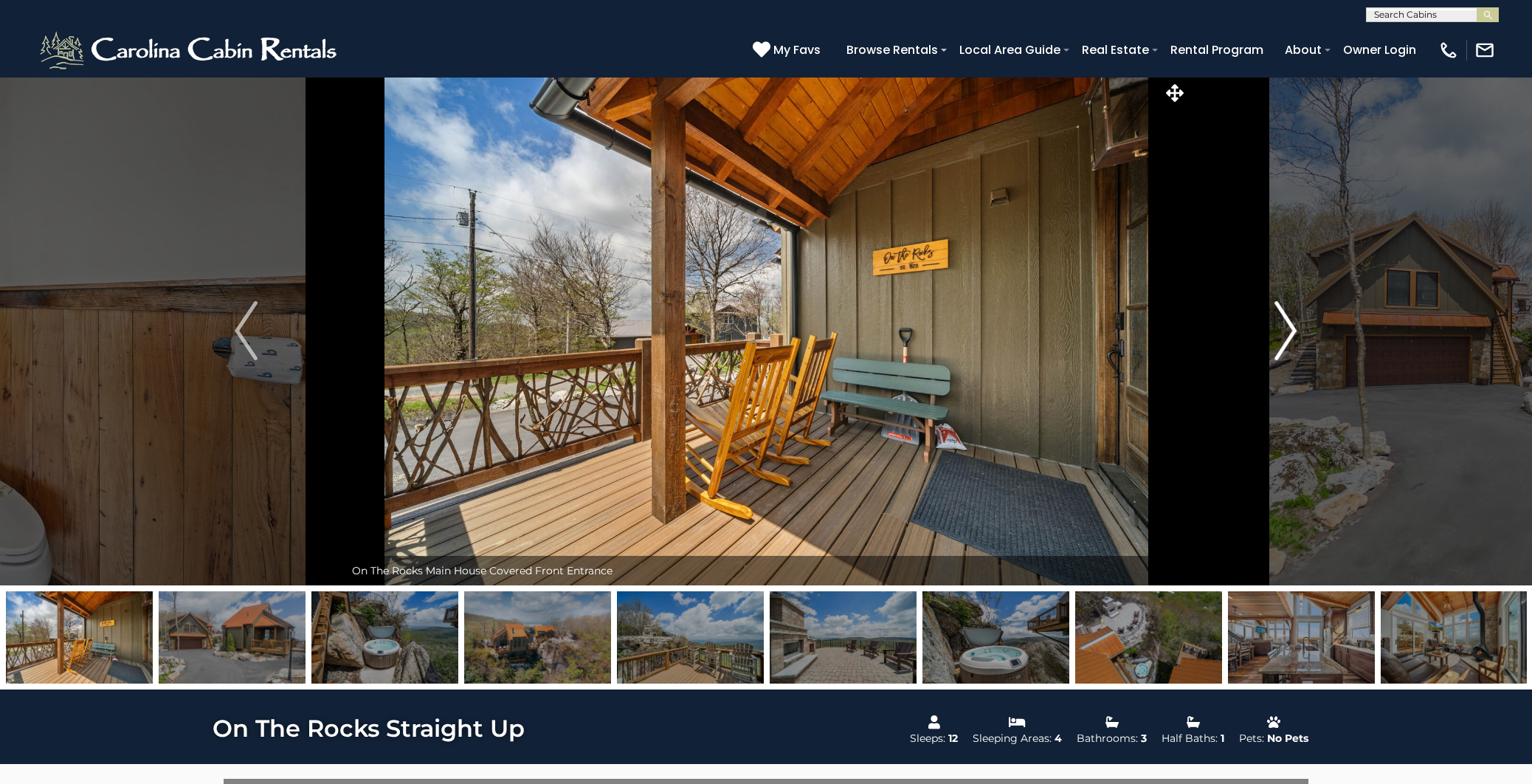
click at [1275, 360] on button "Next" at bounding box center [1286, 331] width 197 height 510
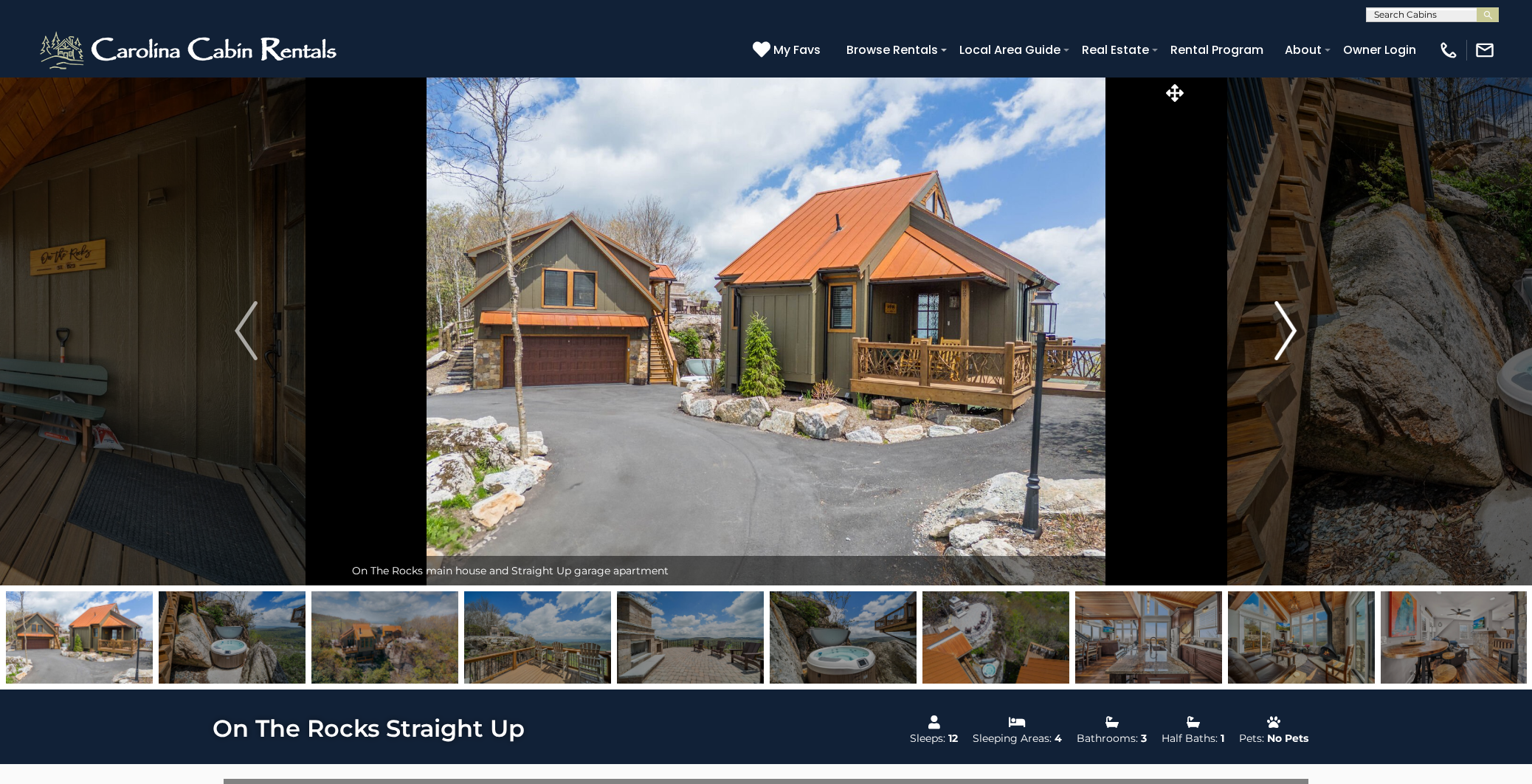
click at [1275, 360] on button "Next" at bounding box center [1286, 331] width 197 height 510
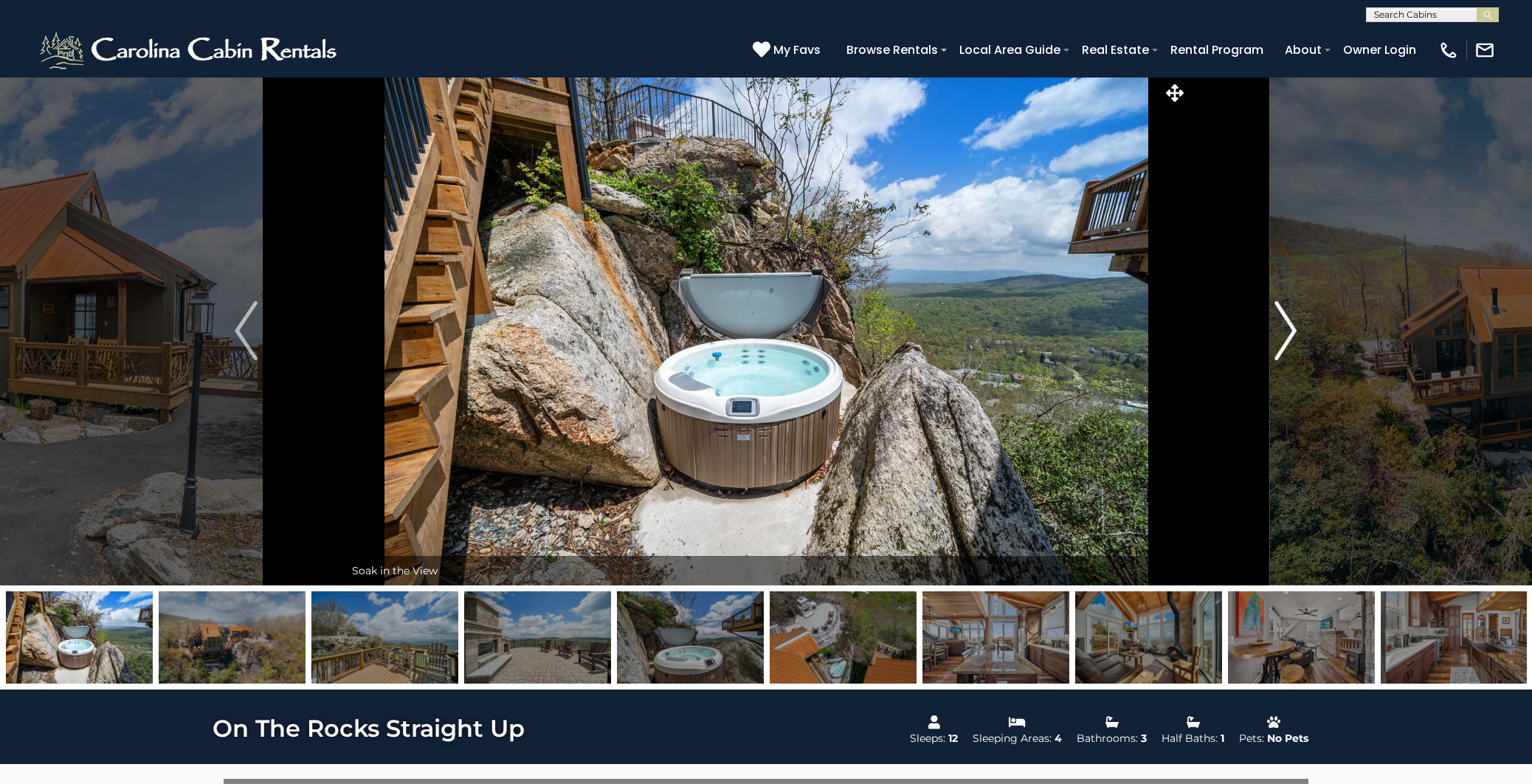
click at [1275, 360] on button "Next" at bounding box center [1286, 331] width 197 height 510
